Goal: Information Seeking & Learning: Learn about a topic

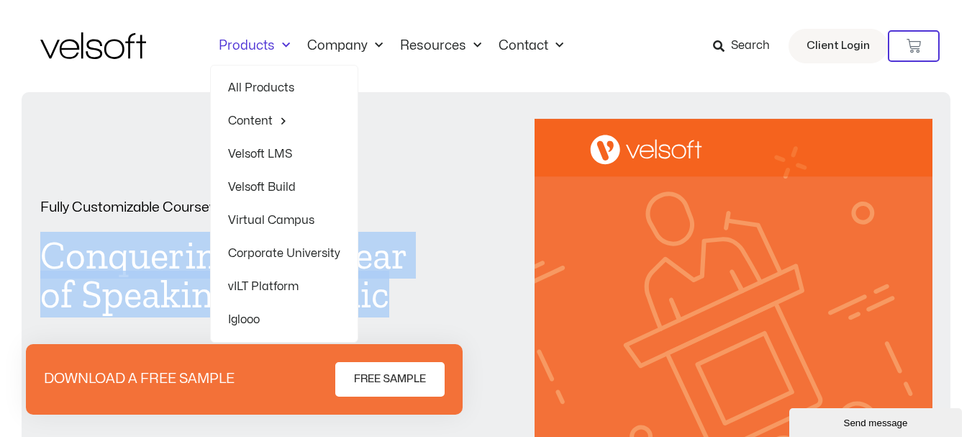
click at [250, 44] on link "Products" at bounding box center [254, 46] width 89 height 16
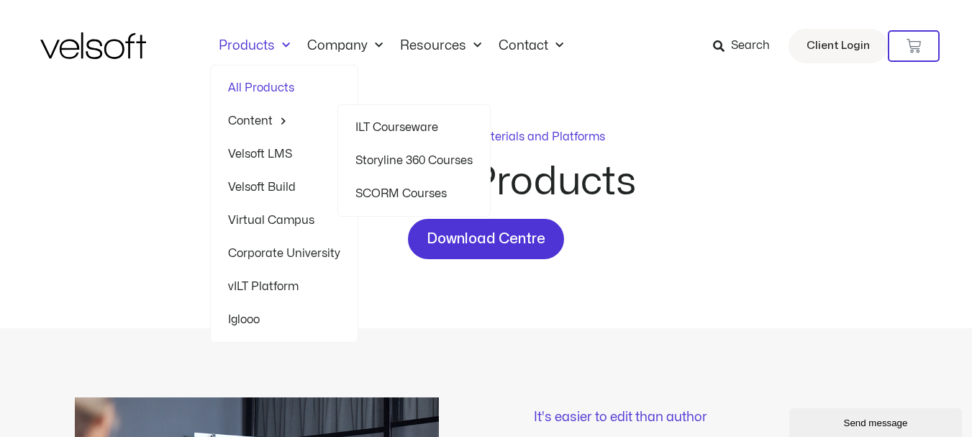
click at [266, 121] on link "Content" at bounding box center [284, 120] width 112 height 33
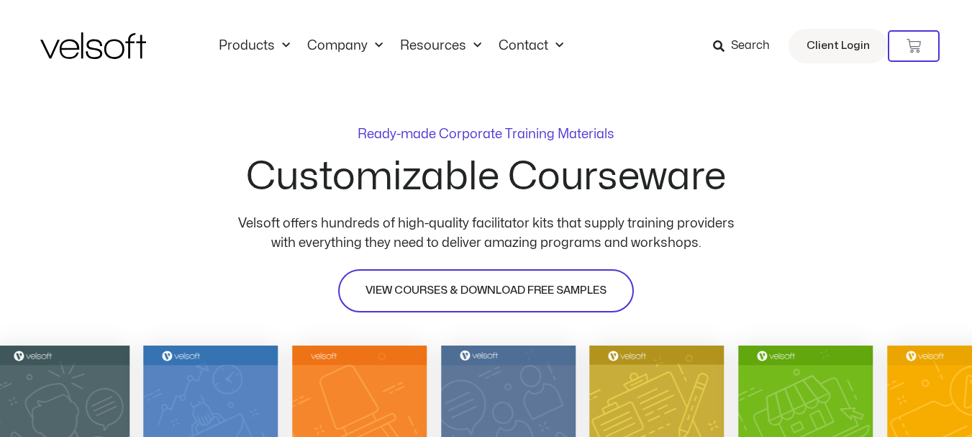
click at [437, 286] on span "VIEW COURSES & DOWNLOAD FREE SAMPLES" at bounding box center [486, 290] width 241 height 17
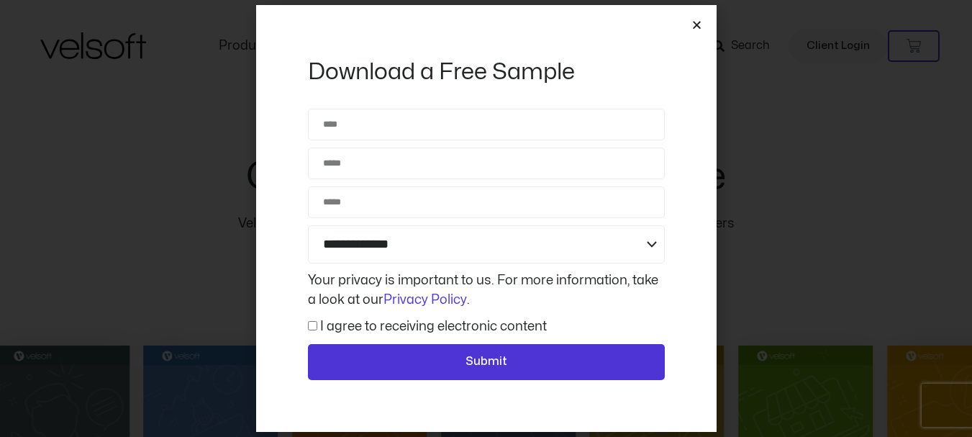
click at [697, 24] on icon "Close" at bounding box center [697, 24] width 11 height 11
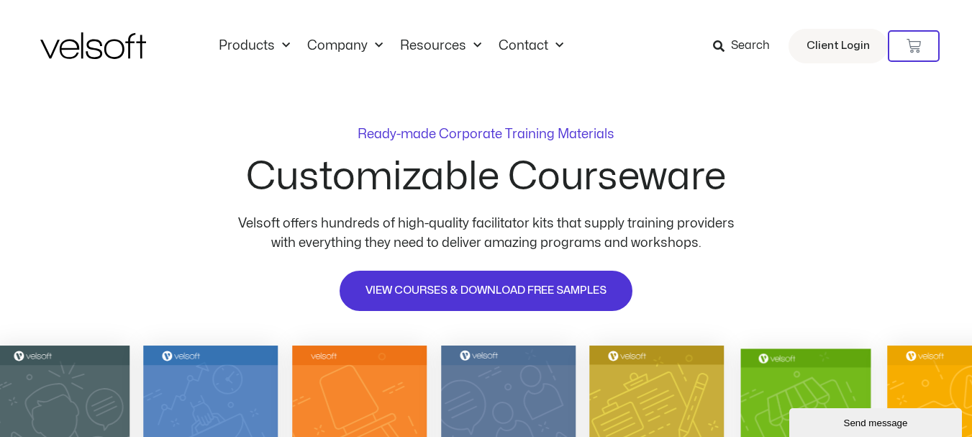
click at [769, 394] on img at bounding box center [806, 440] width 130 height 185
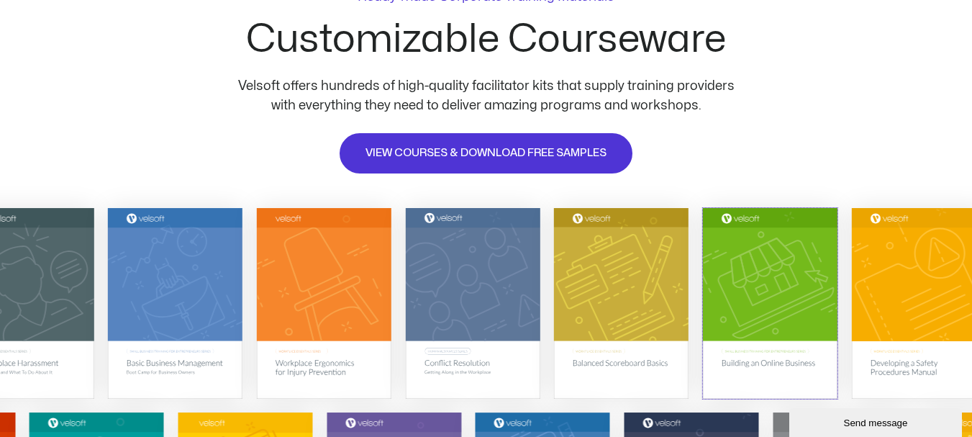
scroll to position [288, 0]
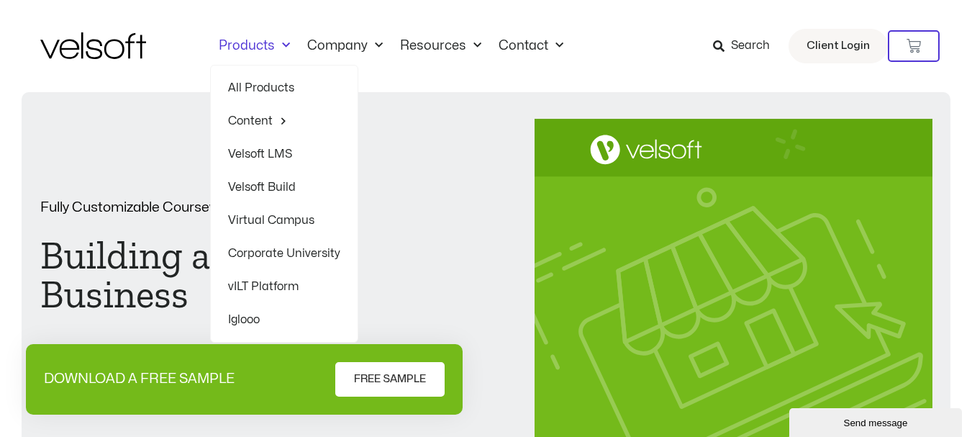
click at [262, 78] on link "All Products" at bounding box center [284, 87] width 112 height 33
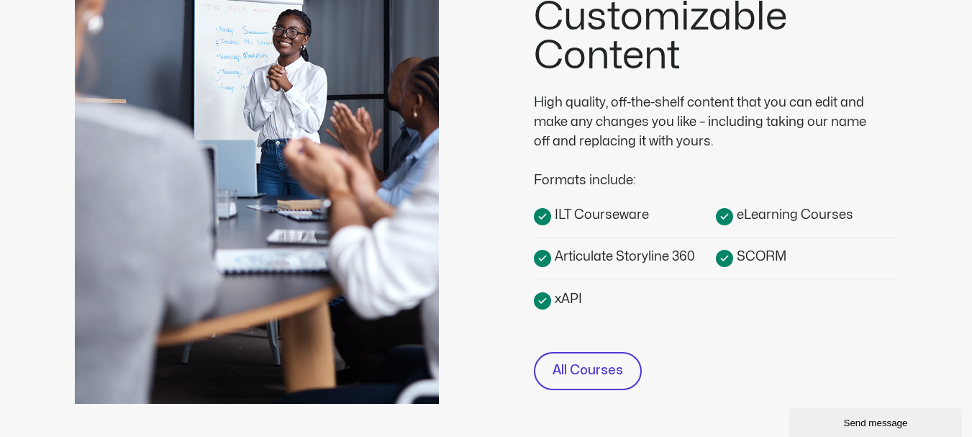
scroll to position [432, 0]
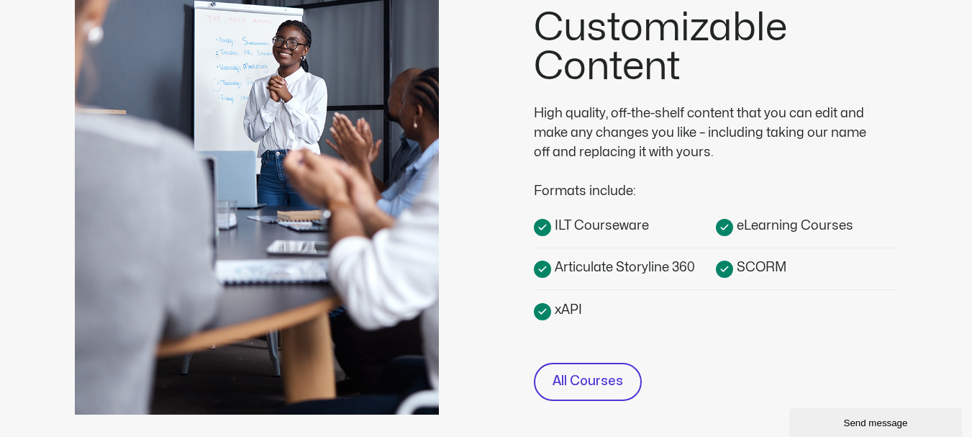
click at [618, 223] on span "ILT Courseware" at bounding box center [600, 225] width 98 height 19
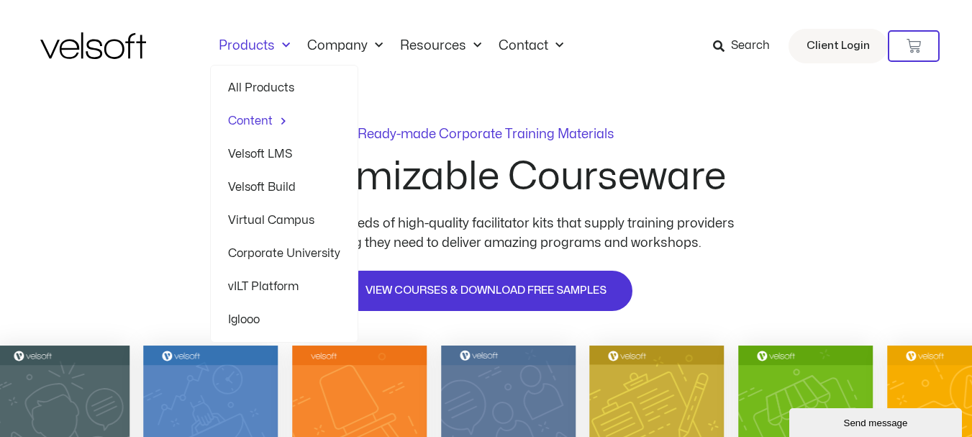
click at [278, 47] on span "Menu" at bounding box center [282, 46] width 15 height 24
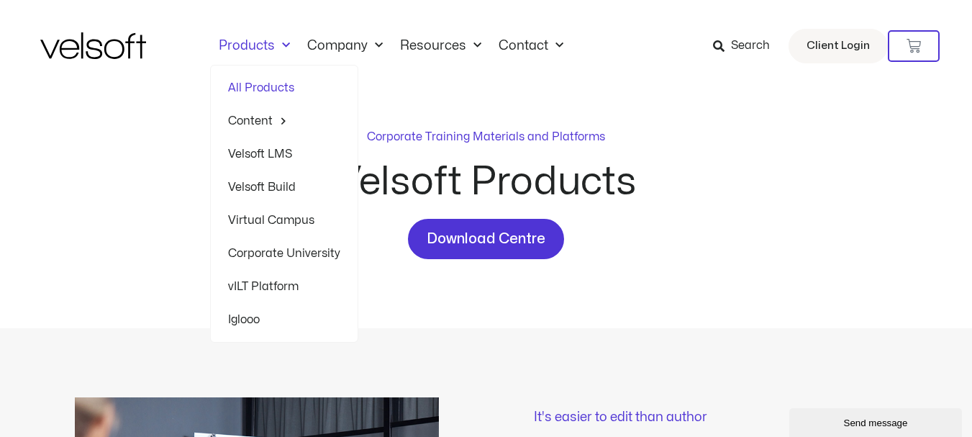
click at [263, 153] on link "Velsoft LMS" at bounding box center [284, 153] width 112 height 33
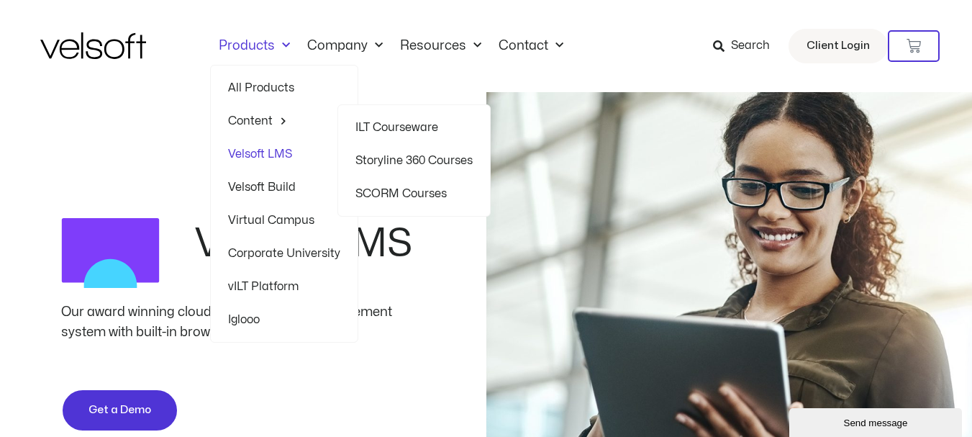
click at [380, 125] on link "ILT Courseware" at bounding box center [414, 127] width 117 height 33
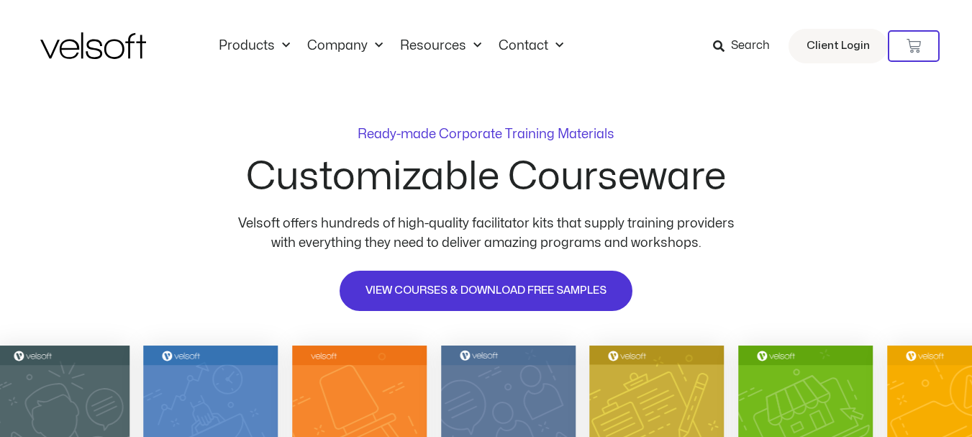
click at [74, 44] on img at bounding box center [93, 45] width 106 height 27
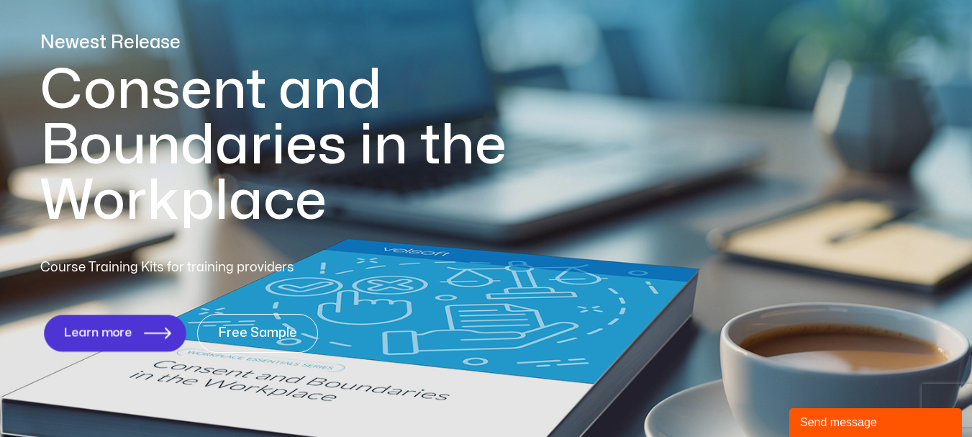
click at [92, 332] on span "Learn more" at bounding box center [97, 333] width 68 height 14
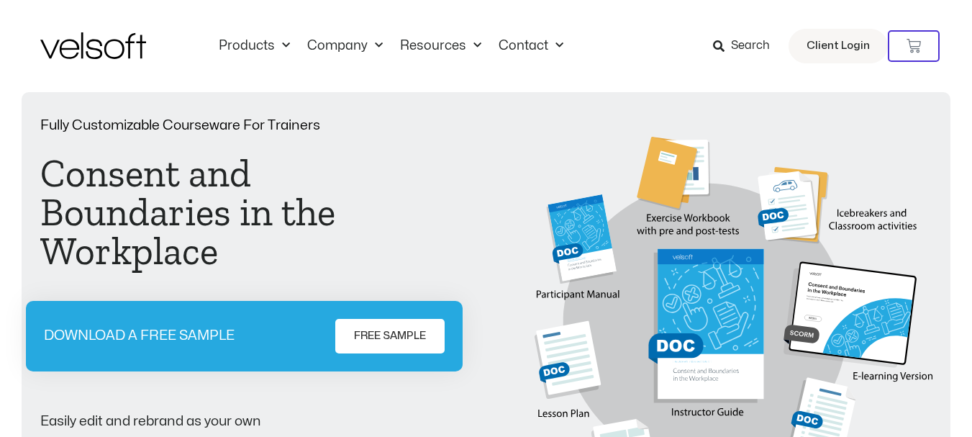
click at [217, 132] on p "Fully Customizable Courseware For Trainers" at bounding box center [238, 126] width 397 height 14
click at [220, 127] on p "Fully Customizable Courseware For Trainers" at bounding box center [238, 126] width 397 height 14
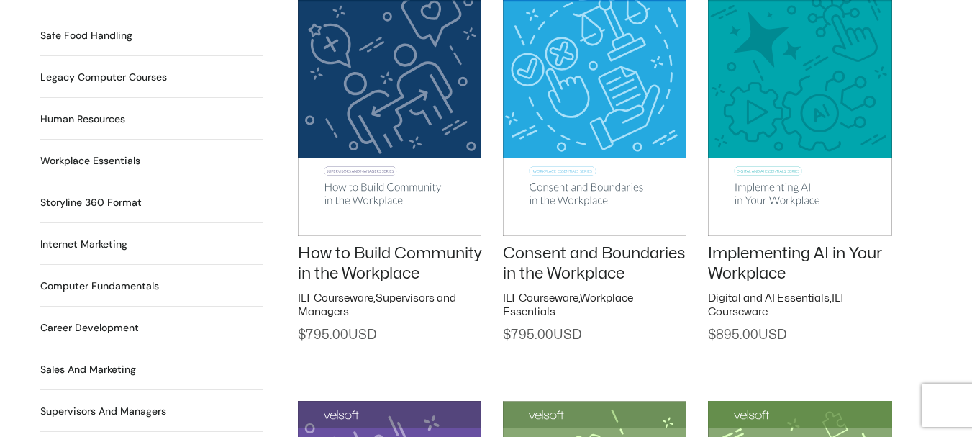
scroll to position [1224, 0]
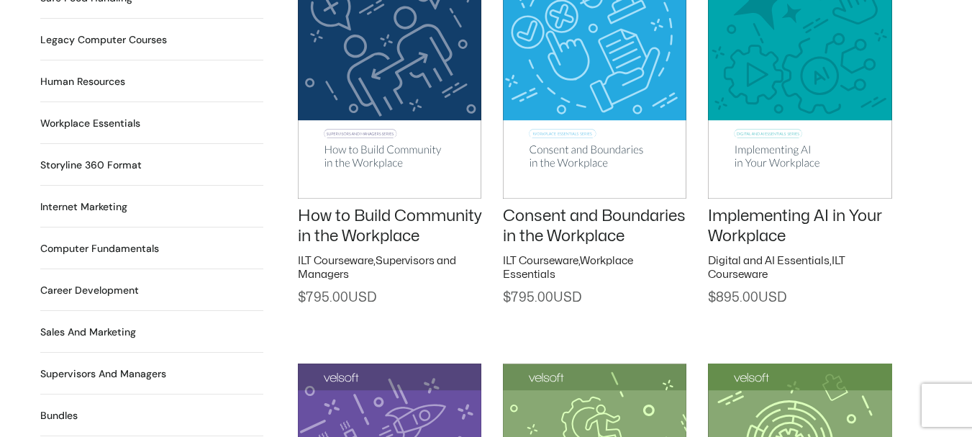
click at [397, 210] on h2 "How to Build Community in the Workplace" at bounding box center [390, 226] width 184 height 41
click at [370, 220] on link "How to Build Community in the Workplace" at bounding box center [390, 226] width 184 height 37
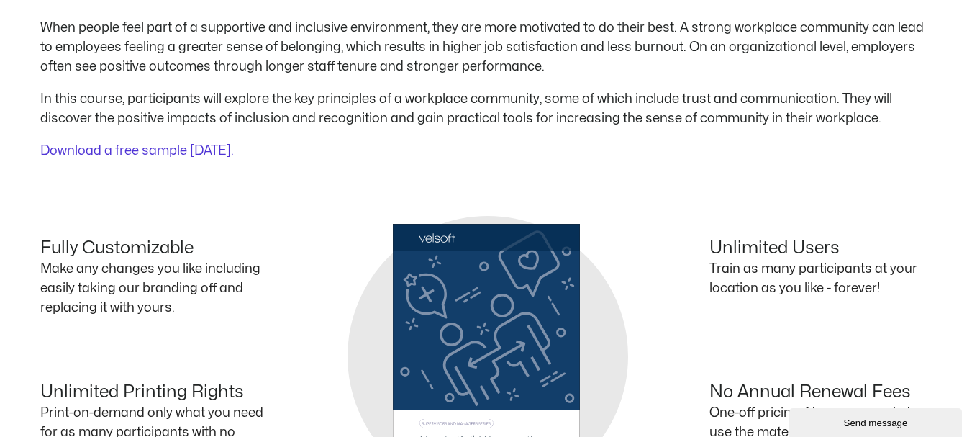
scroll to position [576, 0]
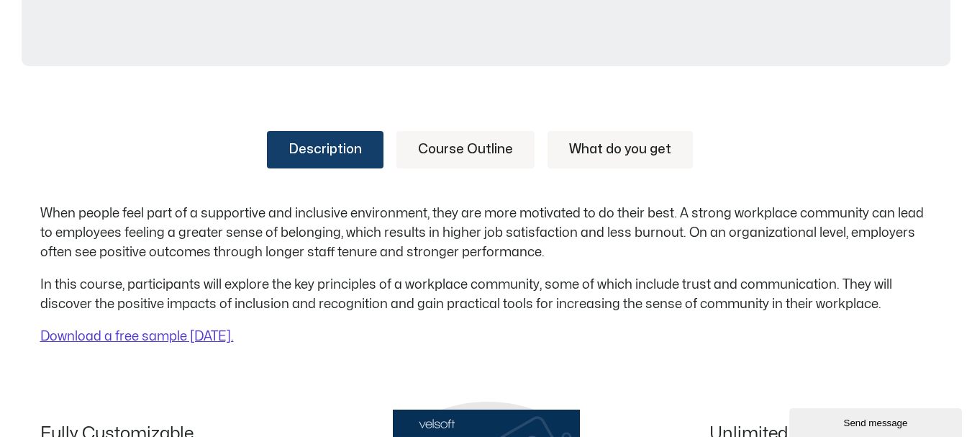
click at [453, 150] on link "Course Outline" at bounding box center [466, 149] width 138 height 37
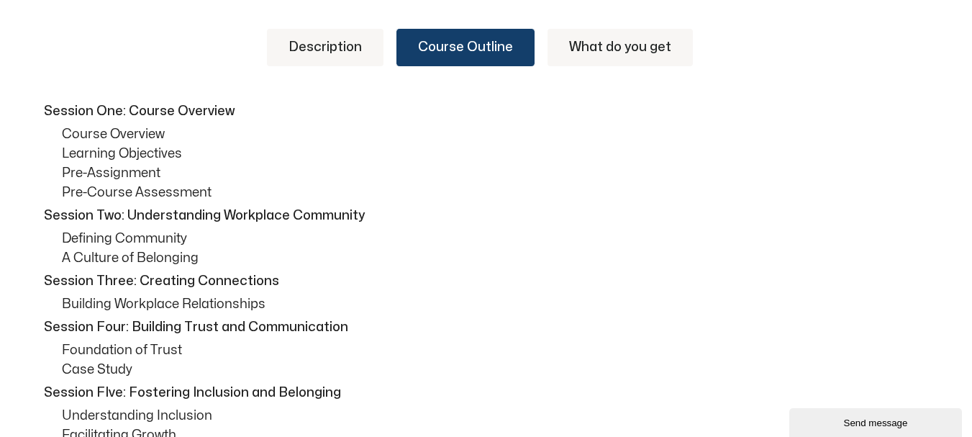
scroll to position [648, 0]
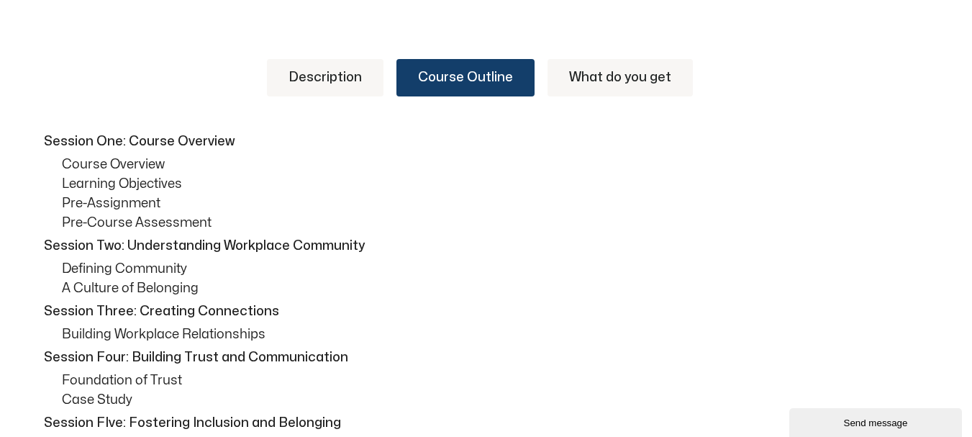
click at [324, 79] on link "Description" at bounding box center [325, 77] width 117 height 37
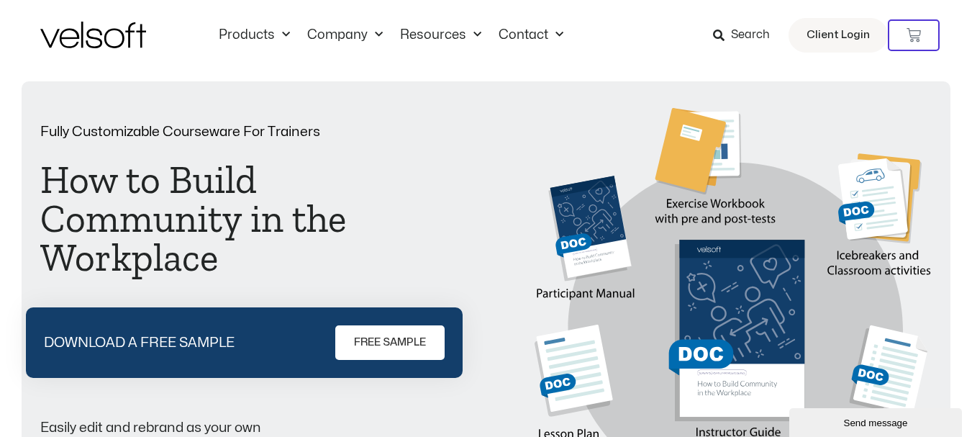
scroll to position [0, 0]
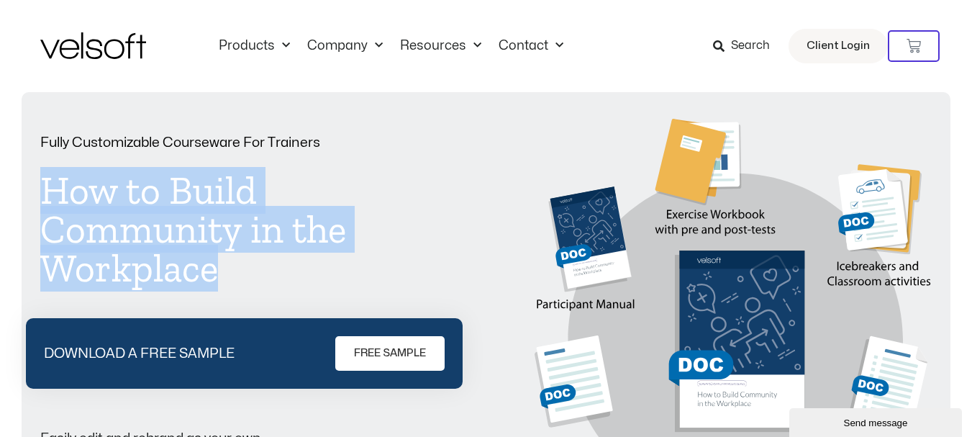
drag, startPoint x: 221, startPoint y: 274, endPoint x: 45, endPoint y: 191, distance: 194.2
click at [45, 191] on h1 "How to Build Community in the Workplace" at bounding box center [238, 229] width 397 height 117
copy h1 "How to Build Community in the Workplace"
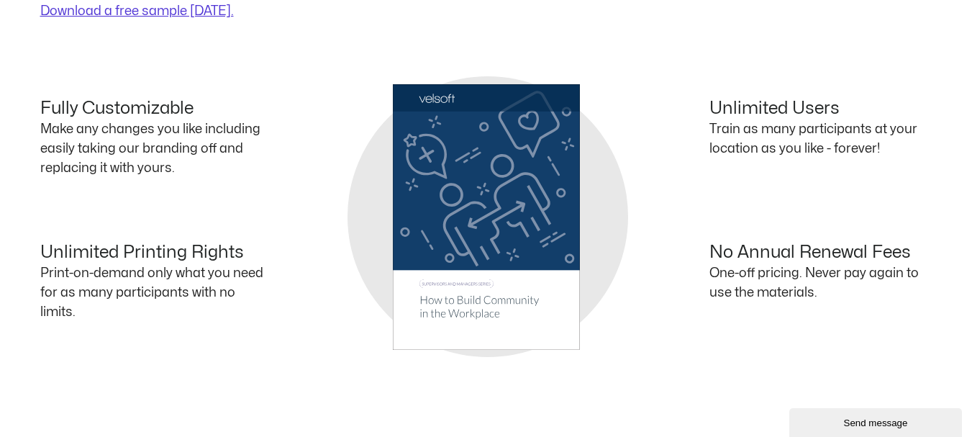
scroll to position [936, 0]
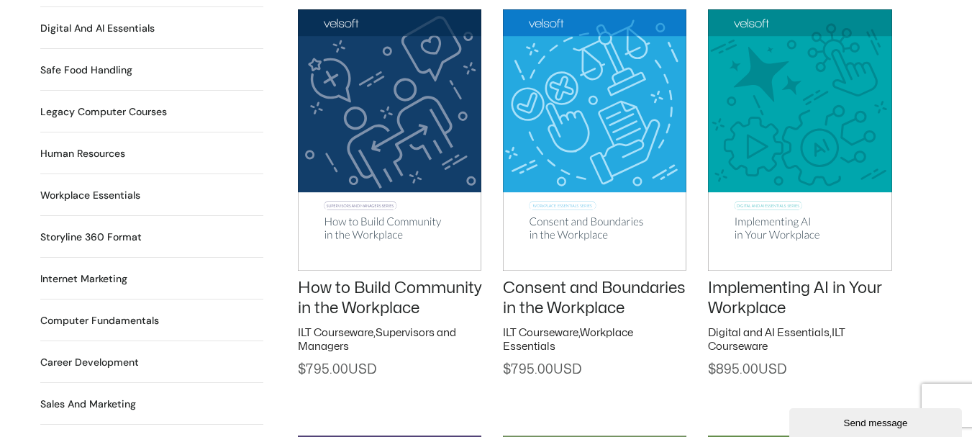
scroll to position [1080, 0]
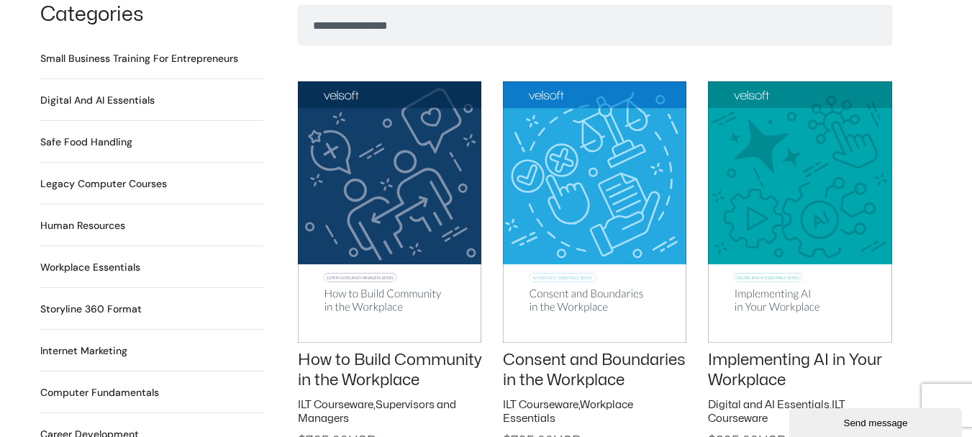
click at [106, 93] on h2 "Digital and AI Essentials 23 Products" at bounding box center [97, 100] width 114 height 15
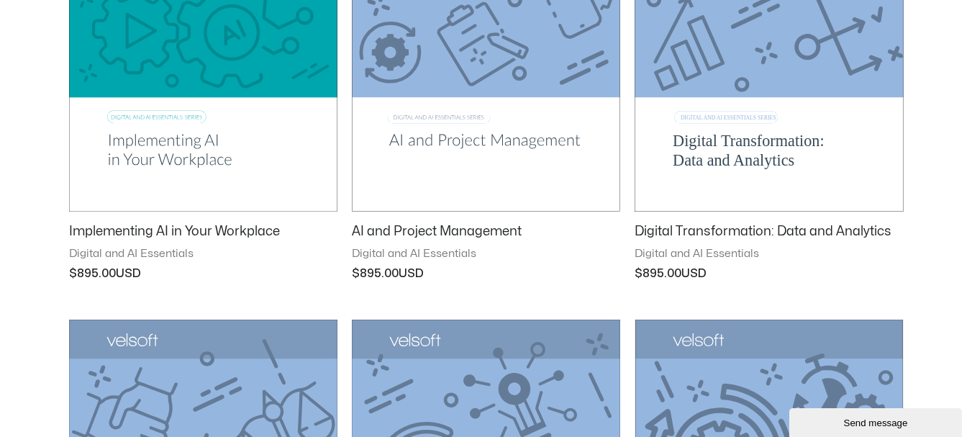
click at [168, 232] on h2 "Implementing AI in Your Workplace" at bounding box center [203, 231] width 268 height 17
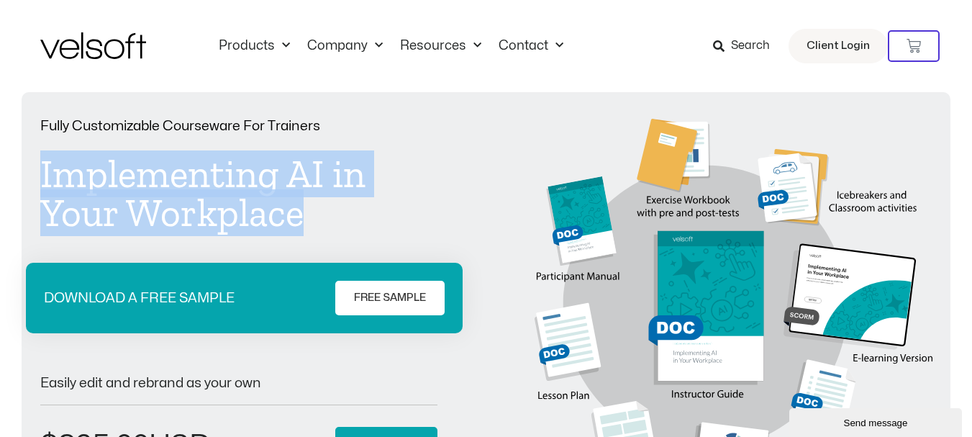
drag, startPoint x: 314, startPoint y: 217, endPoint x: 31, endPoint y: 175, distance: 286.0
click at [31, 175] on div "Fully Customizable Courseware For Trainers Implementing AI in Your Workplace DO…" at bounding box center [486, 331] width 929 height 479
copy h1 "Implementing AI in Your Workplace"
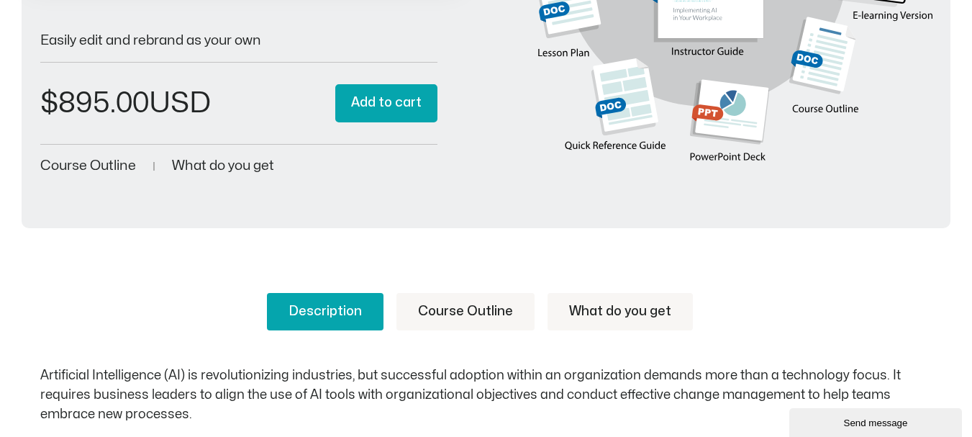
scroll to position [576, 0]
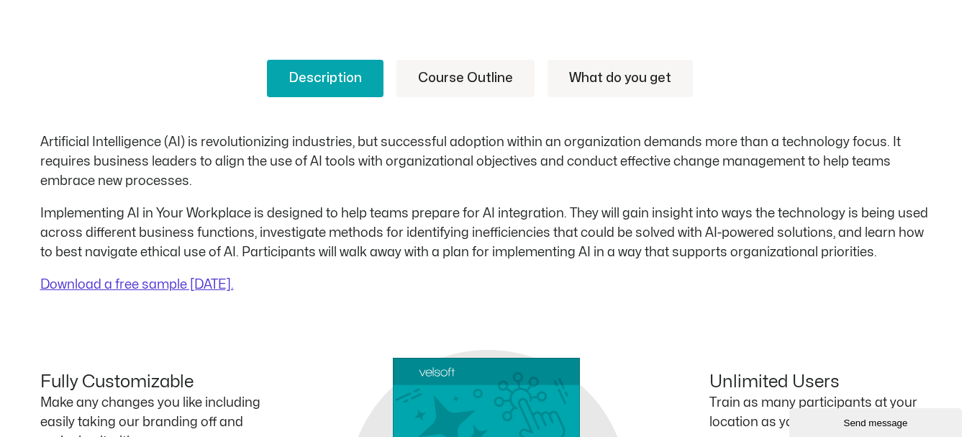
click link "Course Outline"
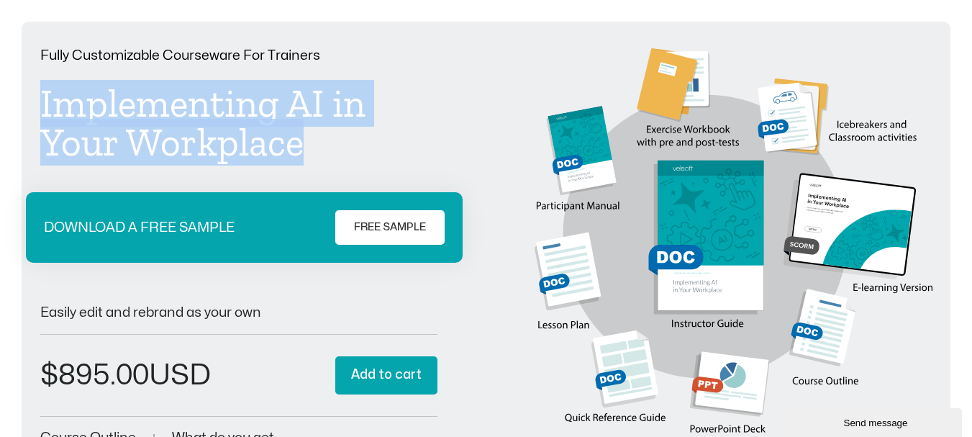
scroll to position [0, 0]
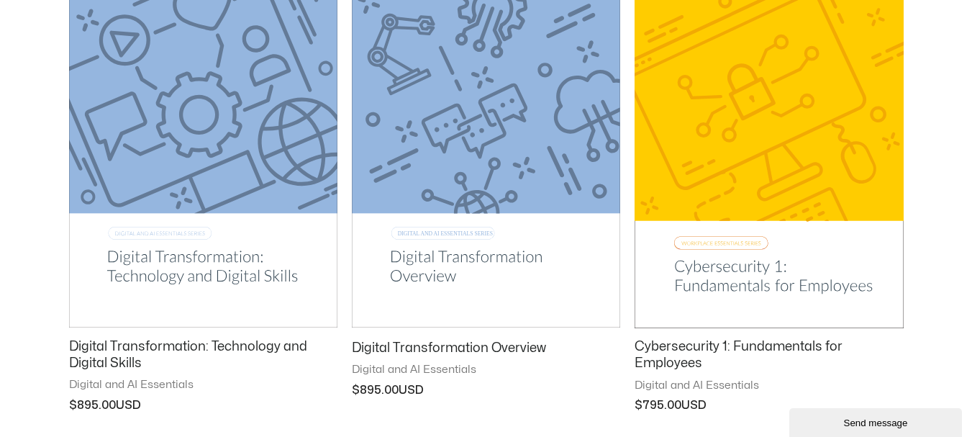
scroll to position [1871, 0]
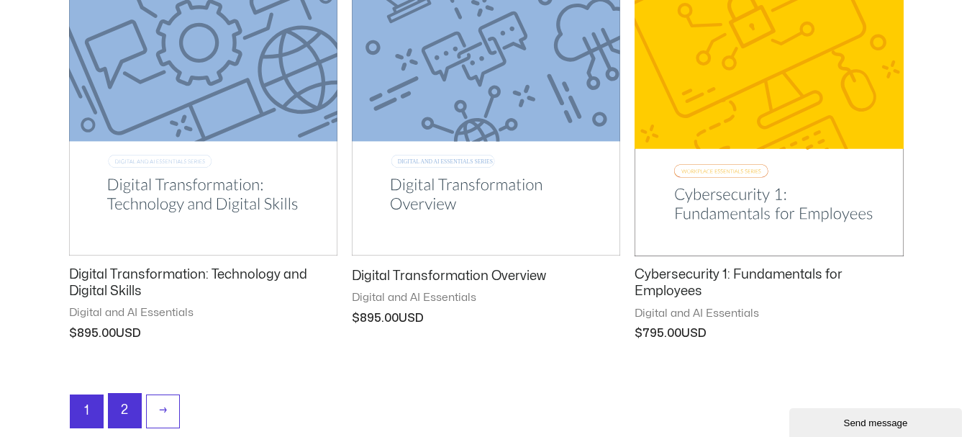
click at [128, 399] on link "2" at bounding box center [125, 411] width 32 height 34
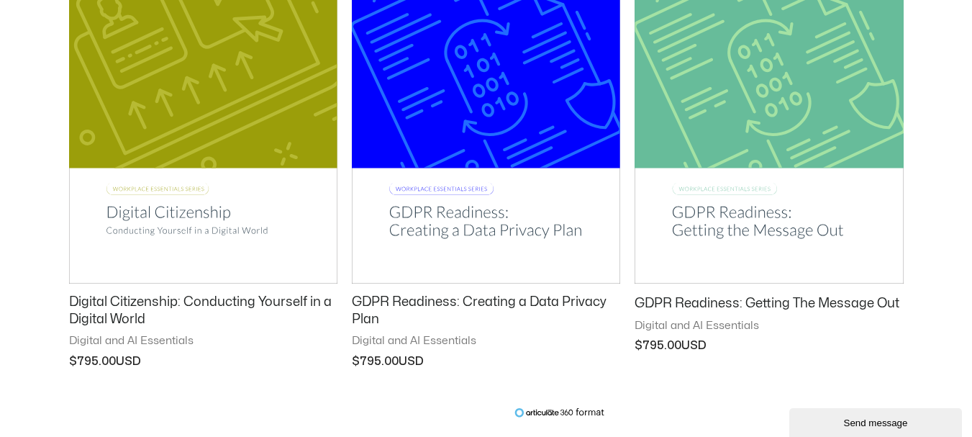
click at [115, 313] on h2 "Digital Citizenship: Conducting Yourself in a Digital World" at bounding box center [203, 311] width 268 height 34
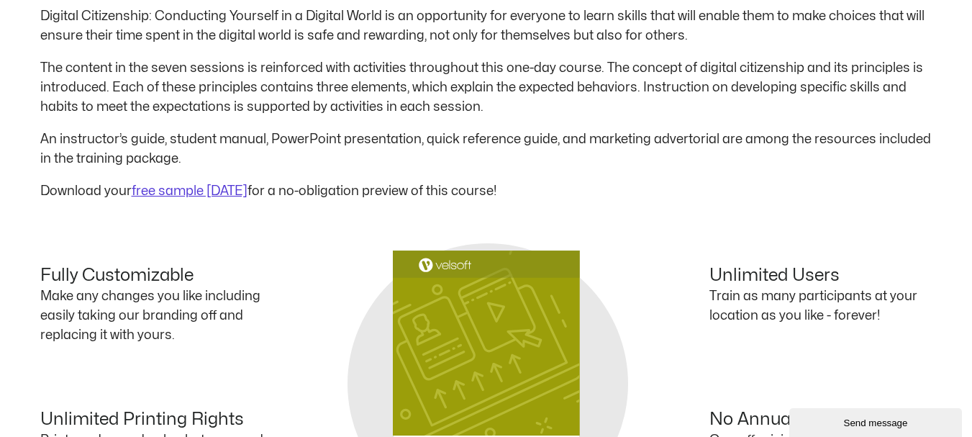
scroll to position [792, 0]
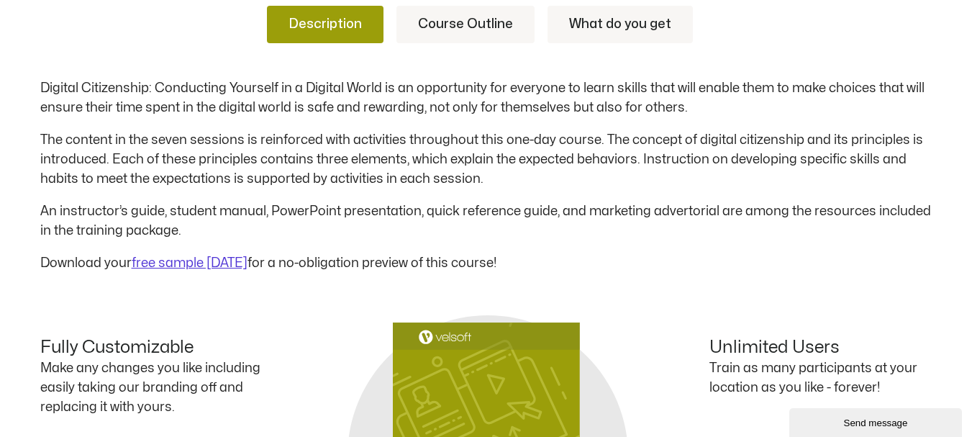
click at [467, 29] on link "Course Outline" at bounding box center [466, 24] width 138 height 37
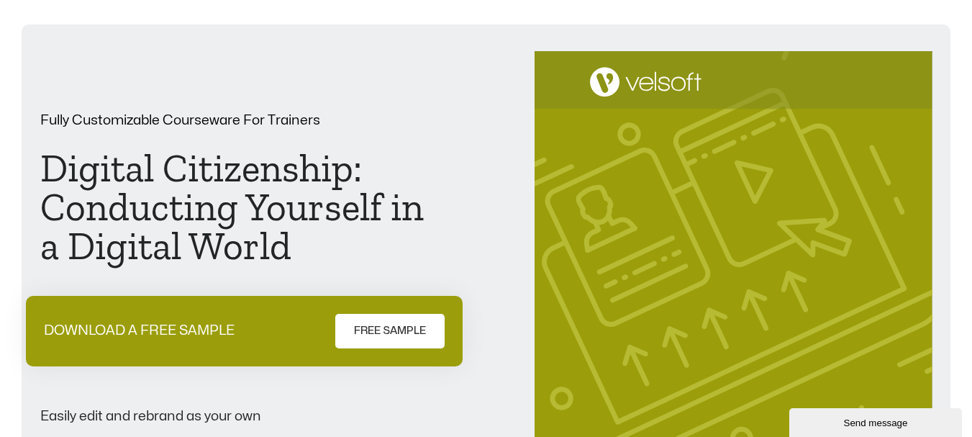
scroll to position [0, 0]
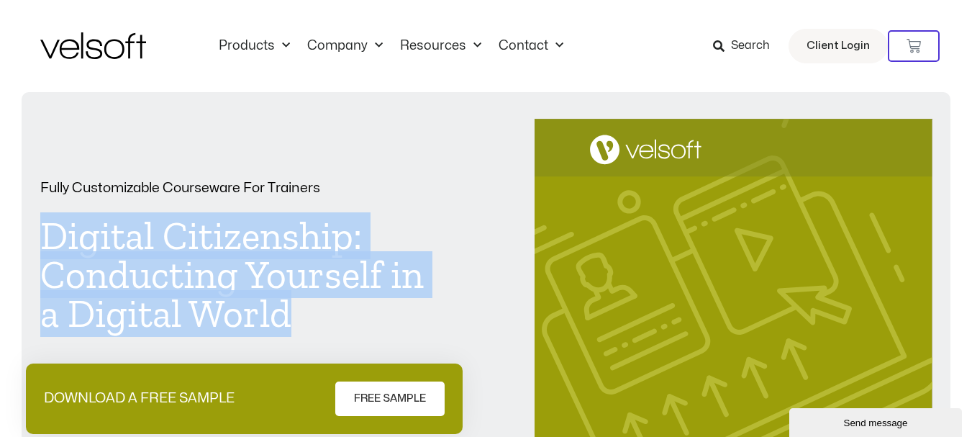
drag, startPoint x: 299, startPoint y: 314, endPoint x: 29, endPoint y: 238, distance: 281.0
click at [29, 238] on div "Fully Customizable Courseware For Trainers Digital Citizenship: Conducting Your…" at bounding box center [486, 412] width 929 height 641
copy h1 "Digital Citizenship: Conducting Yourself in a Digital World"
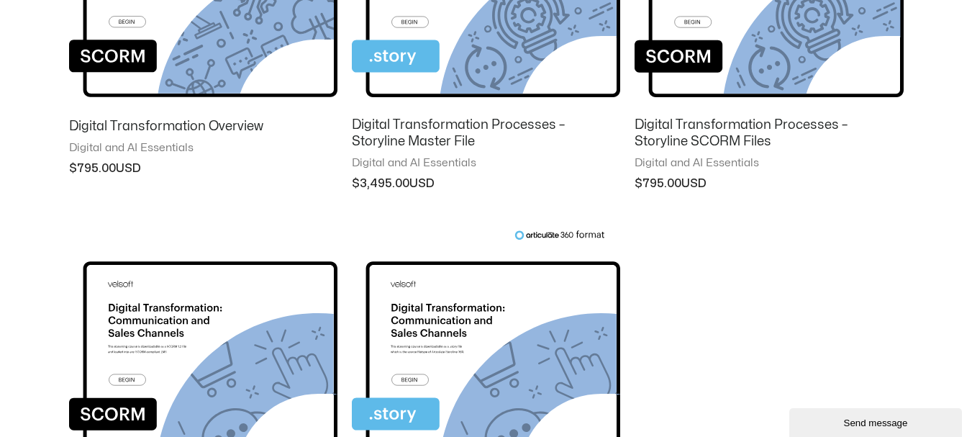
scroll to position [1668, 0]
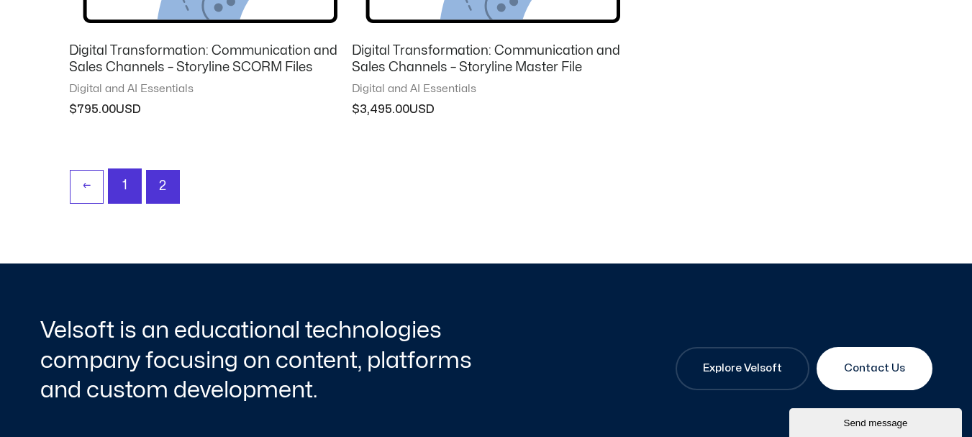
click at [118, 187] on link "1" at bounding box center [125, 186] width 32 height 34
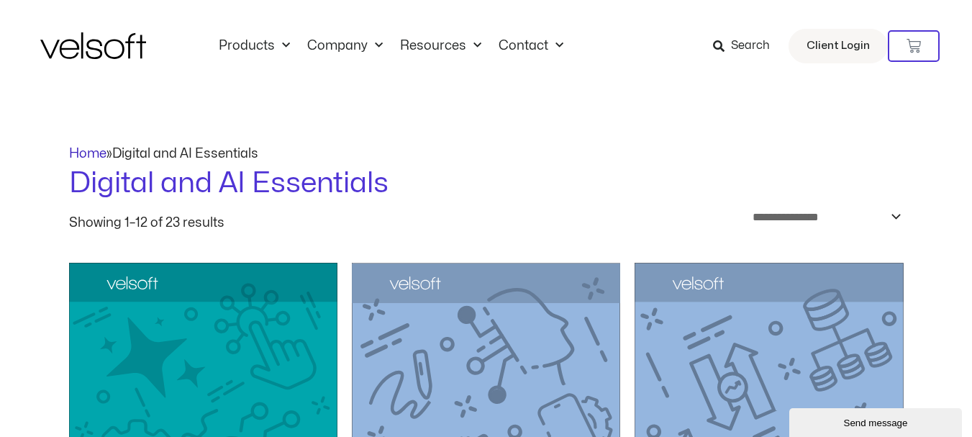
click at [95, 151] on link "Home" at bounding box center [87, 154] width 37 height 12
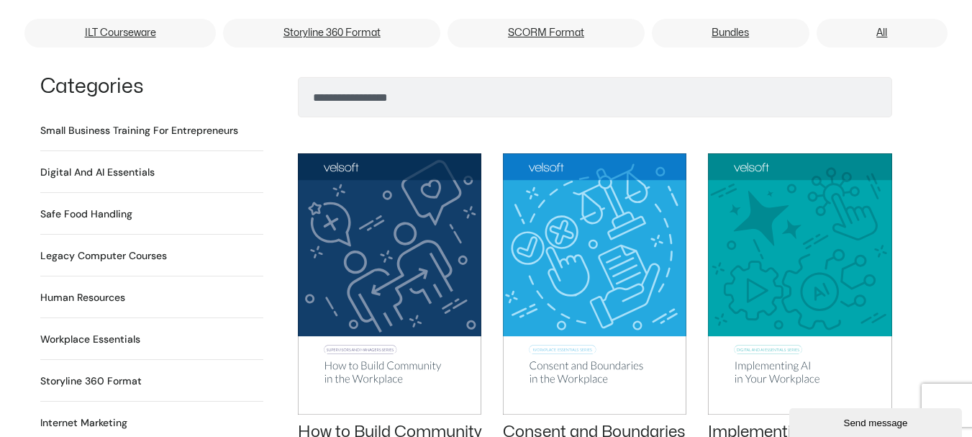
click at [89, 290] on h2 "Human Resources 64 Products" at bounding box center [82, 297] width 85 height 15
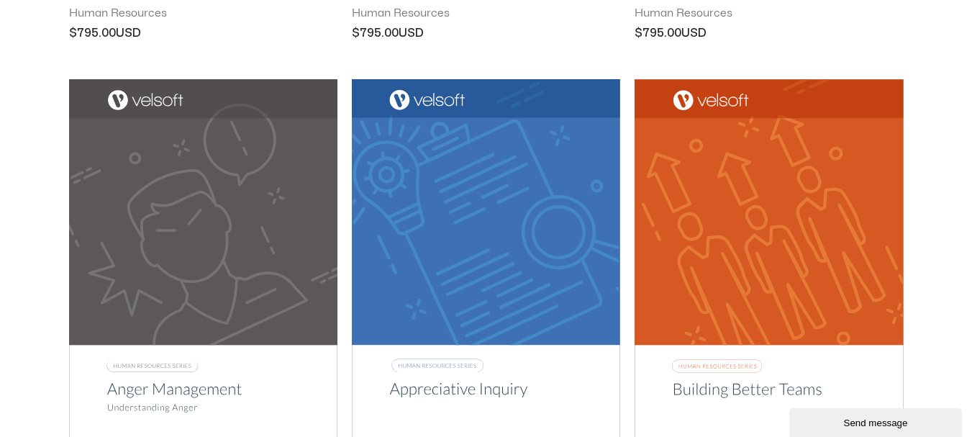
scroll to position [792, 0]
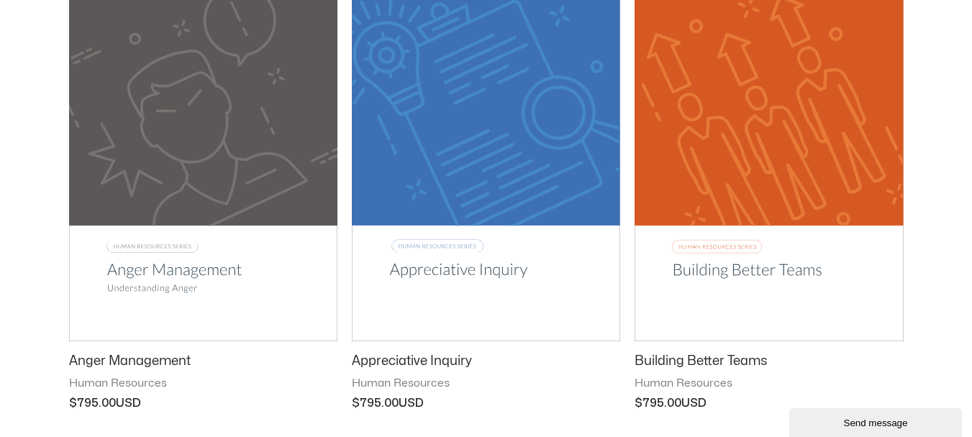
click h2 "Appreciative Inquiry"
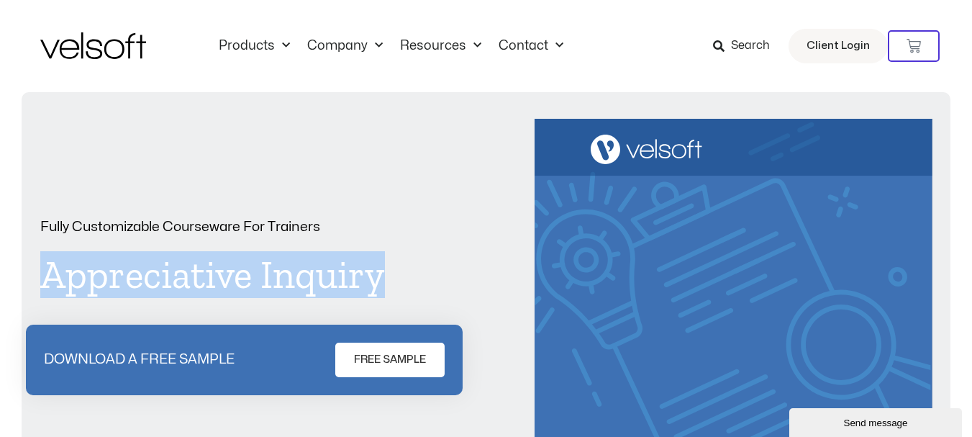
drag, startPoint x: 389, startPoint y: 281, endPoint x: 28, endPoint y: 284, distance: 361.3
click at [28, 284] on div "Fully Customizable Courseware For Trainers Appreciative Inquiry DOWNLOAD A FREE…" at bounding box center [486, 412] width 929 height 641
copy h1 "Appreciative Inquiry"
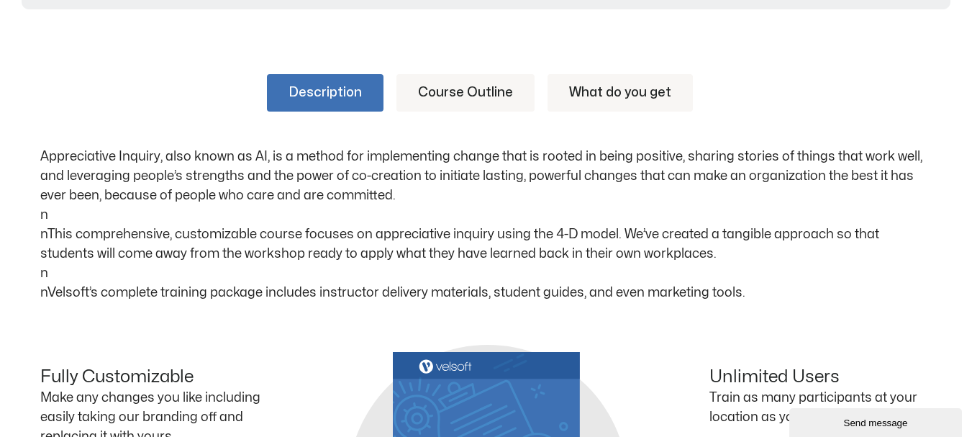
scroll to position [792, 0]
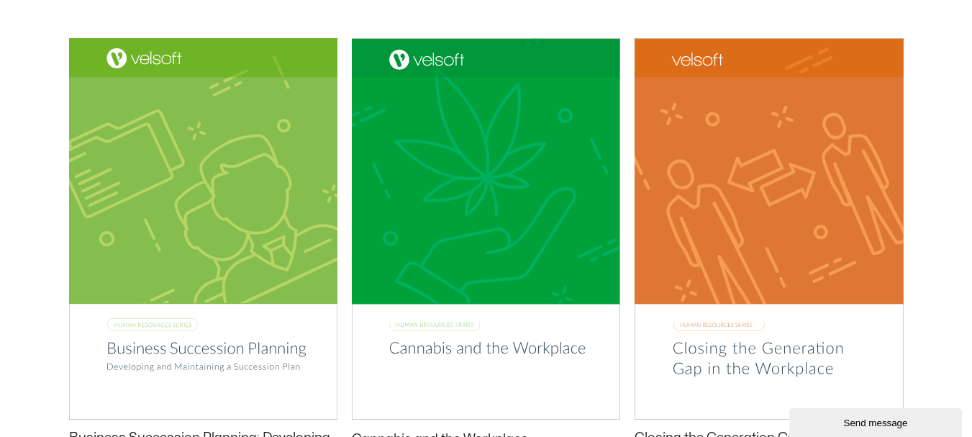
scroll to position [1080, 0]
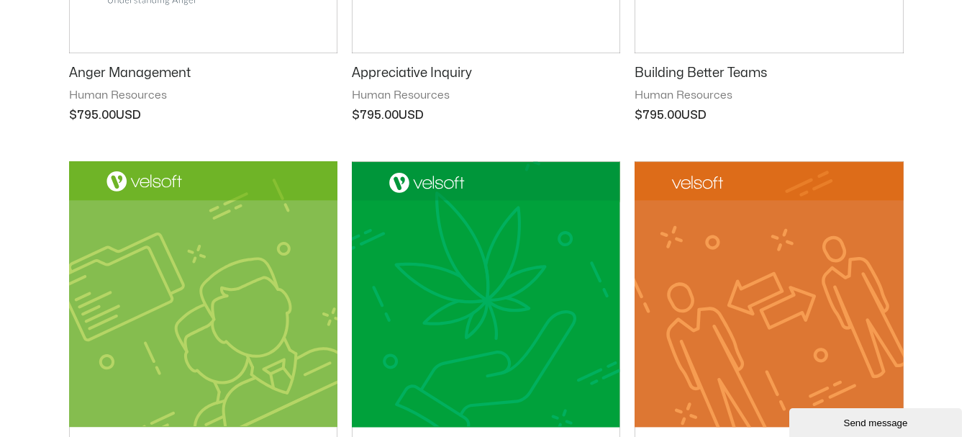
click at [104, 73] on h2 "Anger Management" at bounding box center [203, 73] width 268 height 17
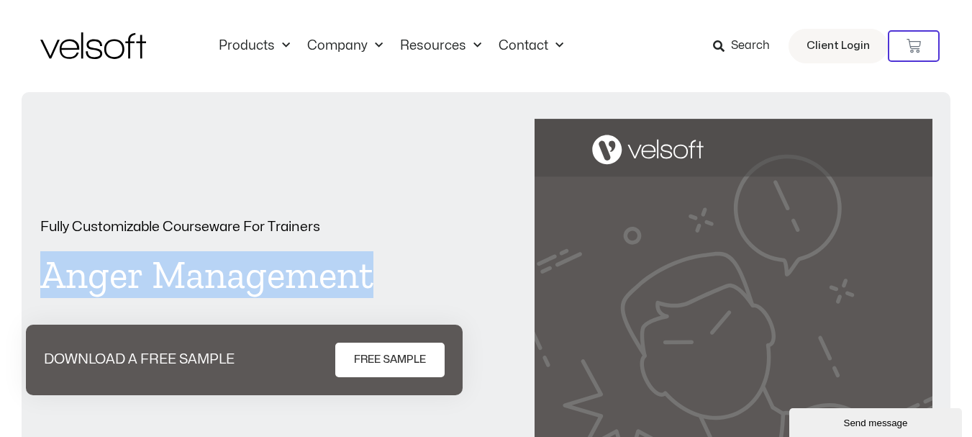
drag, startPoint x: 376, startPoint y: 278, endPoint x: 29, endPoint y: 266, distance: 347.8
click at [29, 266] on div "Fully Customizable Courseware For Trainers Anger Management DOWNLOAD A FREE SAM…" at bounding box center [486, 412] width 929 height 641
copy h1 "Anger Management"
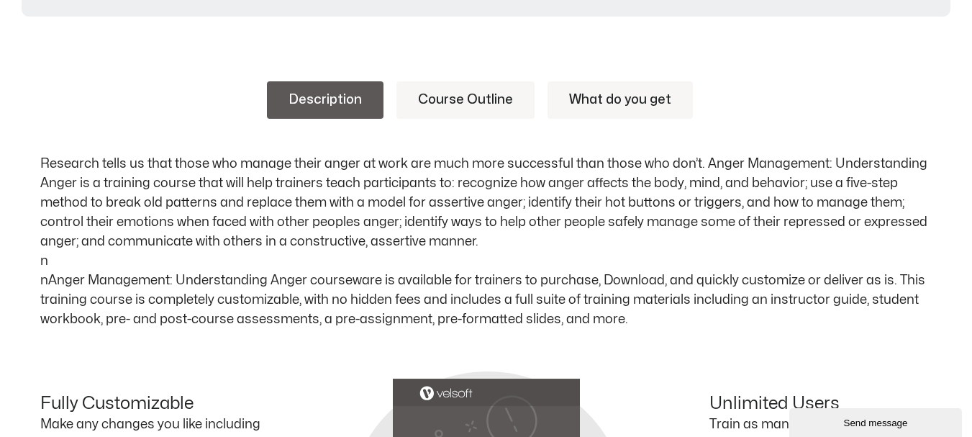
scroll to position [720, 0]
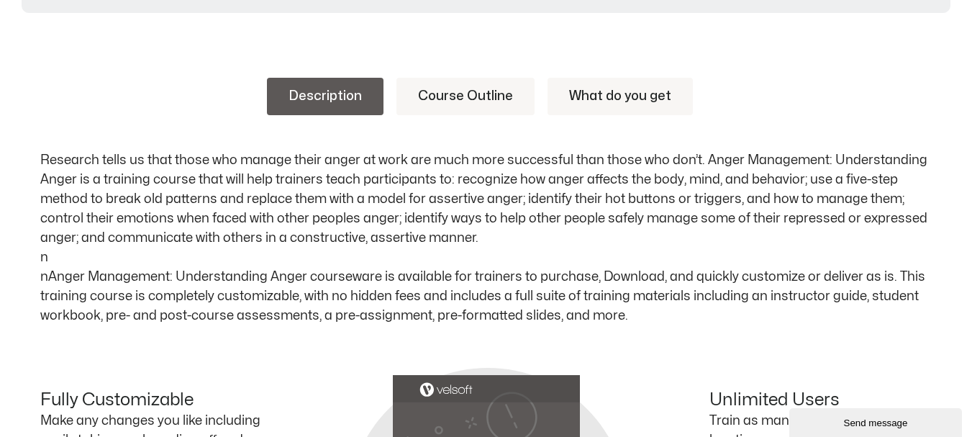
click at [443, 89] on link "Course Outline" at bounding box center [466, 96] width 138 height 37
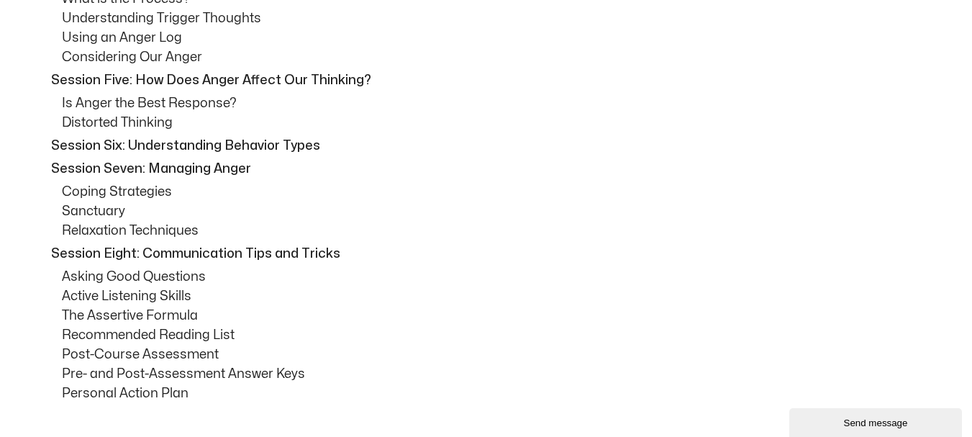
scroll to position [936, 0]
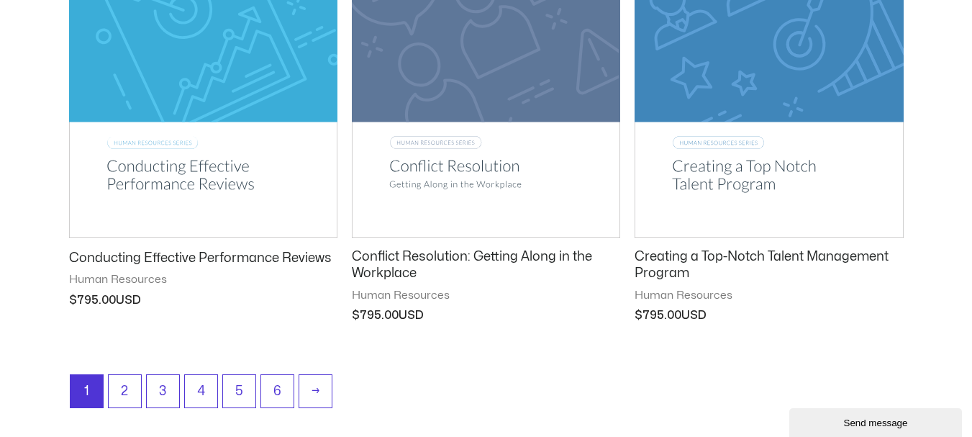
scroll to position [1943, 0]
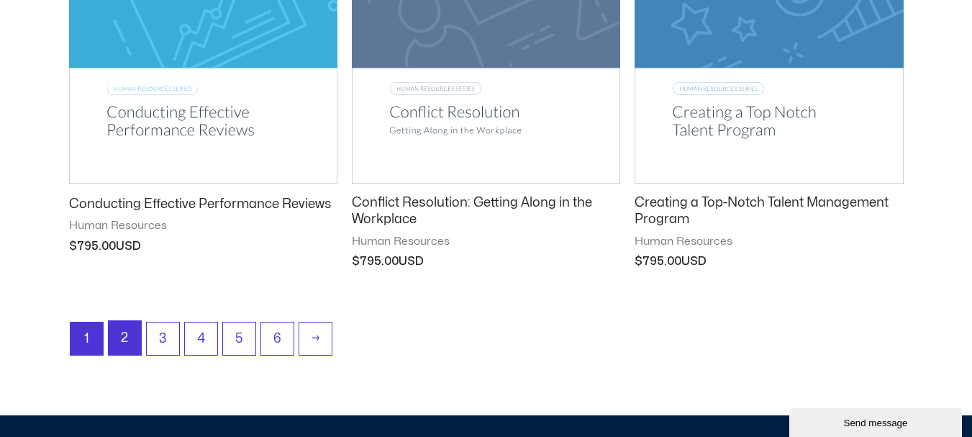
click at [129, 331] on link "2" at bounding box center [125, 338] width 32 height 34
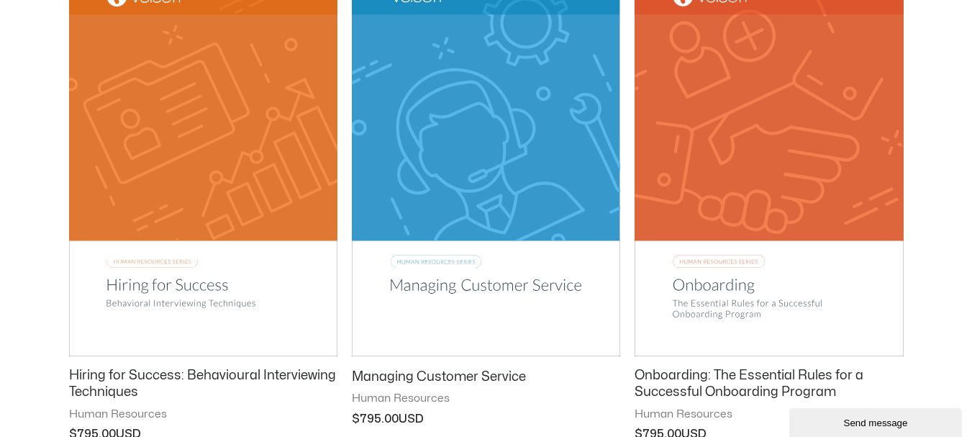
scroll to position [864, 0]
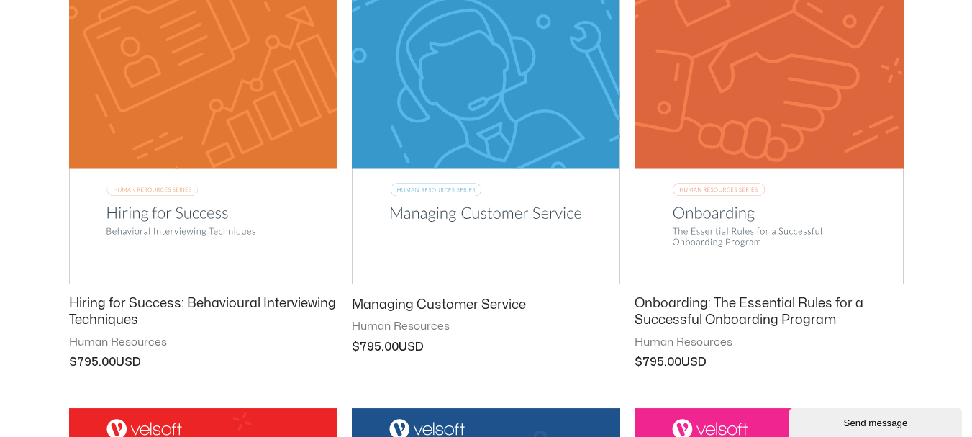
click at [181, 298] on h2 "Hiring for Success: Behavioural Interviewing Techniques" at bounding box center [203, 312] width 268 height 34
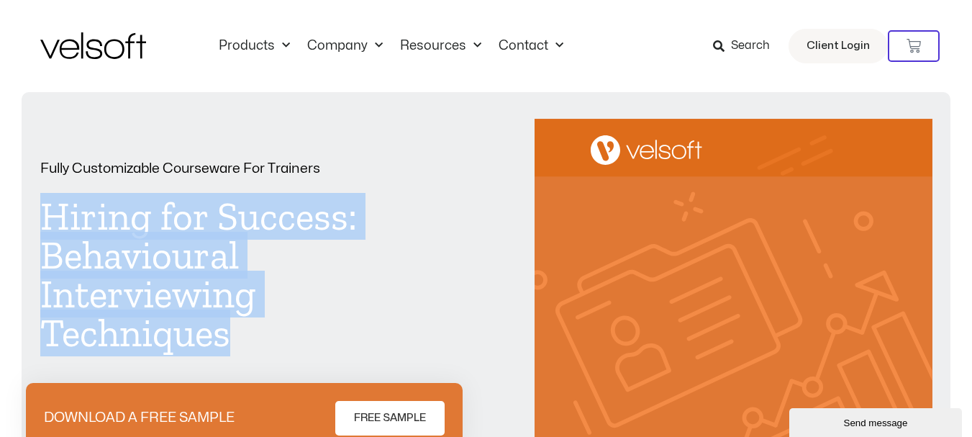
drag, startPoint x: 233, startPoint y: 339, endPoint x: 48, endPoint y: 211, distance: 225.0
click at [48, 211] on h1 "Hiring for Success: Behavioural Interviewing Techniques" at bounding box center [238, 274] width 397 height 155
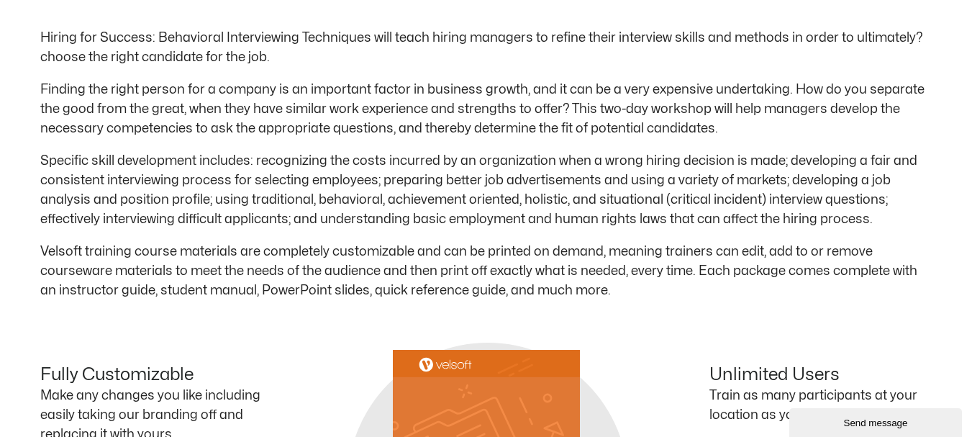
scroll to position [720, 0]
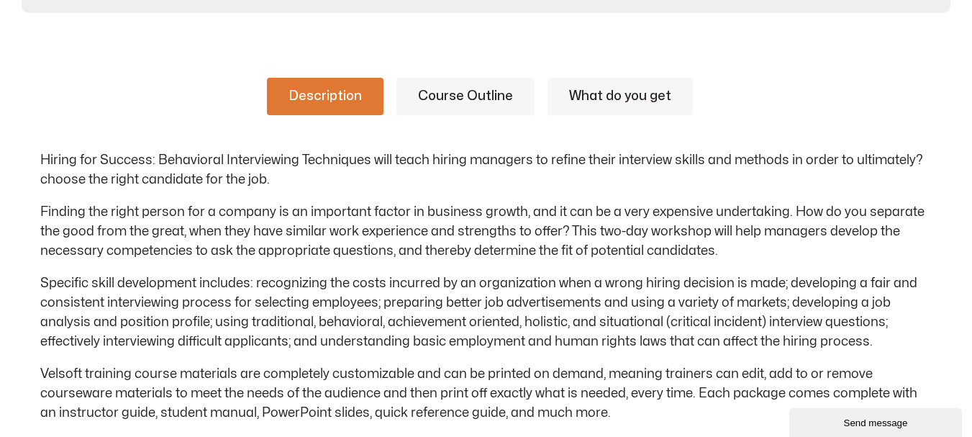
click at [430, 101] on link "Course Outline" at bounding box center [466, 96] width 138 height 37
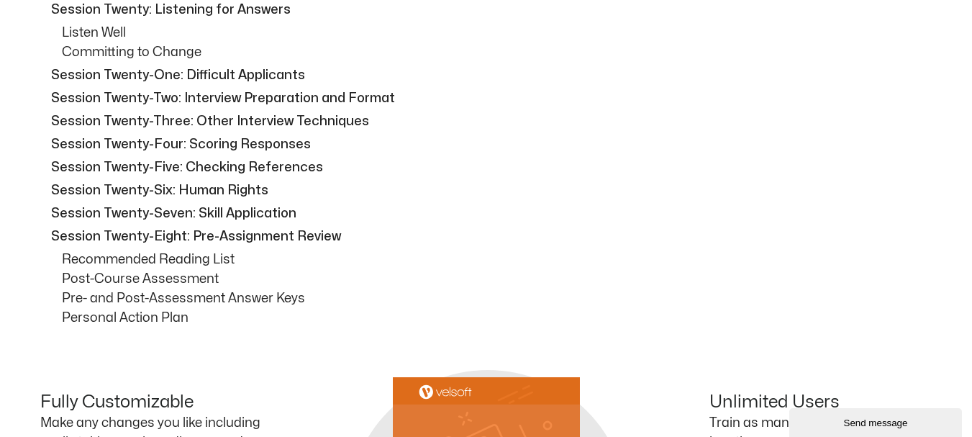
scroll to position [1584, 0]
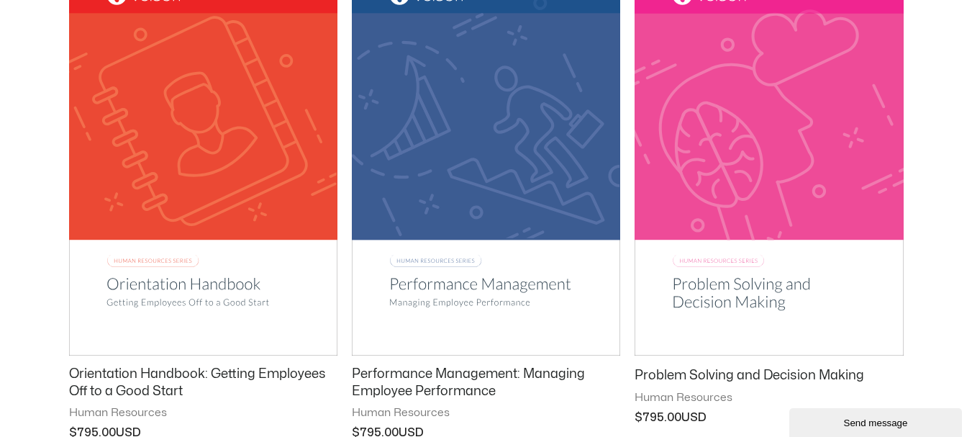
scroll to position [1368, 0]
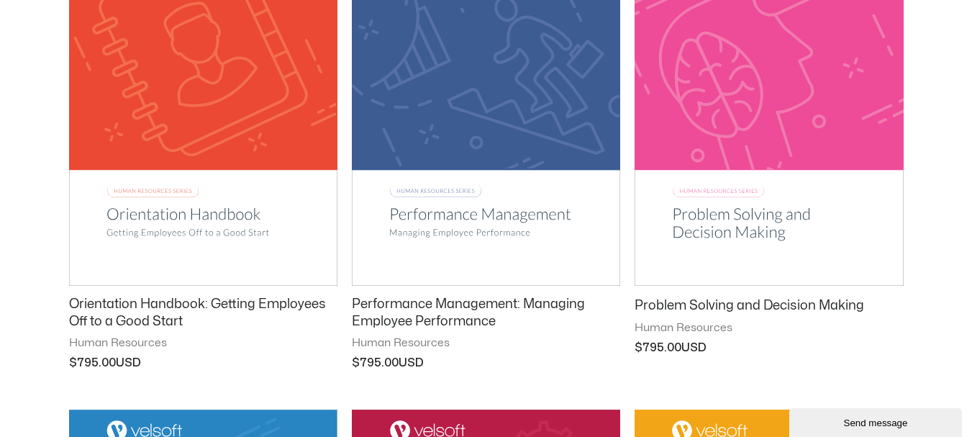
click at [109, 304] on h2 "Orientation Handbook: Getting Employees Off to a Good Start" at bounding box center [203, 313] width 268 height 34
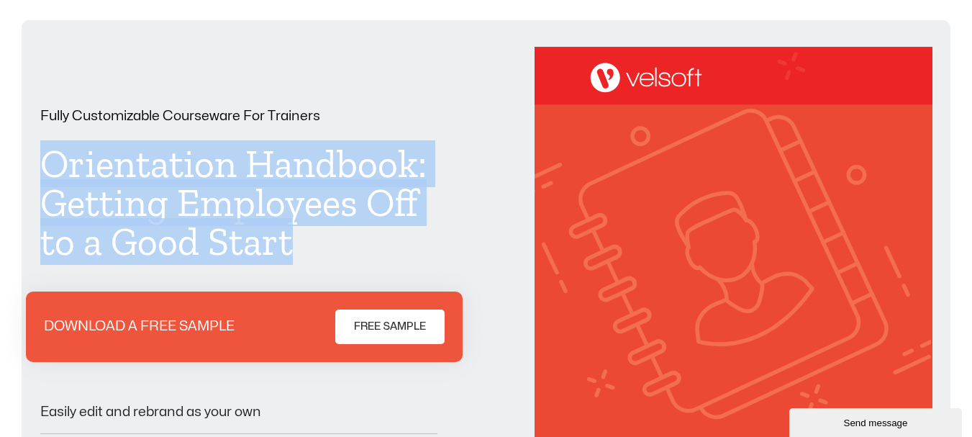
drag, startPoint x: 293, startPoint y: 240, endPoint x: 45, endPoint y: 162, distance: 260.4
click at [45, 162] on h1 "Orientation Handbook: Getting Employees Off to a Good Start" at bounding box center [238, 203] width 397 height 117
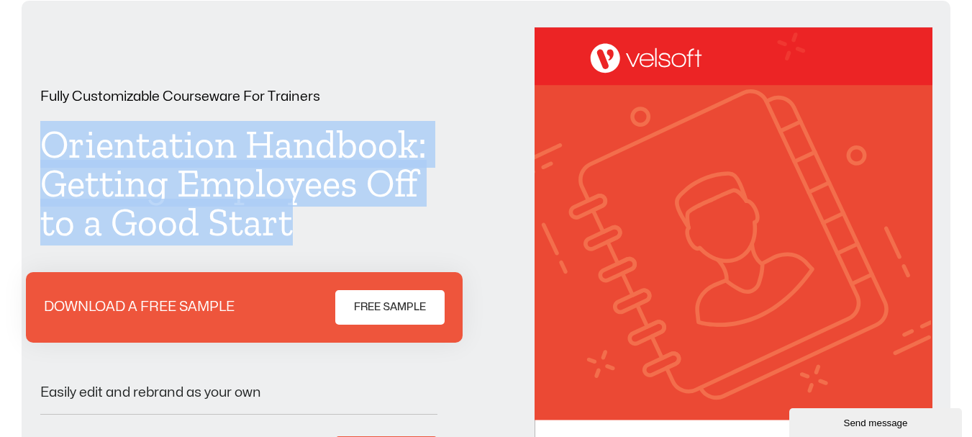
scroll to position [72, 0]
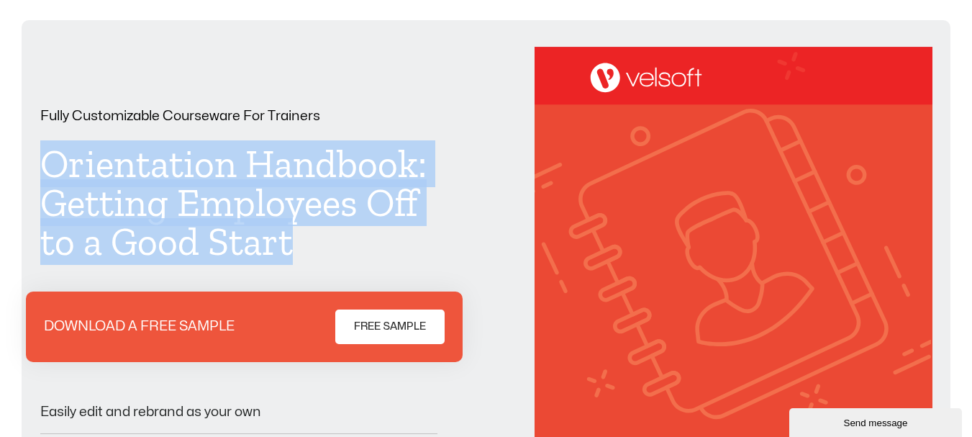
copy h1 "Orientation Handbook: Getting Employees Off to a Good Start"
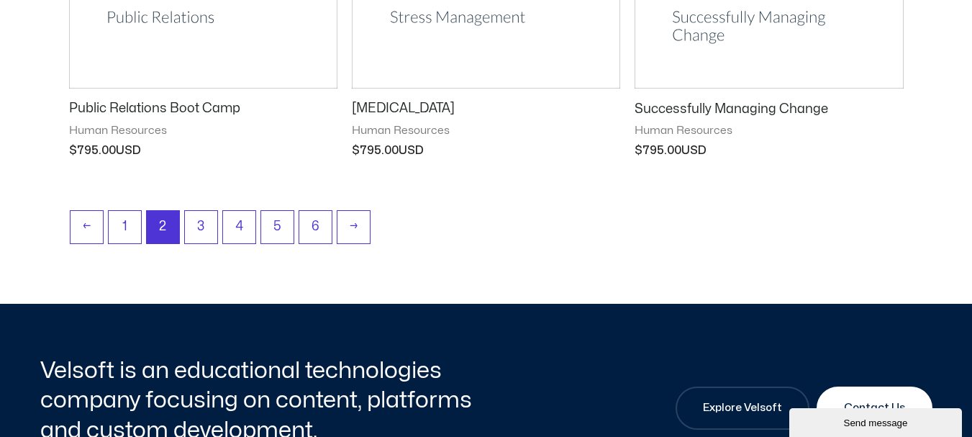
scroll to position [2087, 0]
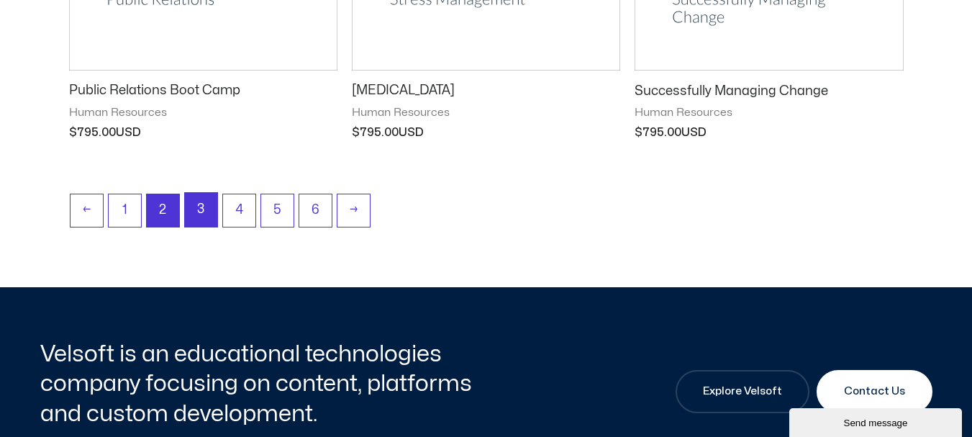
click at [202, 207] on link "3" at bounding box center [201, 210] width 32 height 34
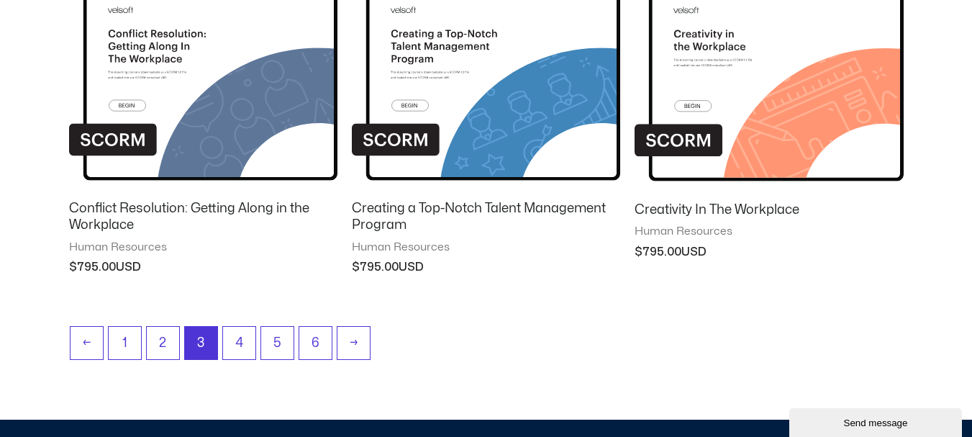
scroll to position [1655, 0]
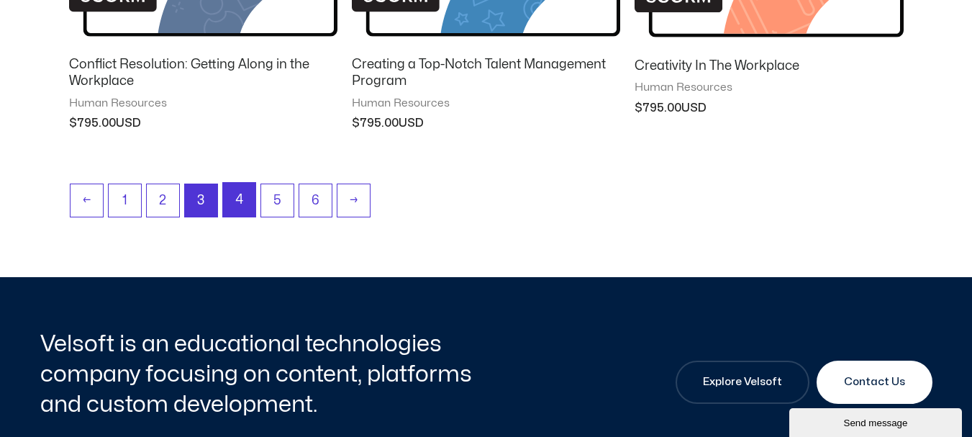
click at [237, 190] on link "4" at bounding box center [239, 200] width 32 height 34
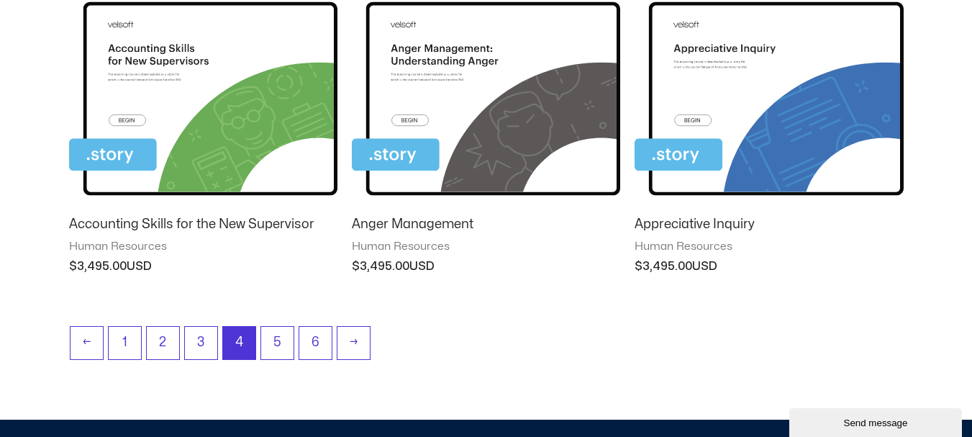
scroll to position [1368, 0]
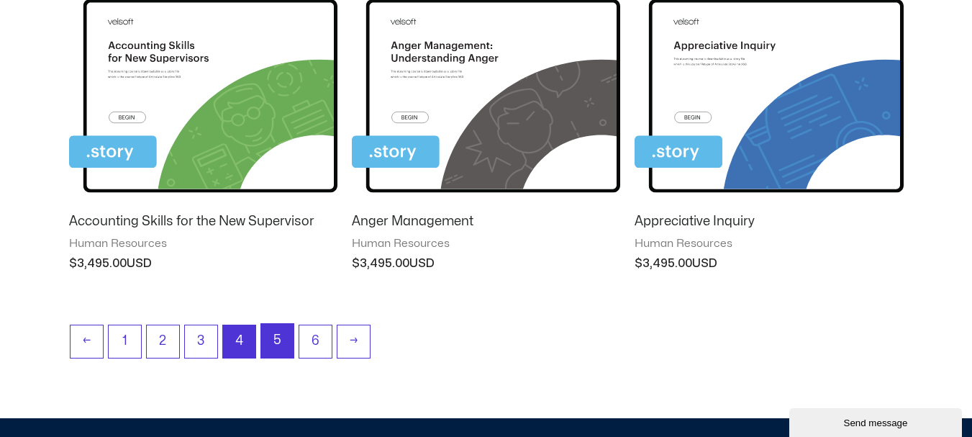
click link "5"
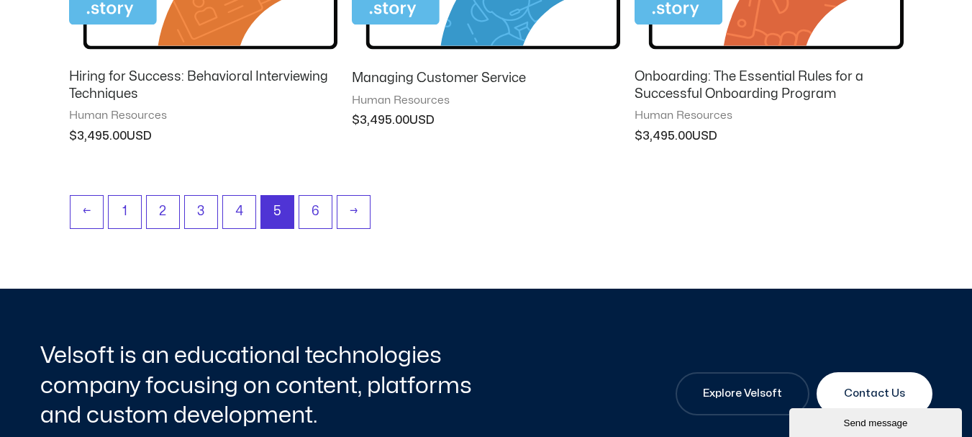
scroll to position [1512, 0]
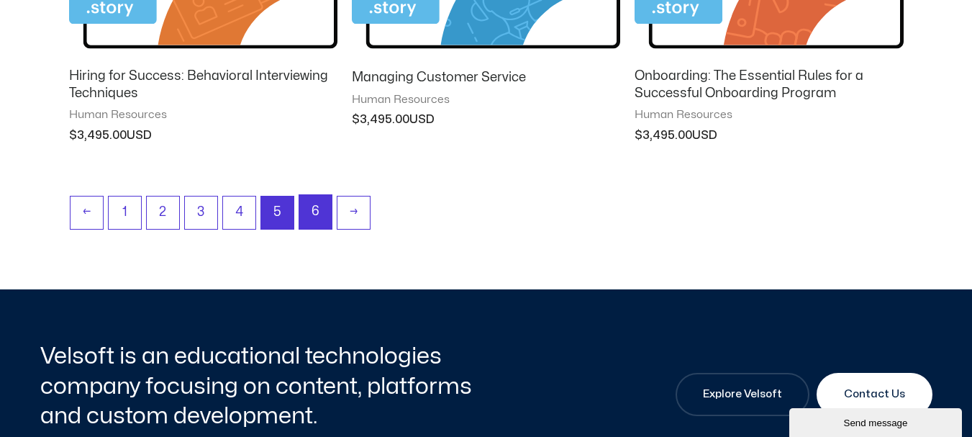
click at [313, 211] on link "6" at bounding box center [315, 212] width 32 height 34
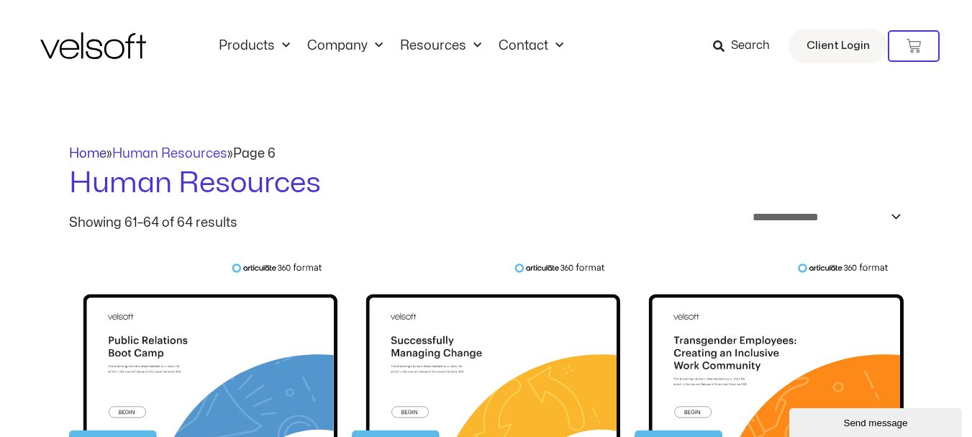
click at [100, 153] on link "Home" at bounding box center [87, 154] width 37 height 12
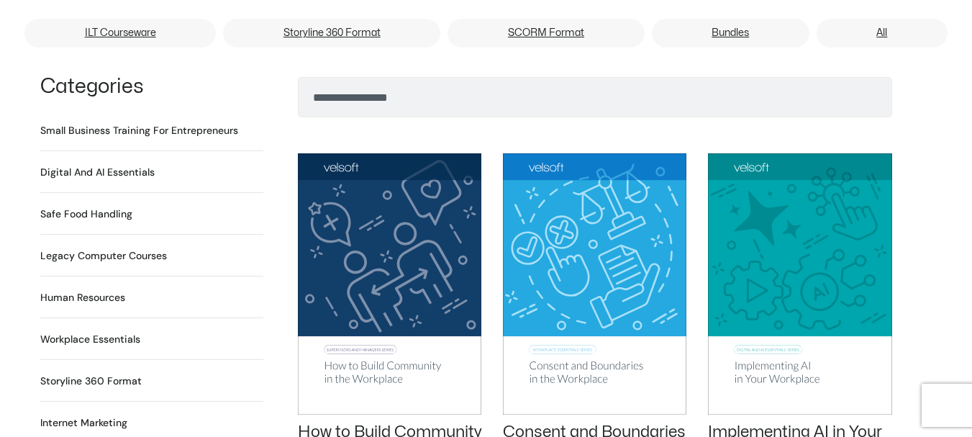
scroll to position [1080, 0]
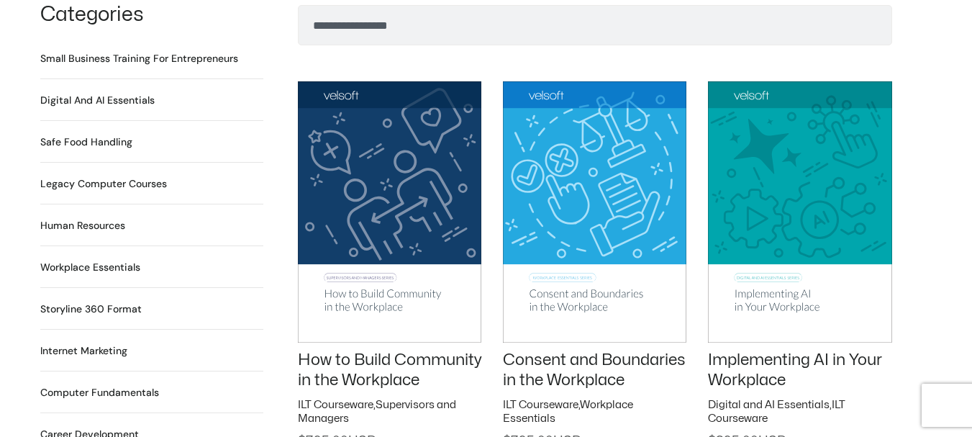
click at [73, 260] on h2 "Workplace Essentials 99 Products" at bounding box center [90, 267] width 100 height 15
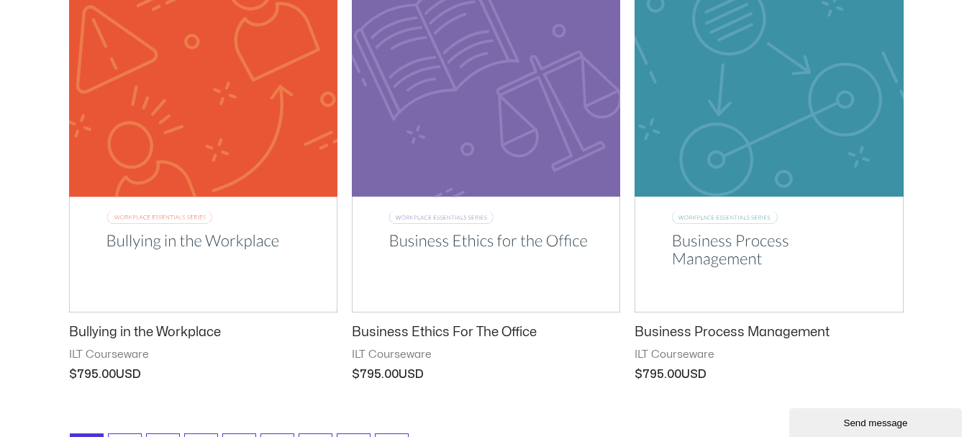
scroll to position [1871, 0]
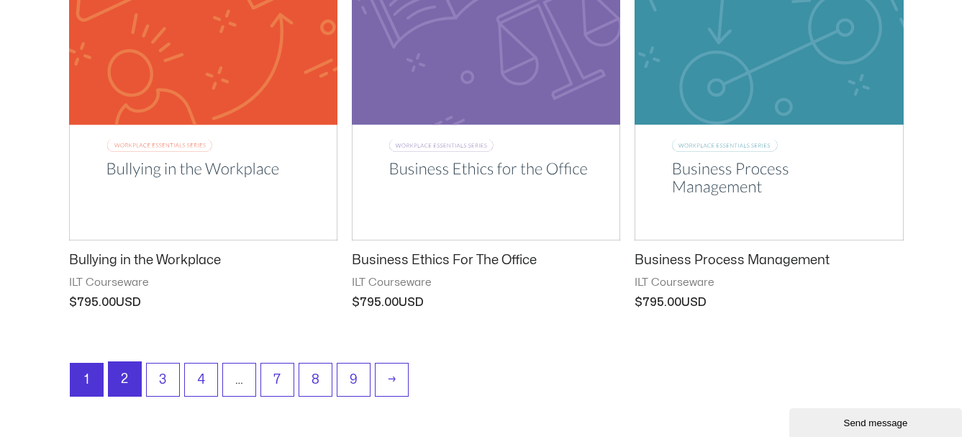
click at [115, 376] on link "2" at bounding box center [125, 379] width 32 height 34
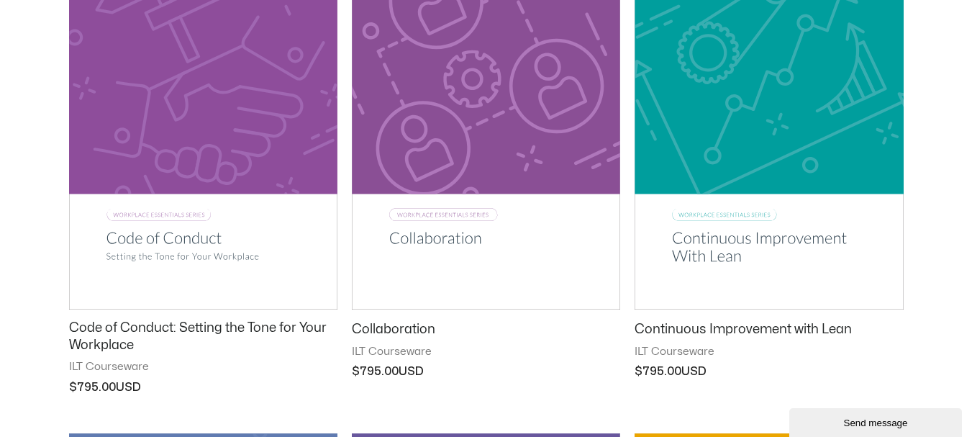
scroll to position [360, 0]
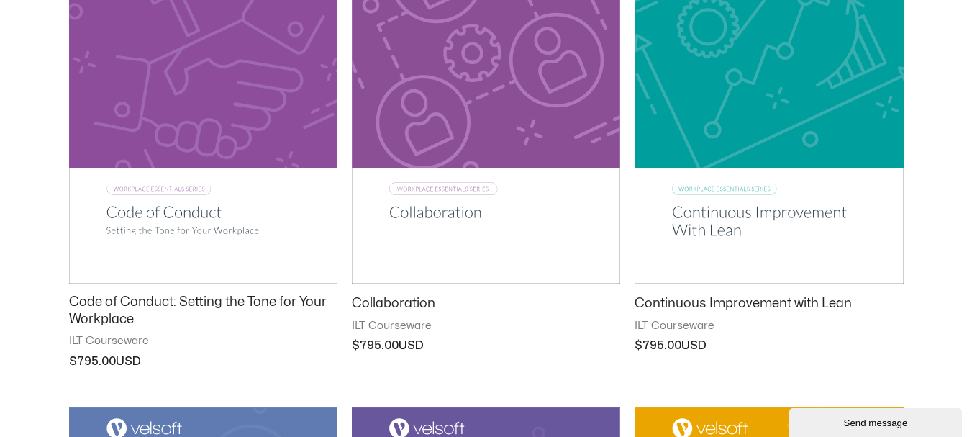
click at [145, 307] on h2 "Code of Conduct: Setting the Tone for Your Workplace" at bounding box center [203, 311] width 268 height 34
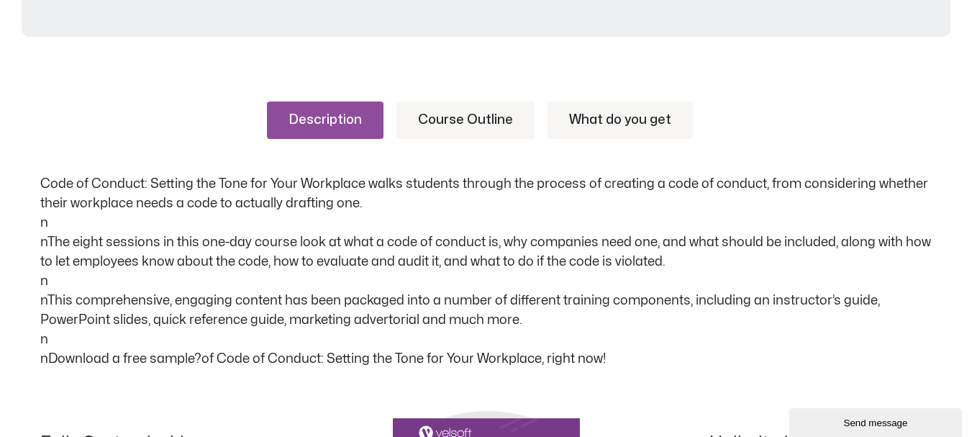
scroll to position [720, 0]
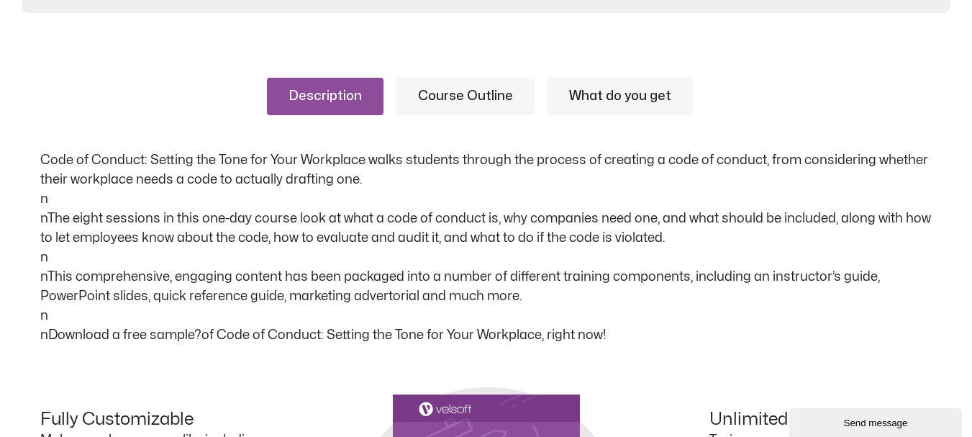
click at [460, 86] on link "Course Outline" at bounding box center [466, 96] width 138 height 37
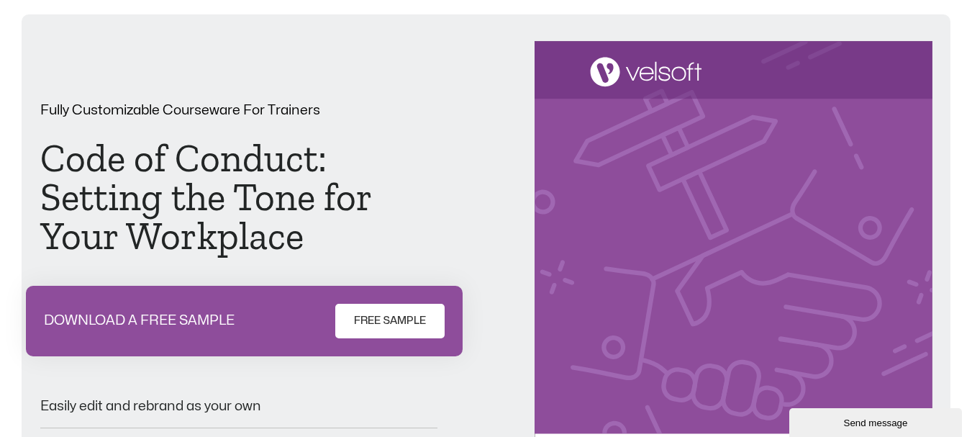
scroll to position [72, 0]
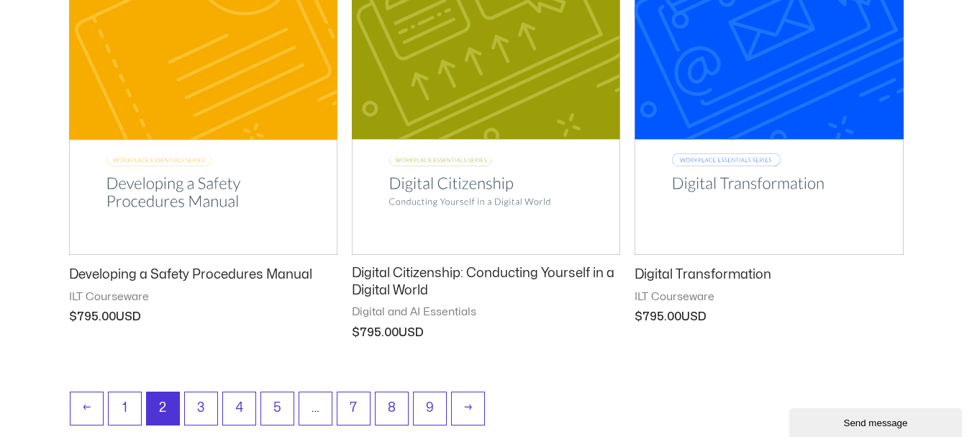
scroll to position [1956, 0]
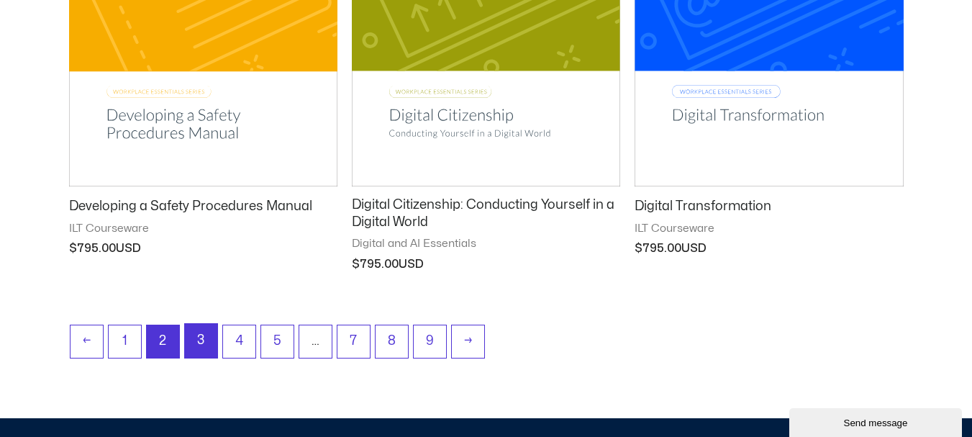
click at [207, 336] on link "3" at bounding box center [201, 341] width 32 height 34
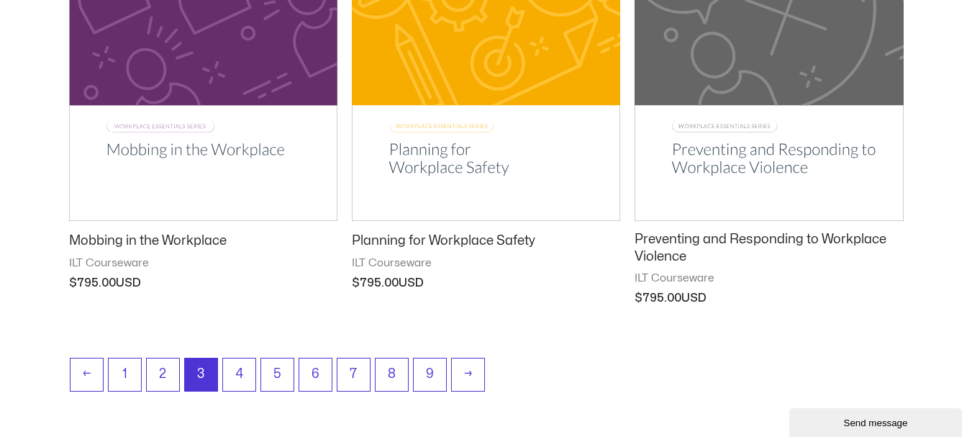
scroll to position [1943, 0]
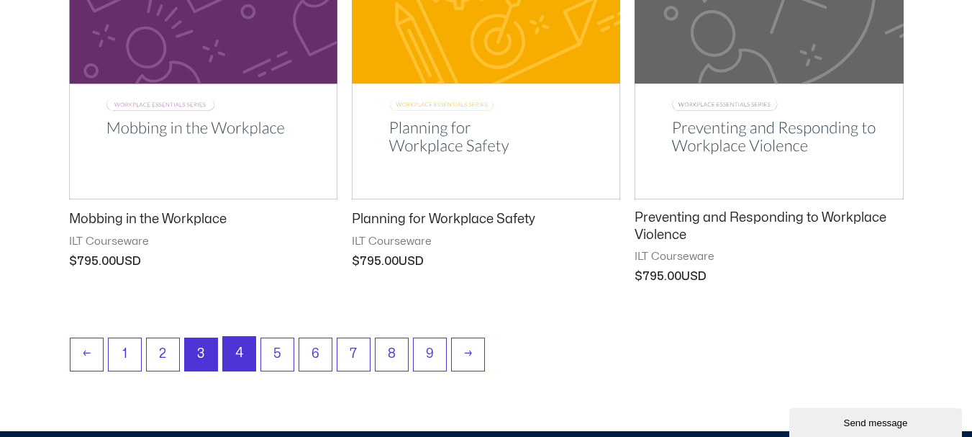
click at [234, 360] on link "4" at bounding box center [239, 354] width 32 height 34
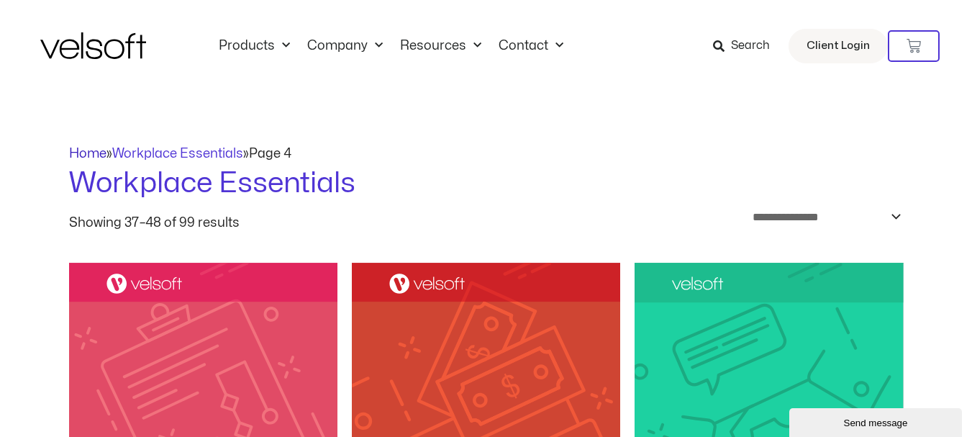
click at [97, 151] on link "Home" at bounding box center [87, 154] width 37 height 12
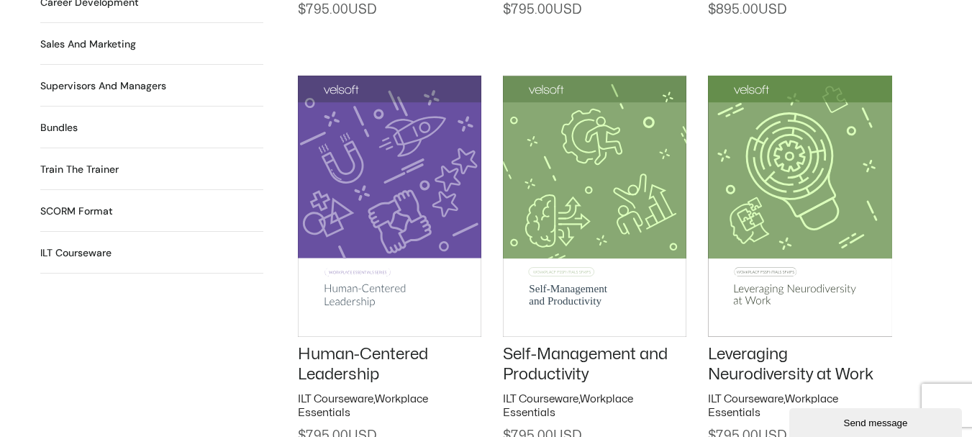
click at [111, 162] on h2 "Train the Trainer 29 Products" at bounding box center [79, 169] width 78 height 15
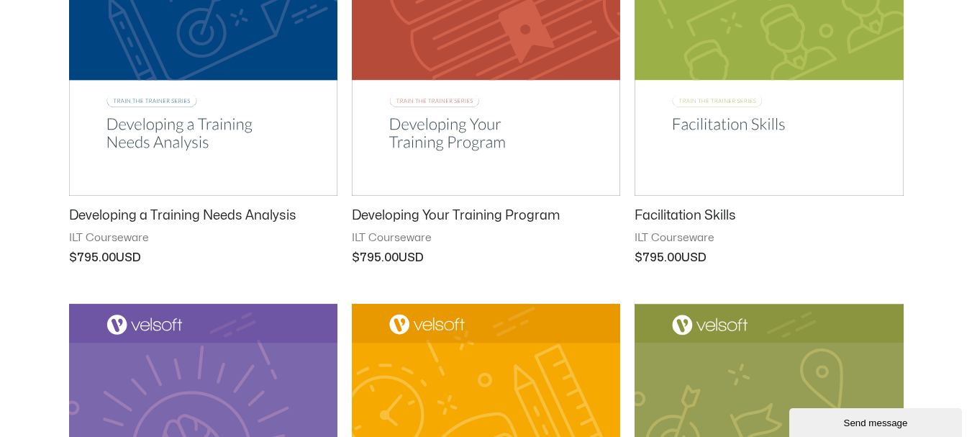
scroll to position [1440, 0]
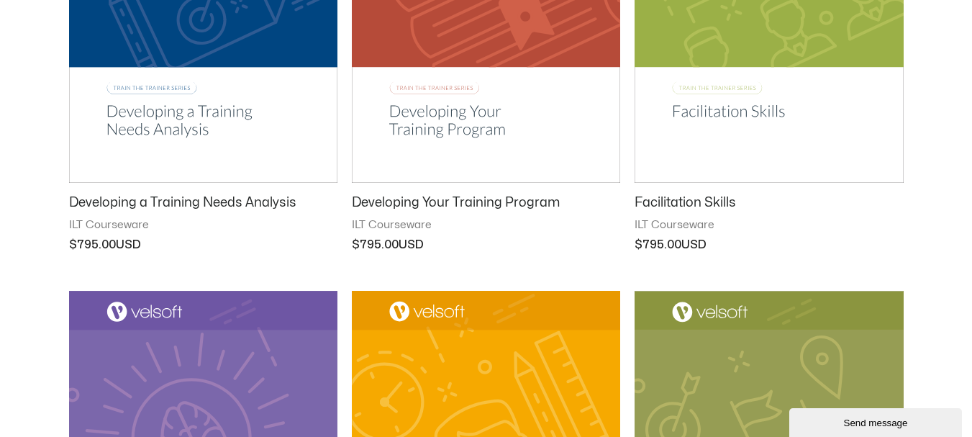
click at [703, 200] on h2 "Facilitation Skills" at bounding box center [769, 202] width 268 height 17
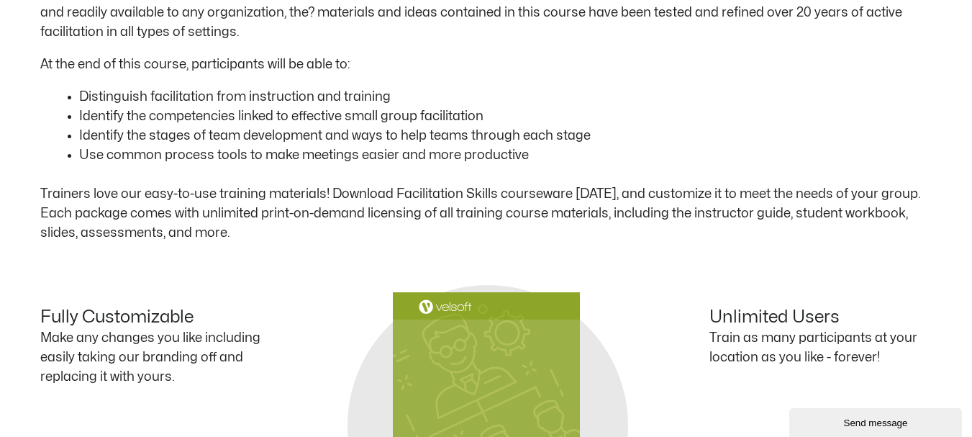
scroll to position [936, 0]
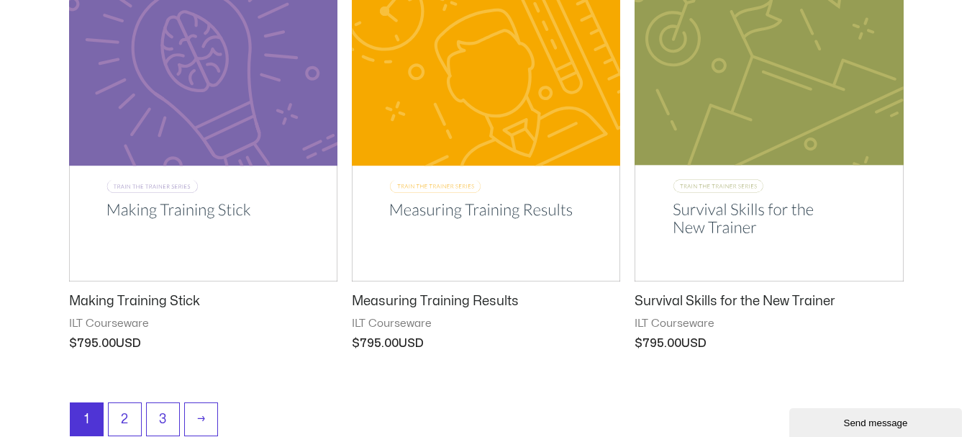
scroll to position [1902, 0]
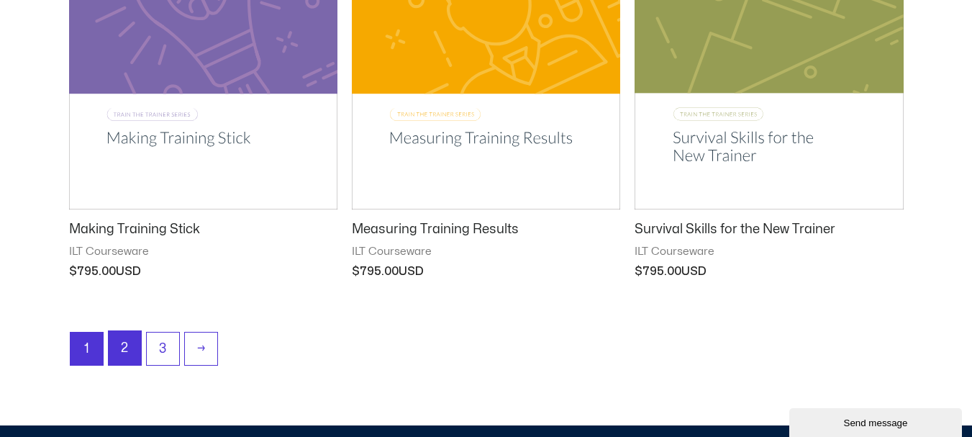
click at [125, 349] on link "2" at bounding box center [125, 348] width 32 height 34
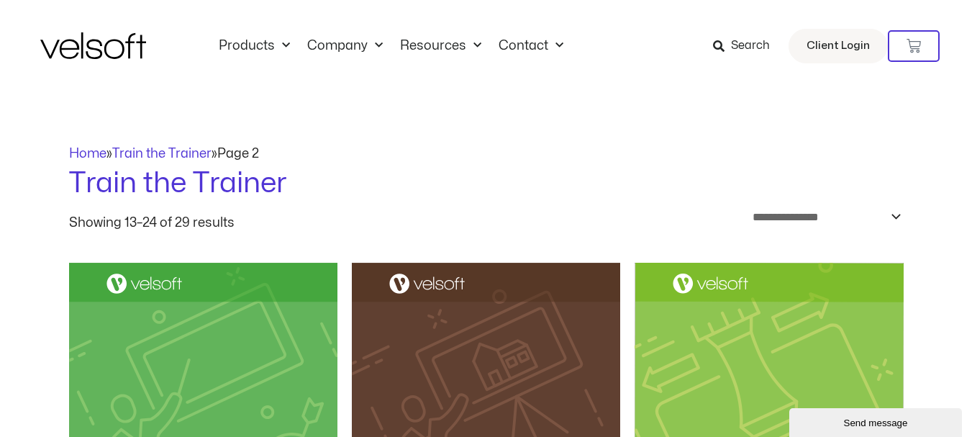
click at [723, 40] on icon at bounding box center [719, 46] width 12 height 12
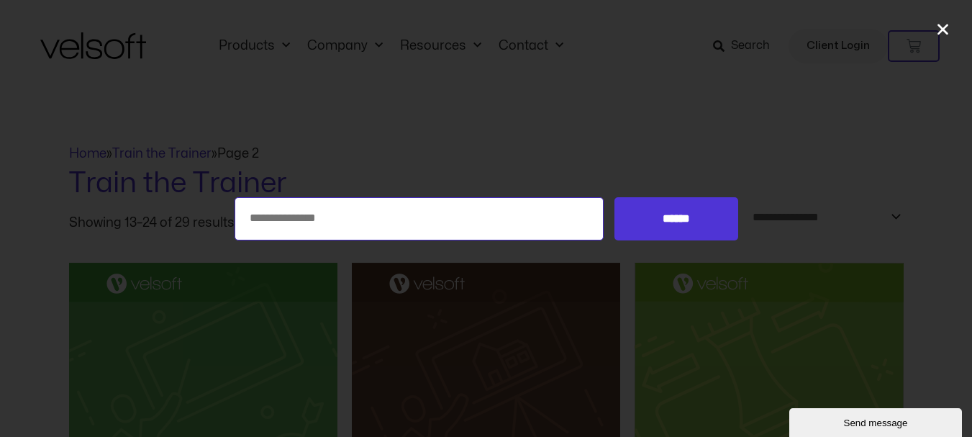
click at [326, 207] on input "Search for:" at bounding box center [420, 218] width 370 height 43
type input "*******"
click at [615, 197] on input "******" at bounding box center [676, 218] width 123 height 43
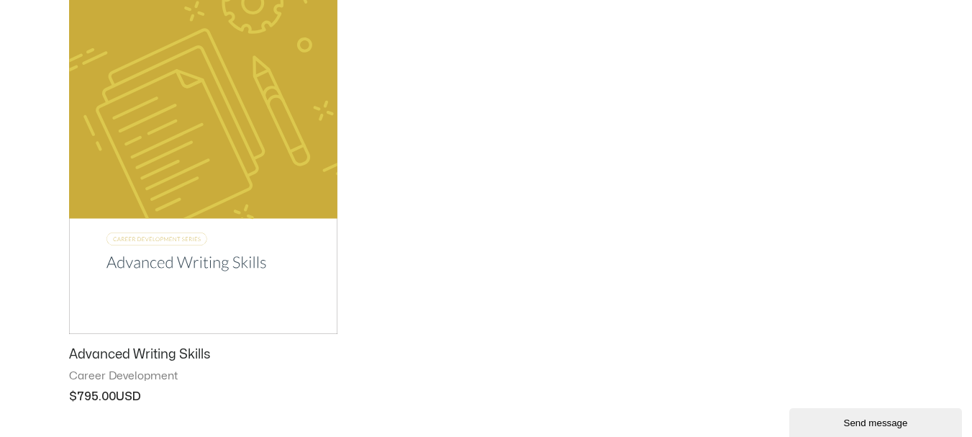
scroll to position [1799, 0]
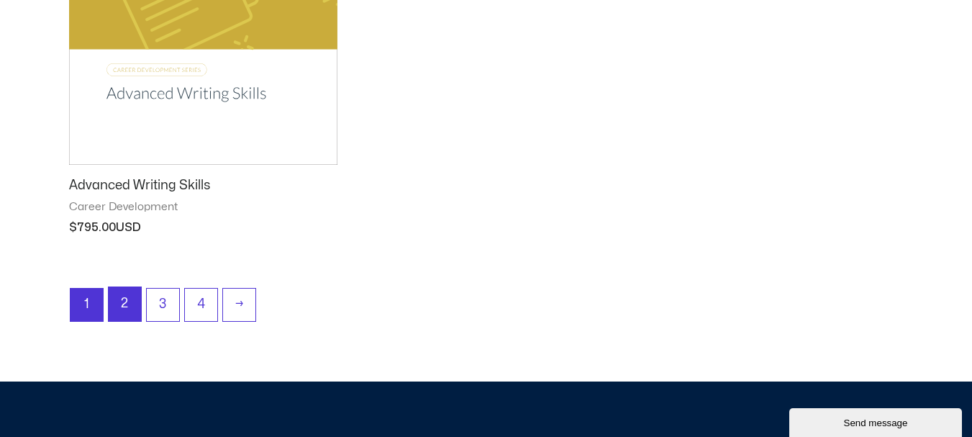
click link "2"
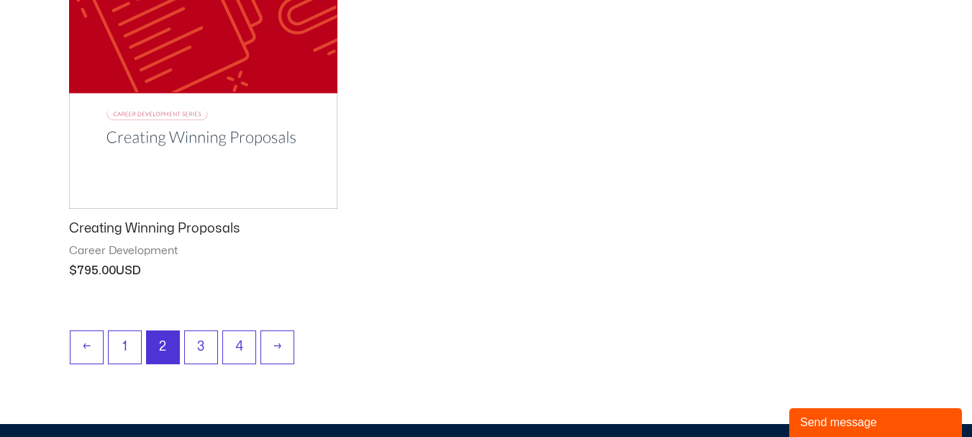
scroll to position [1655, 0]
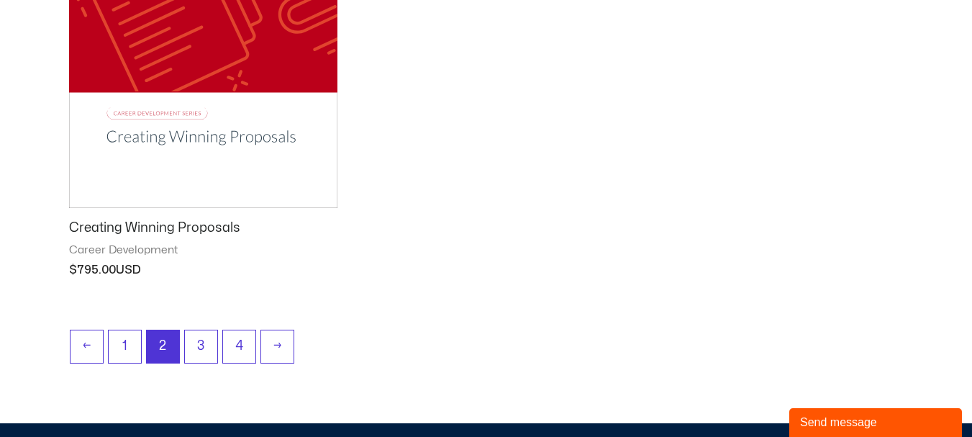
click h2 "Creating Winning Proposals"
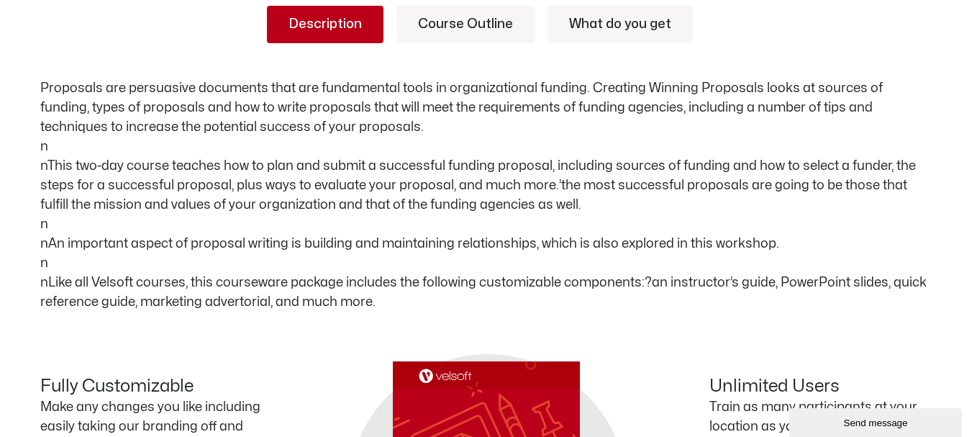
scroll to position [720, 0]
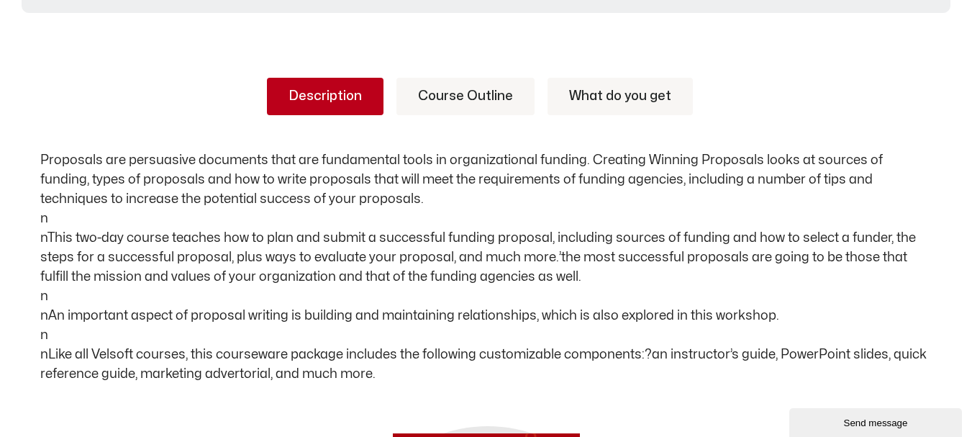
click at [461, 97] on link "Course Outline" at bounding box center [466, 96] width 138 height 37
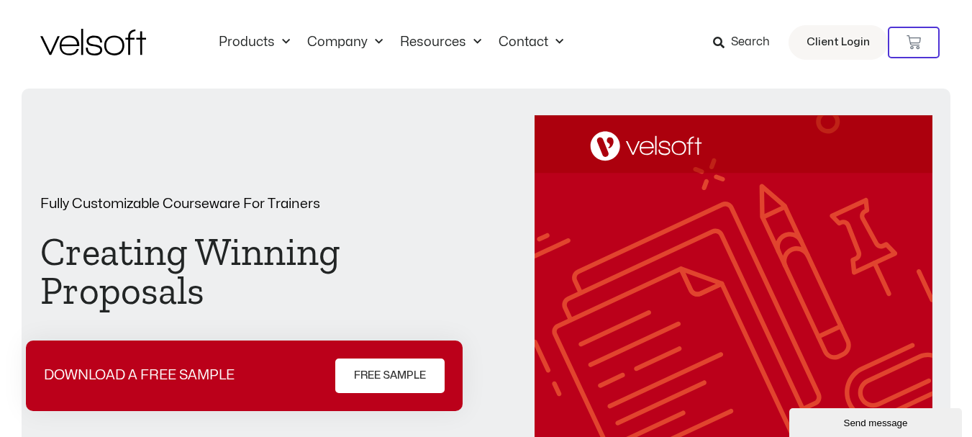
scroll to position [0, 0]
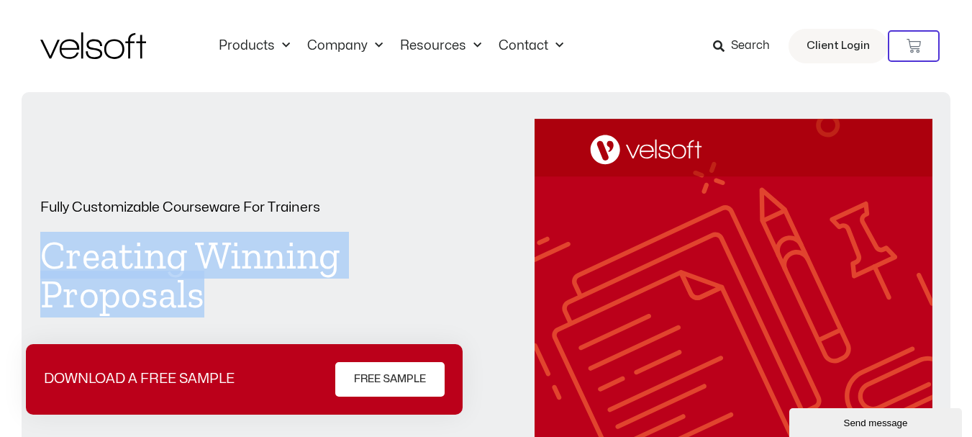
drag, startPoint x: 200, startPoint y: 302, endPoint x: 47, endPoint y: 263, distance: 158.3
click at [47, 263] on h1 "Creating Winning Proposals" at bounding box center [238, 275] width 397 height 78
copy h1 "Creating Winning Proposals"
click at [722, 46] on icon at bounding box center [719, 46] width 12 height 12
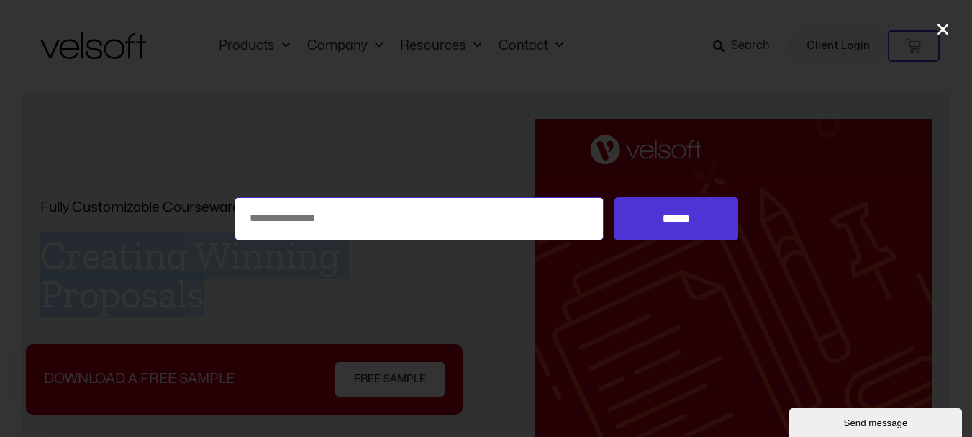
click at [399, 207] on input "Search for:" at bounding box center [420, 218] width 370 height 43
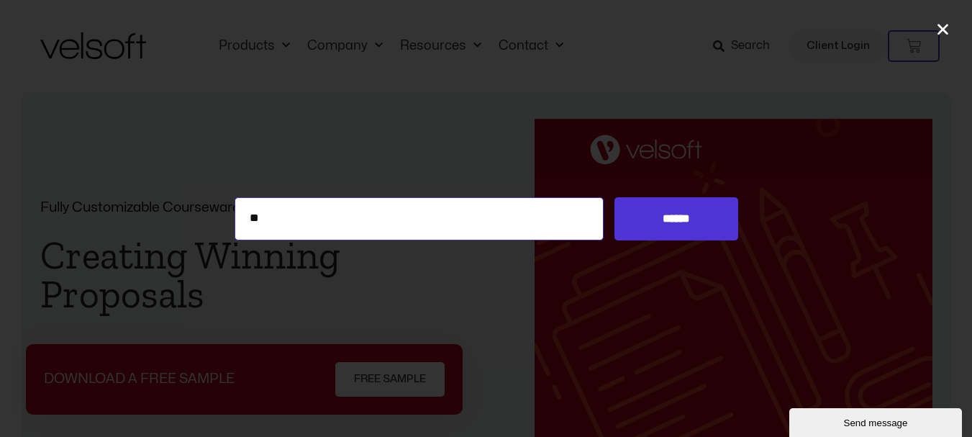
type input "**********"
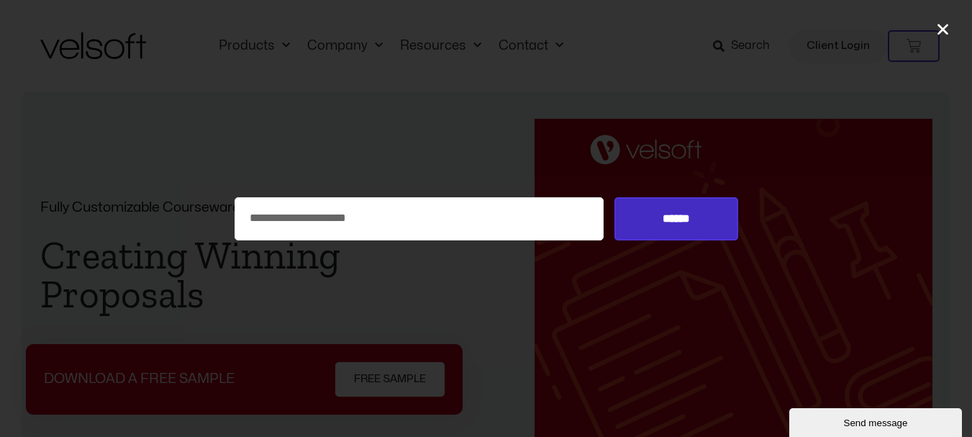
click at [656, 217] on input "******" at bounding box center [676, 218] width 123 height 43
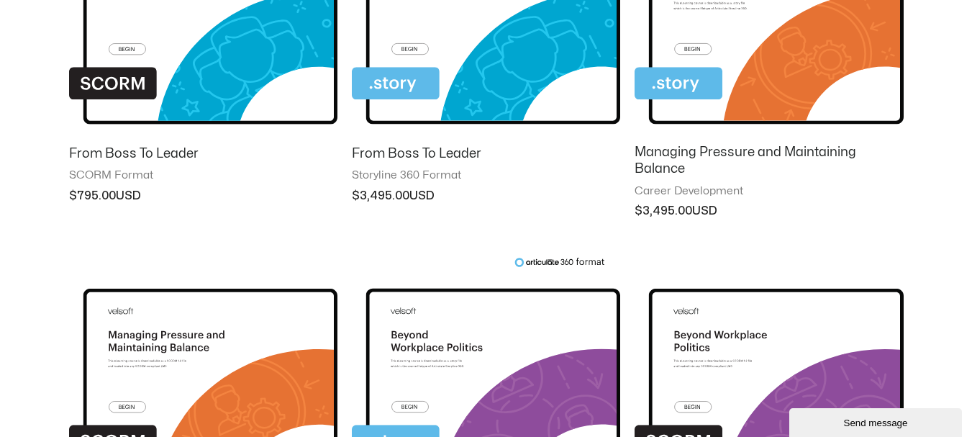
scroll to position [720, 0]
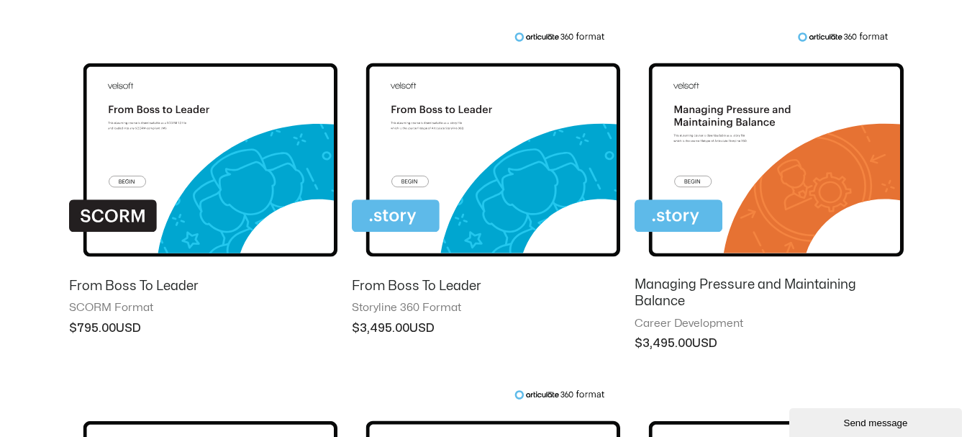
click at [720, 284] on h2 "Managing Pressure and Maintaining Balance" at bounding box center [769, 293] width 268 height 34
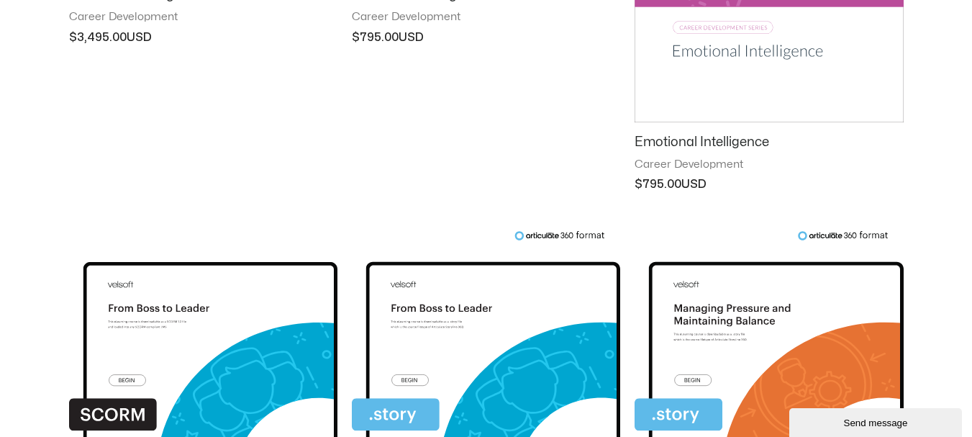
scroll to position [504, 0]
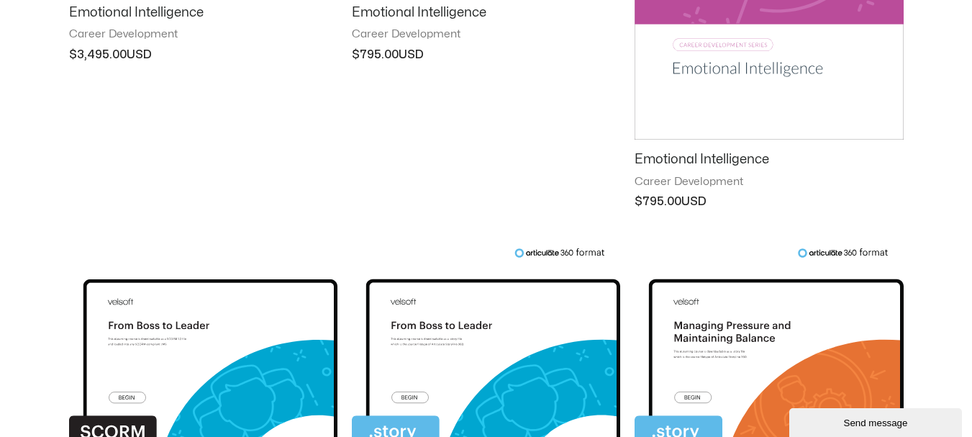
click at [673, 169] on link "Emotional Intelligence" at bounding box center [769, 162] width 268 height 23
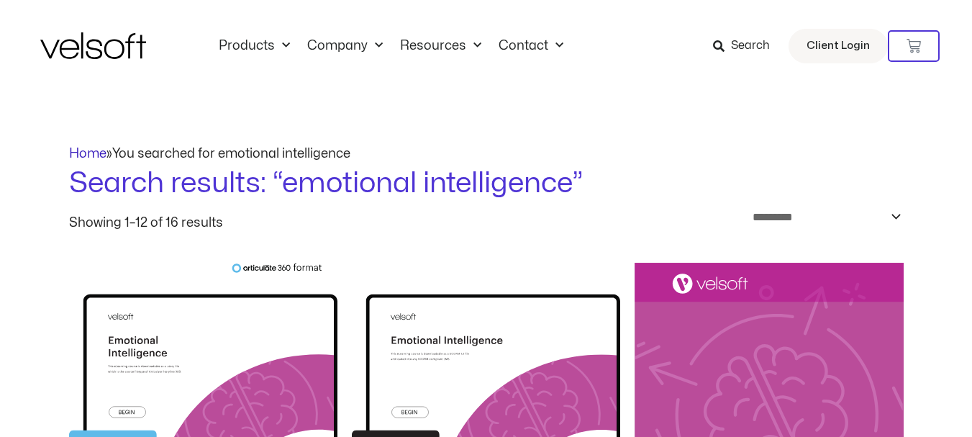
click at [91, 151] on link "Home" at bounding box center [87, 154] width 37 height 12
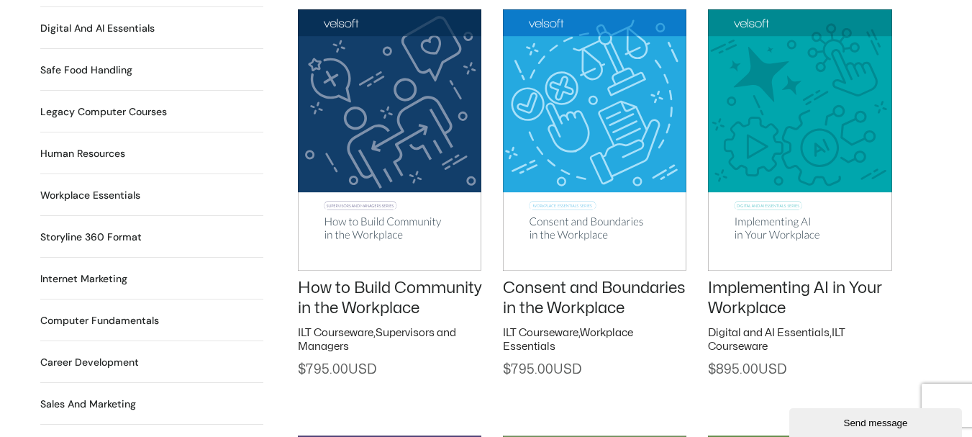
scroll to position [1224, 0]
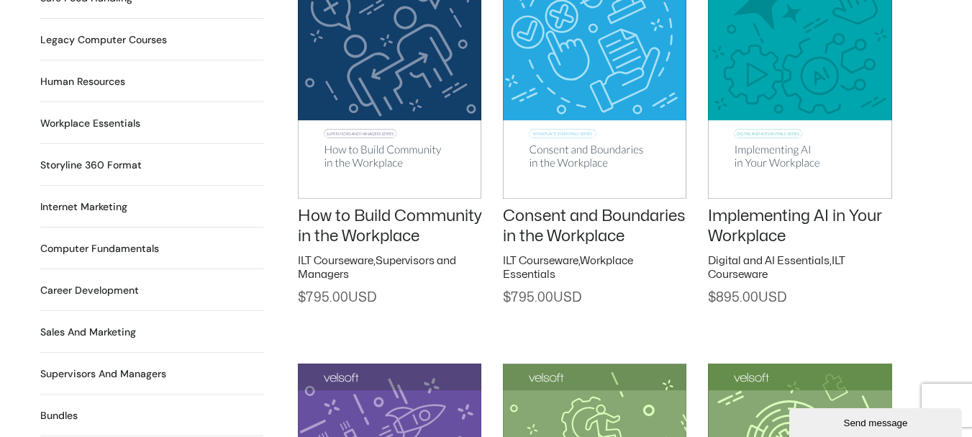
click at [96, 283] on h2 "Career Development 90 Products" at bounding box center [89, 290] width 99 height 15
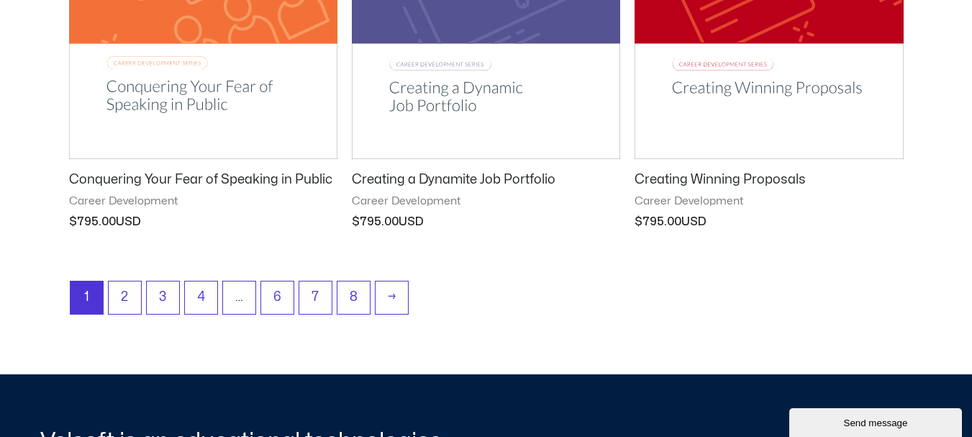
scroll to position [2015, 0]
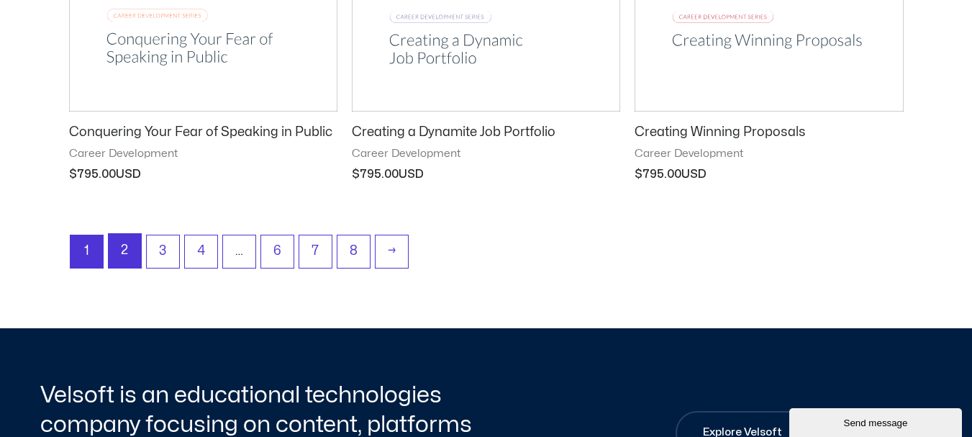
click at [127, 242] on link "2" at bounding box center [125, 251] width 32 height 34
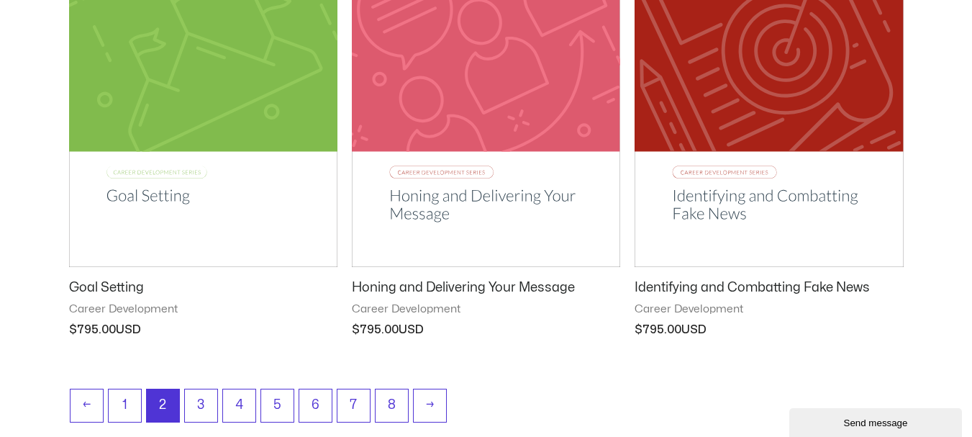
scroll to position [1871, 0]
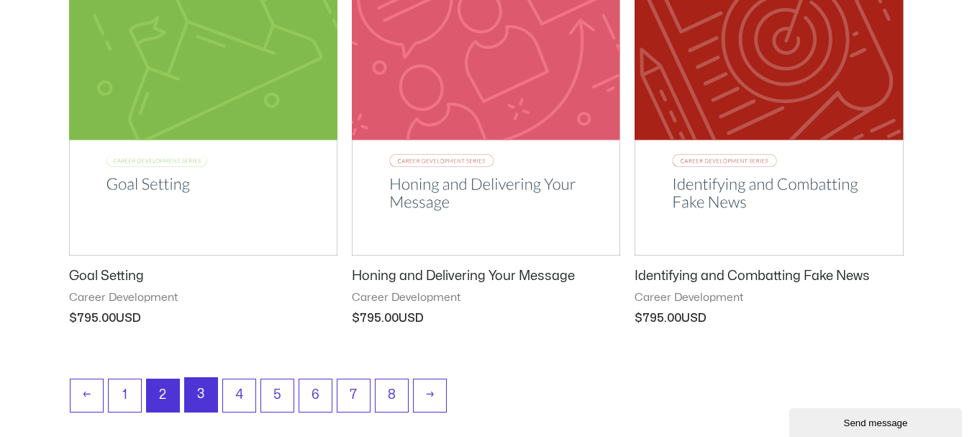
click at [203, 387] on link "3" at bounding box center [201, 395] width 32 height 34
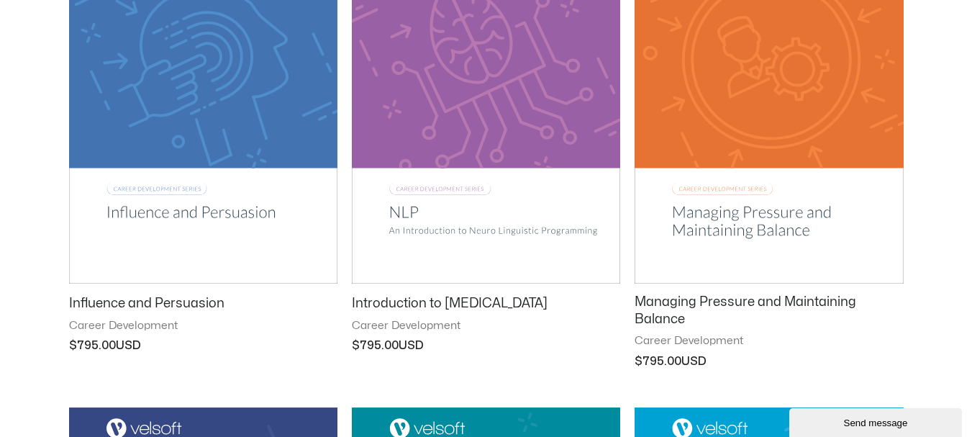
click at [137, 306] on h2 "Influence and Persuasion" at bounding box center [203, 303] width 268 height 17
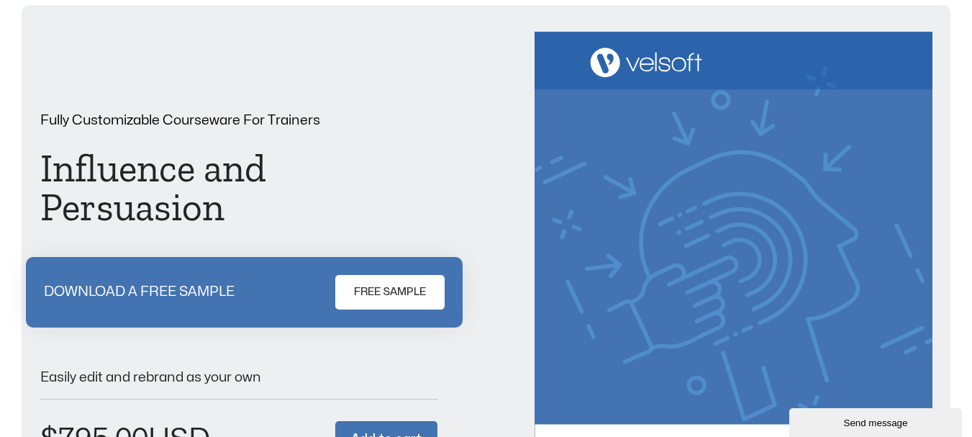
scroll to position [72, 0]
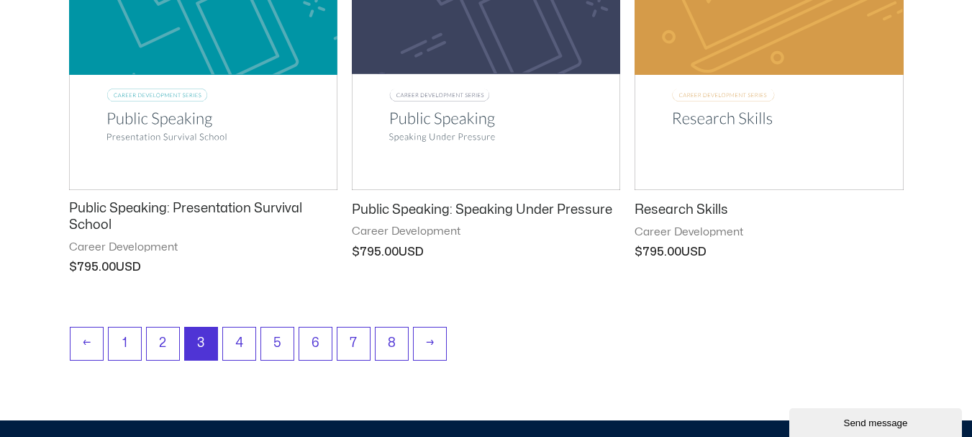
scroll to position [1956, 0]
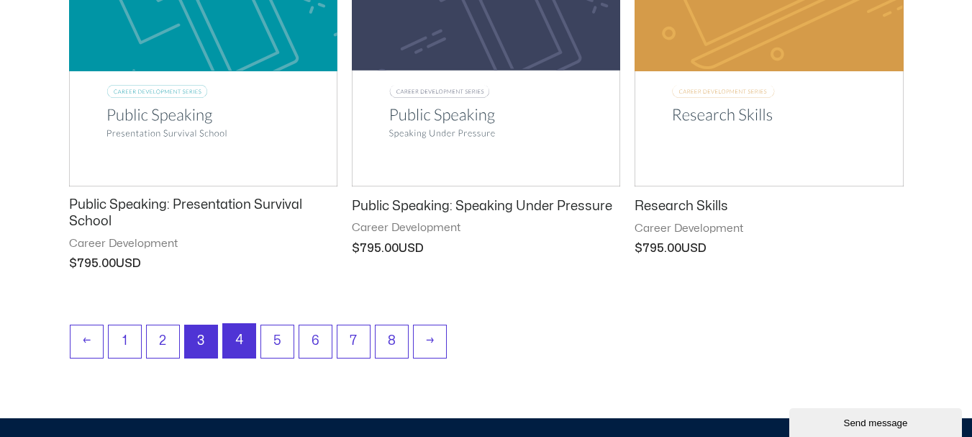
click at [240, 335] on link "4" at bounding box center [239, 341] width 32 height 34
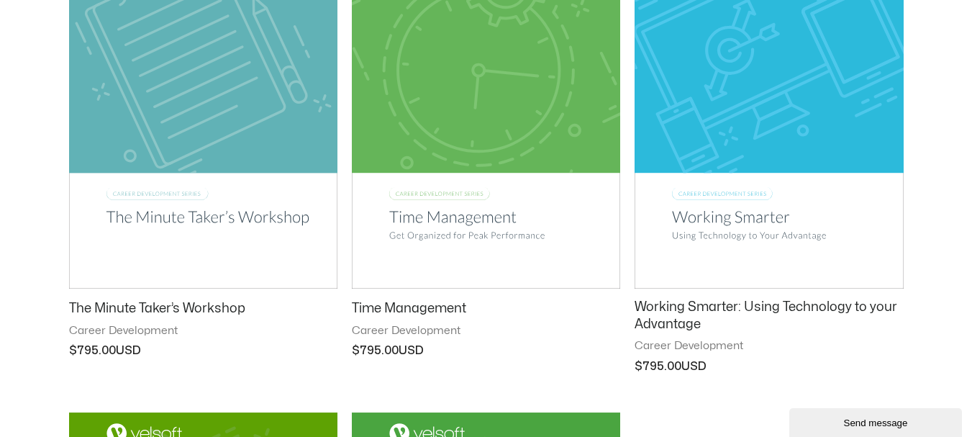
scroll to position [864, 0]
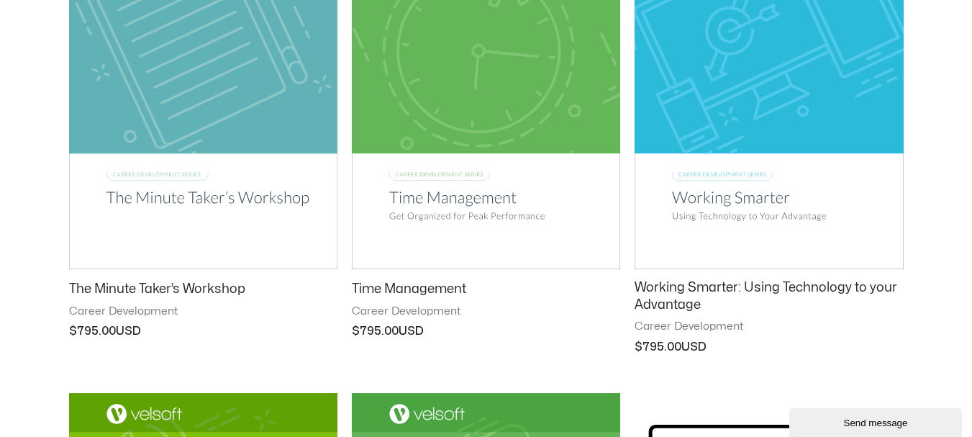
click at [703, 293] on h2 "Working Smarter: Using Technology to your Advantage" at bounding box center [769, 296] width 268 height 34
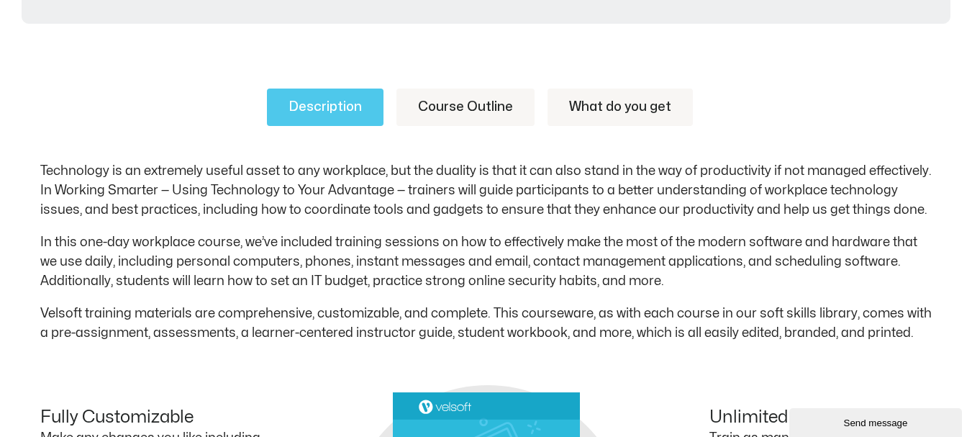
scroll to position [720, 0]
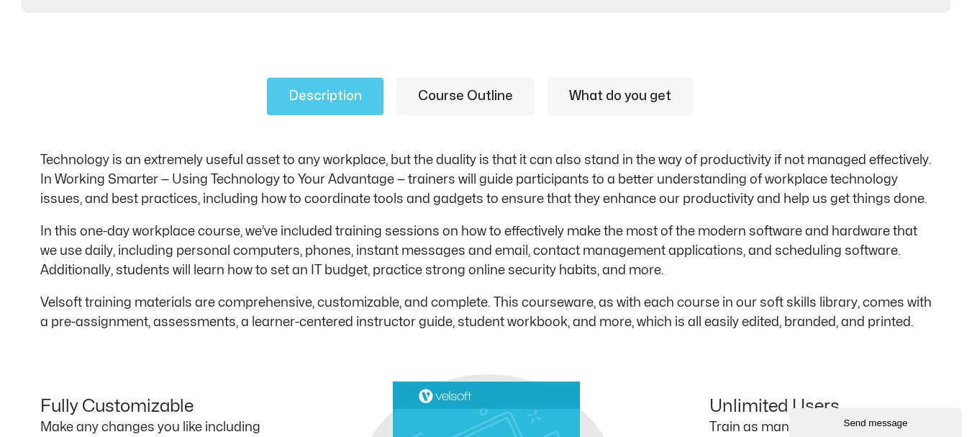
click at [476, 90] on link "Course Outline" at bounding box center [466, 96] width 138 height 37
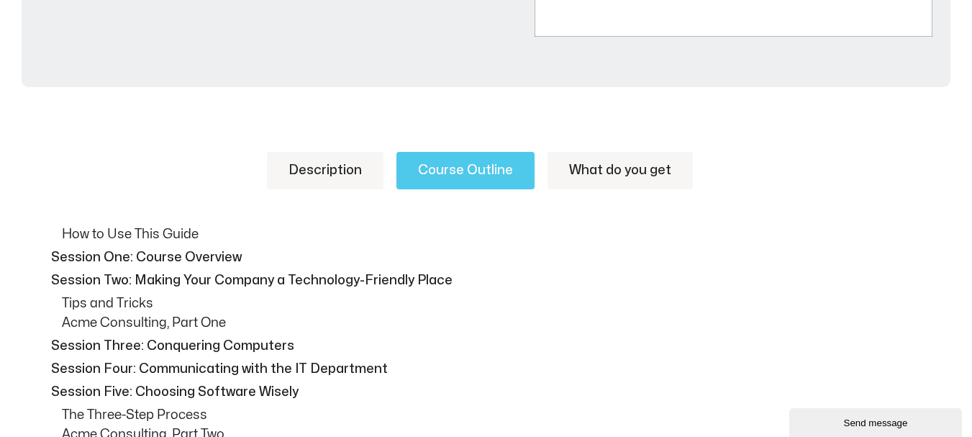
scroll to position [576, 0]
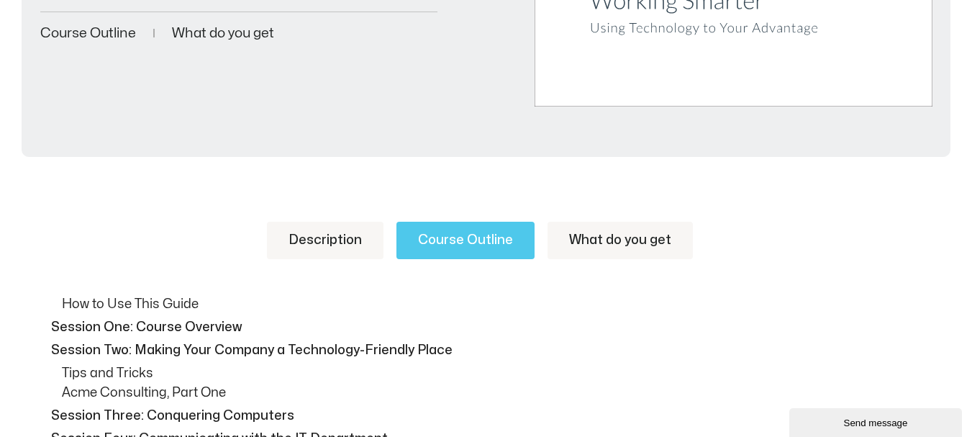
click at [330, 245] on link "Description" at bounding box center [325, 240] width 117 height 37
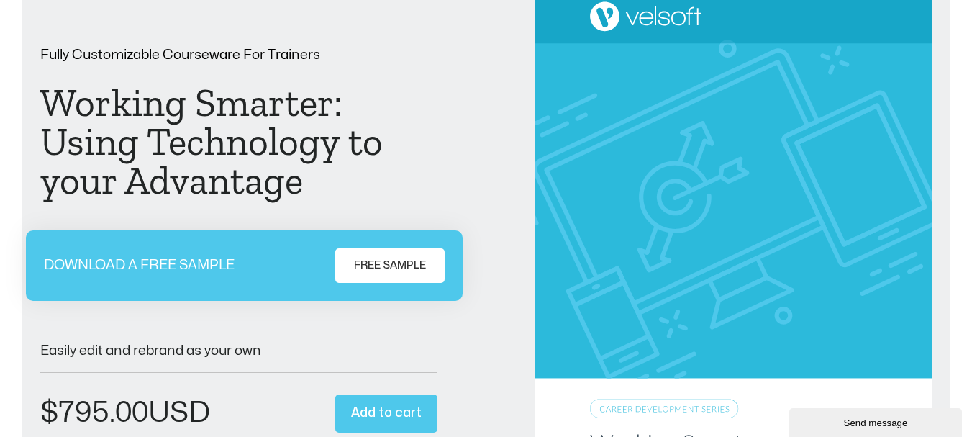
scroll to position [0, 0]
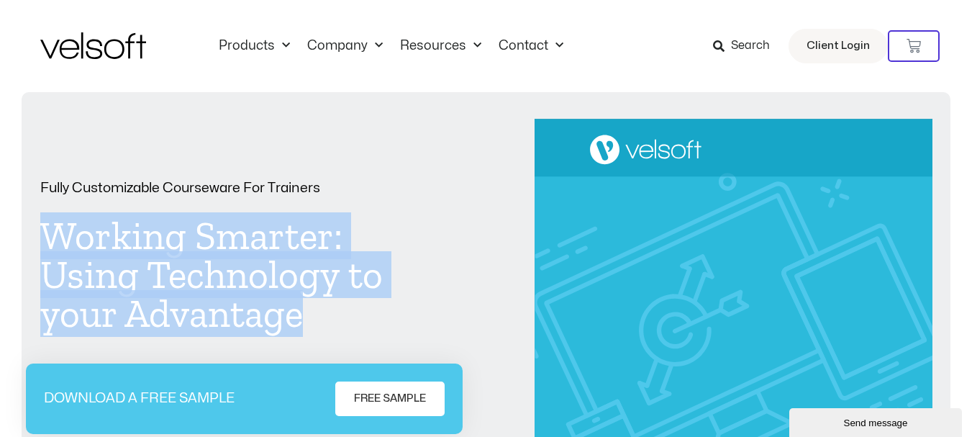
drag, startPoint x: 310, startPoint y: 320, endPoint x: 47, endPoint y: 243, distance: 274.5
click at [47, 243] on h1 "Working Smarter: Using Technology to your Advantage" at bounding box center [238, 275] width 397 height 117
copy h1 "Working Smarter: Using Technology to your Advantage"
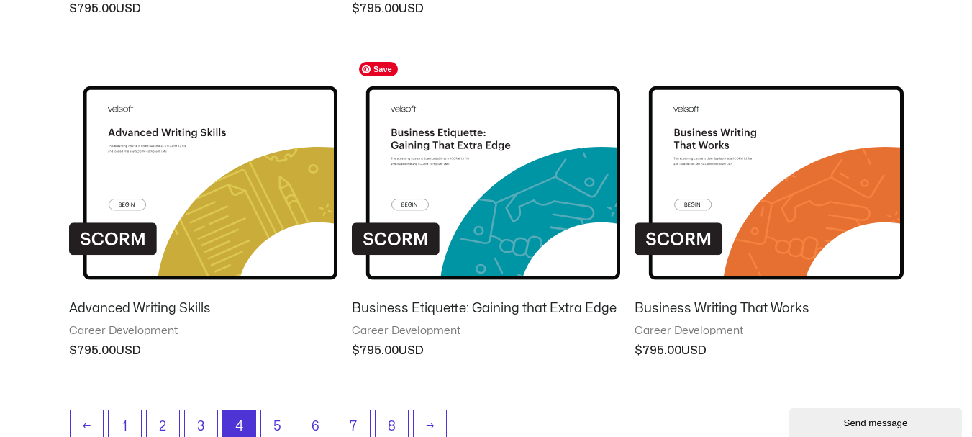
scroll to position [1727, 0]
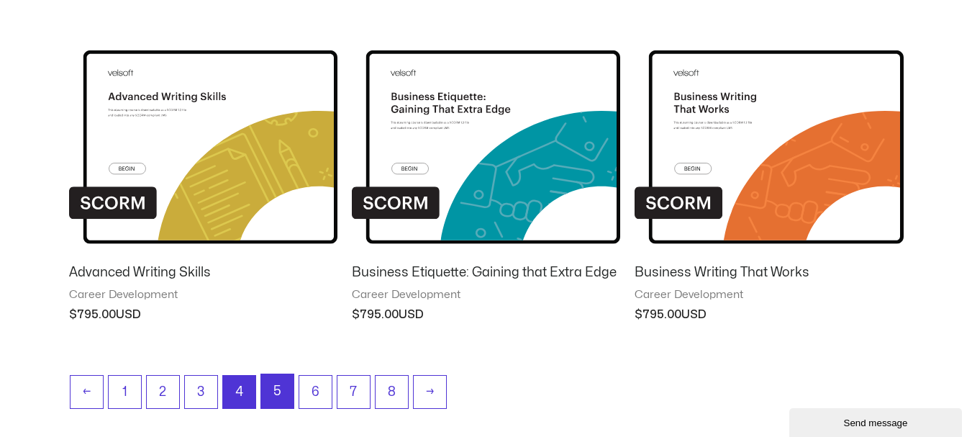
click at [280, 392] on link "5" at bounding box center [277, 391] width 32 height 34
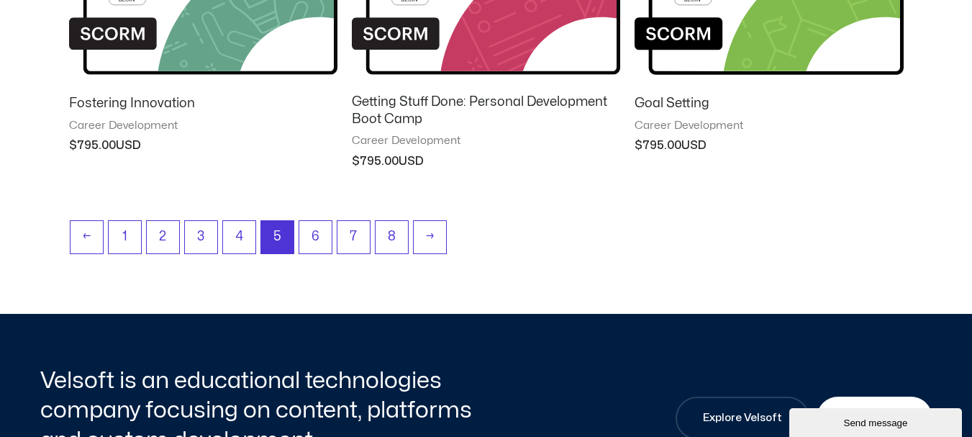
scroll to position [1512, 0]
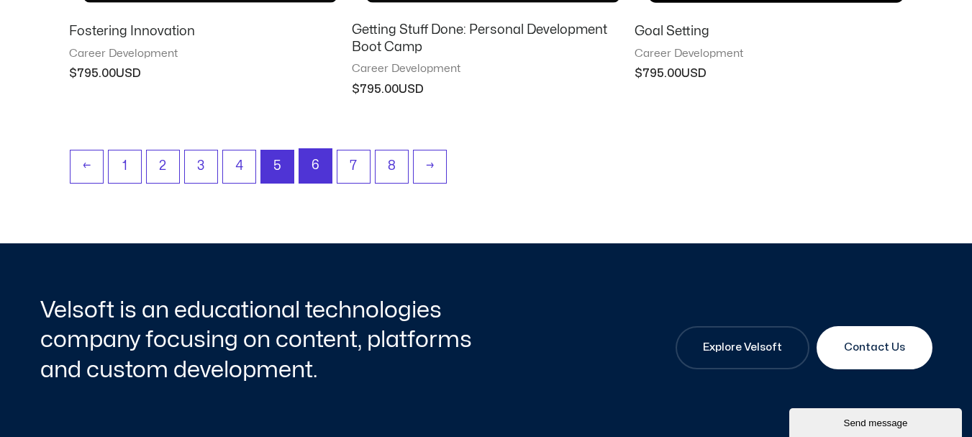
click at [313, 165] on link "6" at bounding box center [315, 166] width 32 height 34
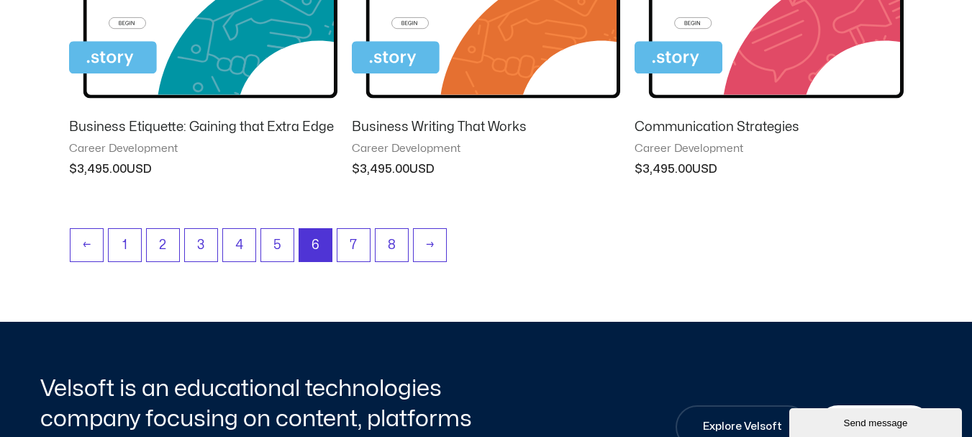
scroll to position [1440, 0]
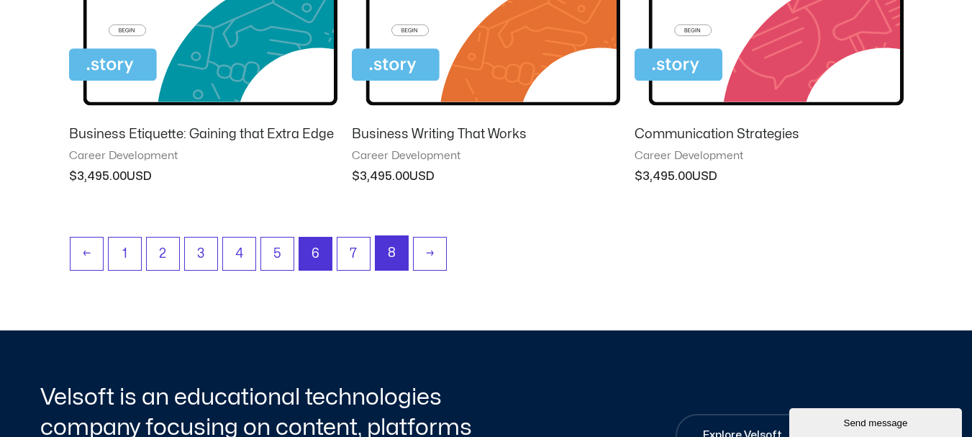
click at [379, 248] on link "8" at bounding box center [392, 253] width 32 height 34
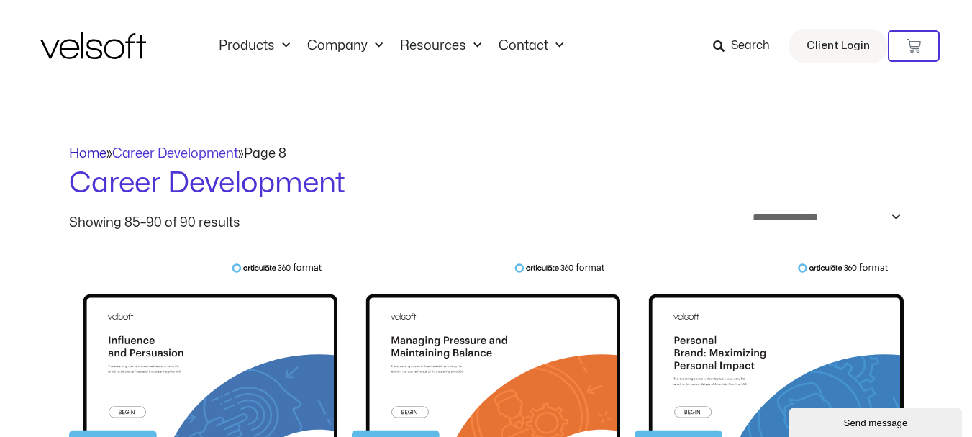
click at [95, 148] on link "Home" at bounding box center [87, 154] width 37 height 12
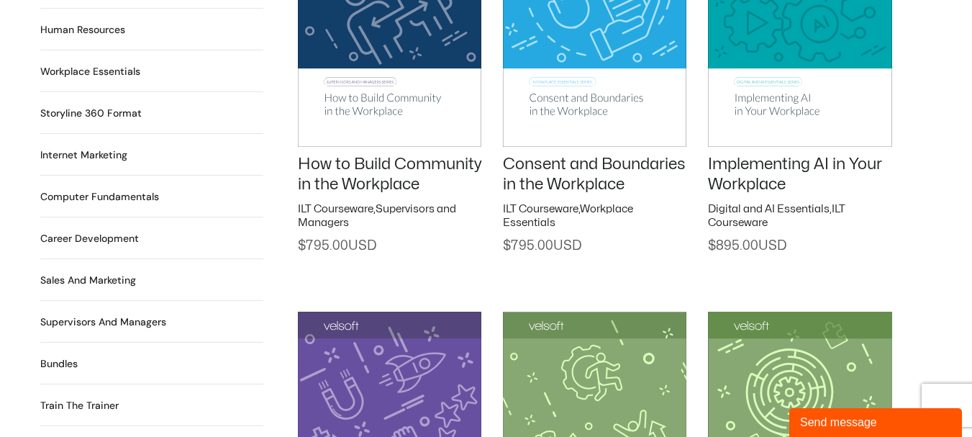
scroll to position [1296, 0]
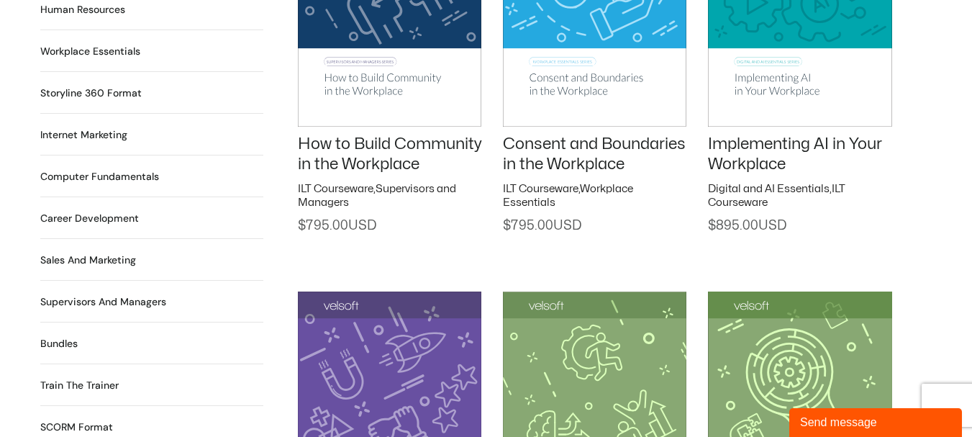
click at [96, 294] on h2 "Supervisors and Managers 91 Products" at bounding box center [103, 301] width 126 height 15
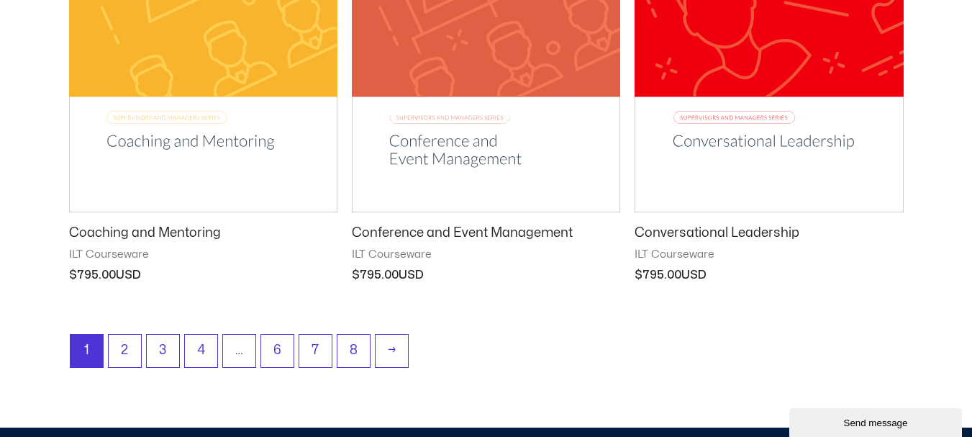
scroll to position [1943, 0]
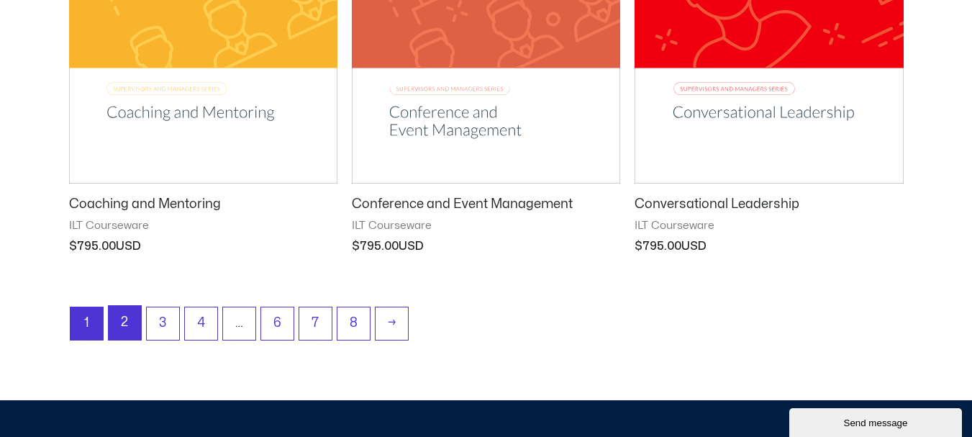
click at [115, 320] on link "2" at bounding box center [125, 323] width 32 height 34
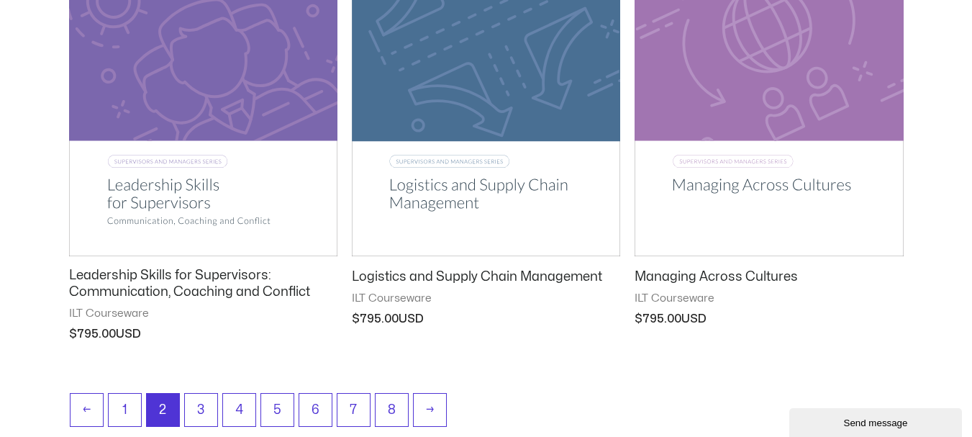
scroll to position [1871, 0]
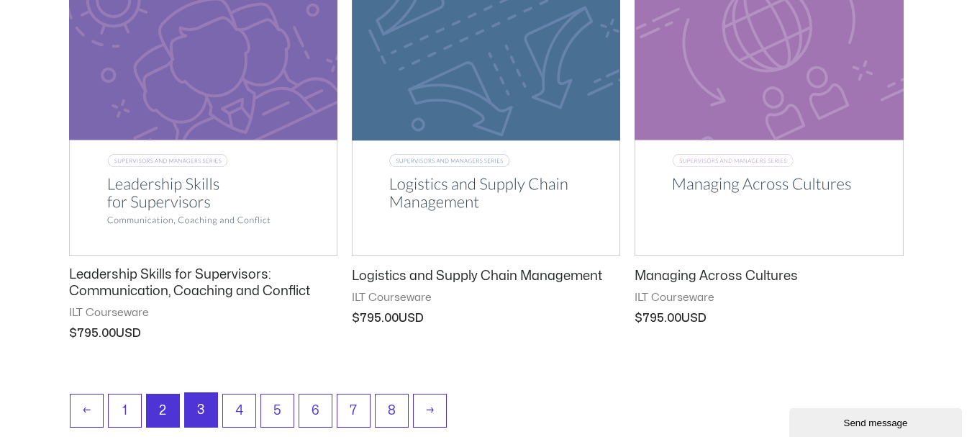
click at [196, 402] on link "3" at bounding box center [201, 410] width 32 height 34
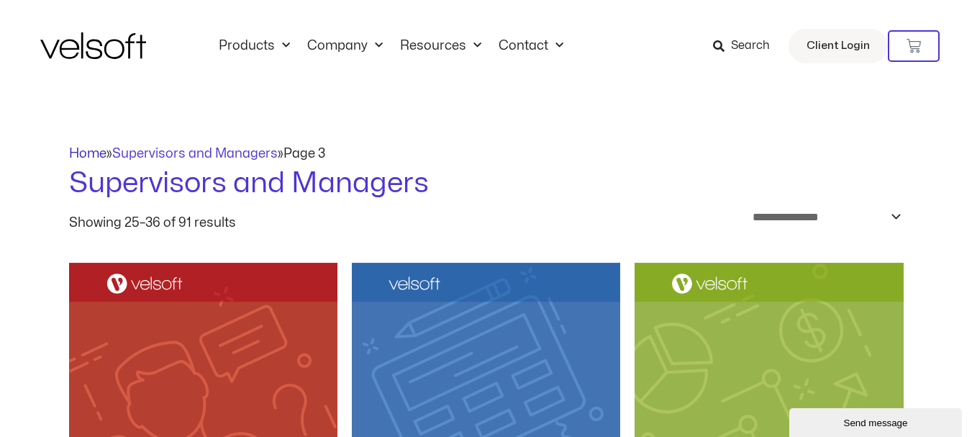
click at [83, 152] on link "Home" at bounding box center [87, 154] width 37 height 12
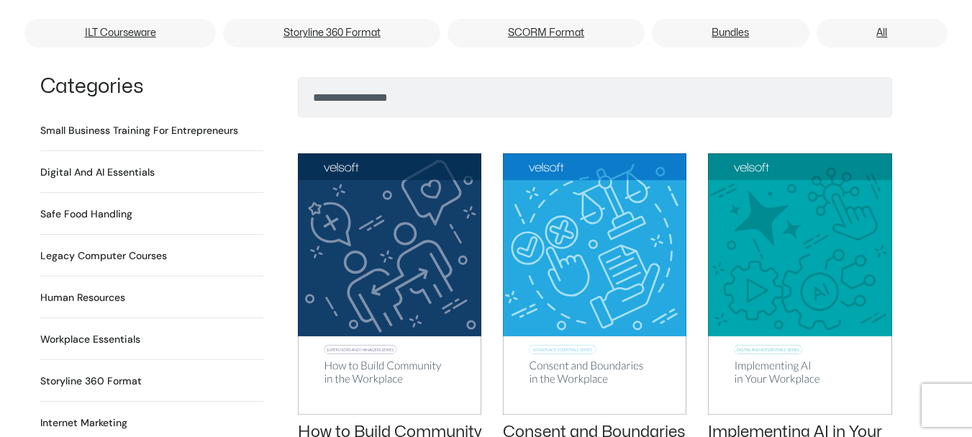
click at [134, 165] on h2 "Digital and AI Essentials 23 Products" at bounding box center [97, 172] width 114 height 15
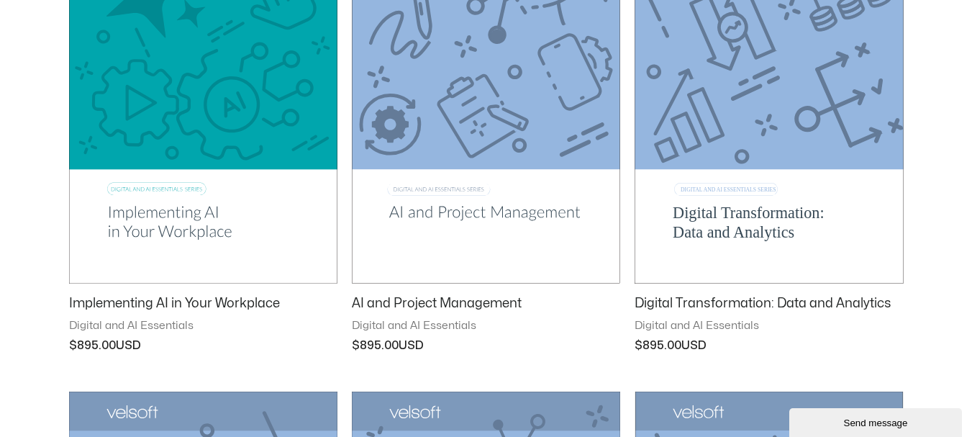
click at [668, 312] on link "Digital Transformation: Data and Analytics" at bounding box center [769, 306] width 268 height 23
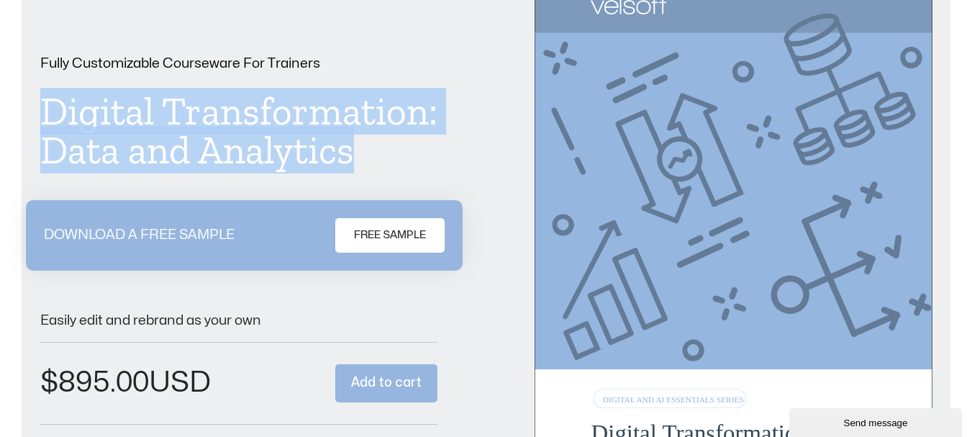
drag, startPoint x: 353, startPoint y: 147, endPoint x: 44, endPoint y: 118, distance: 310.8
click at [44, 118] on h1 "Digital Transformation: Data and Analytics" at bounding box center [238, 131] width 397 height 78
copy h1 "Digital Transformation: Data and Analytics"
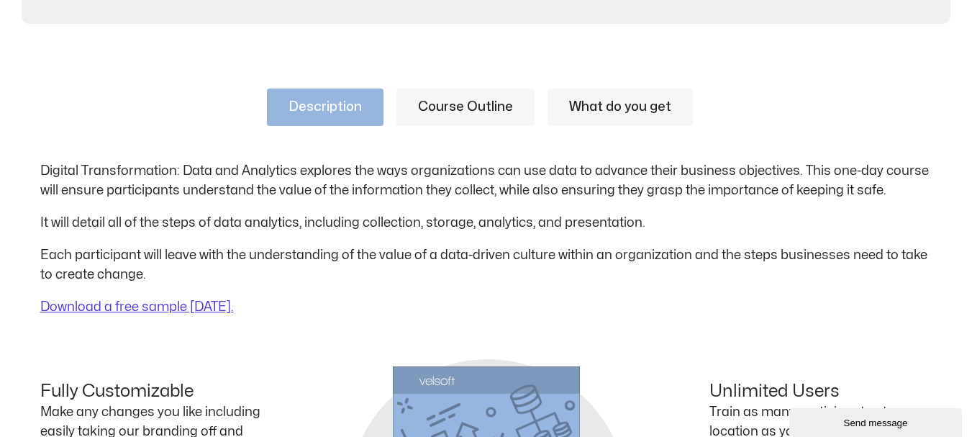
scroll to position [720, 0]
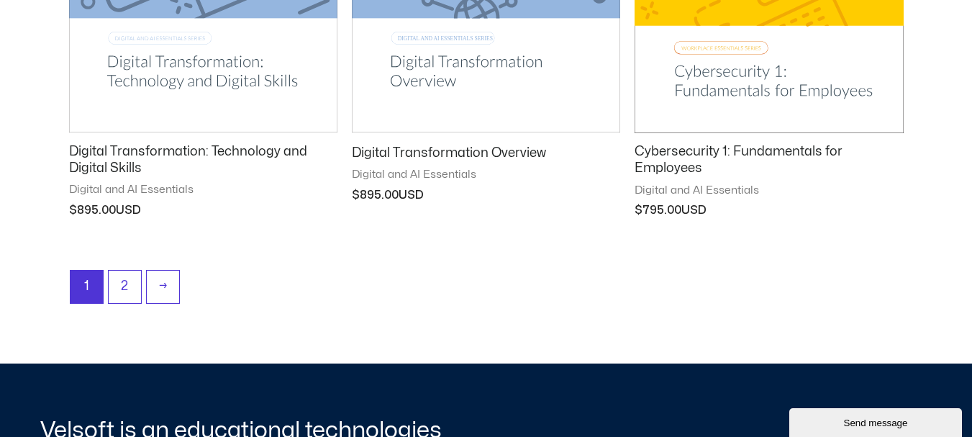
scroll to position [2028, 0]
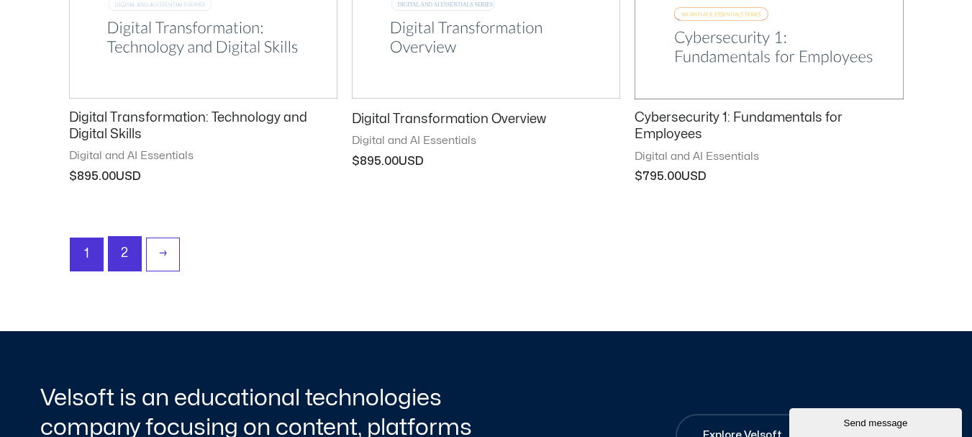
click at [117, 250] on link "2" at bounding box center [125, 254] width 32 height 34
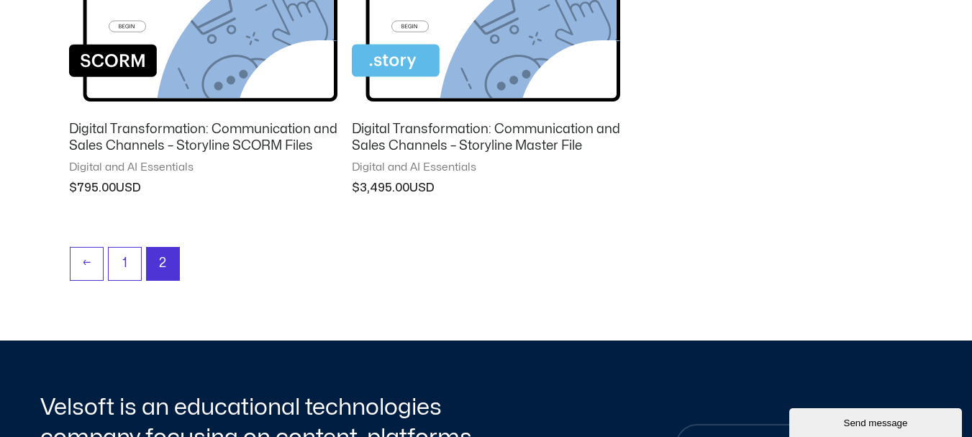
scroll to position [1799, 0]
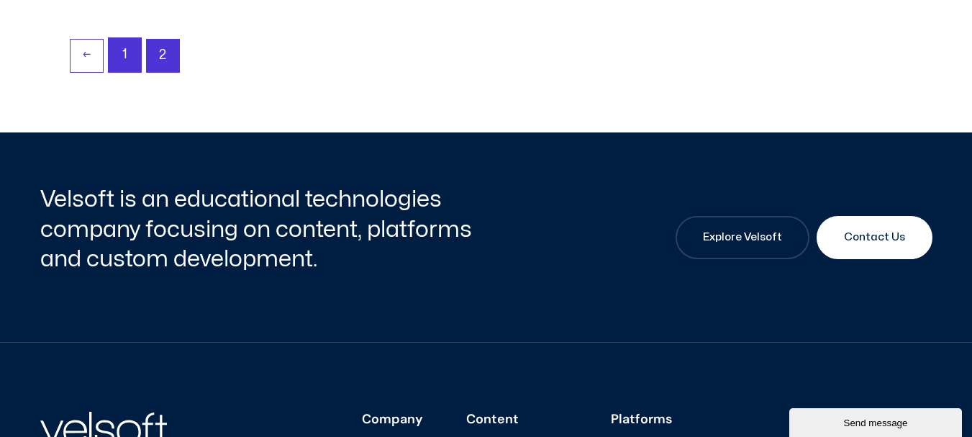
click at [120, 46] on link "1" at bounding box center [125, 55] width 32 height 34
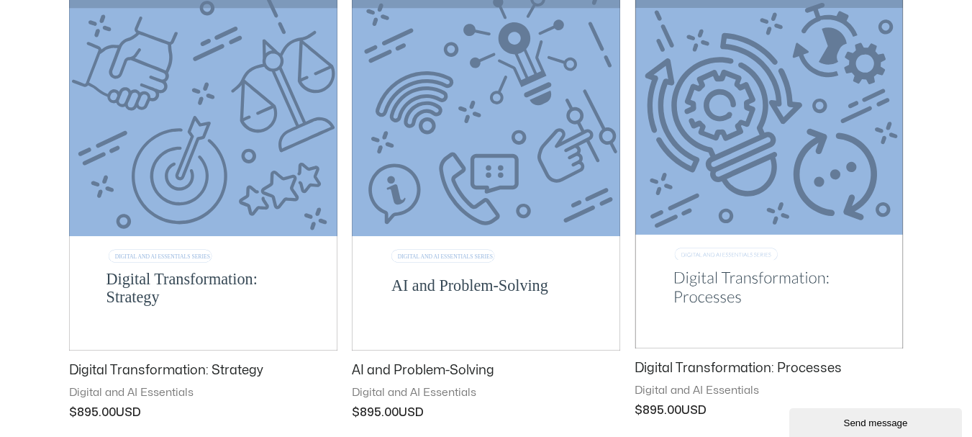
scroll to position [792, 0]
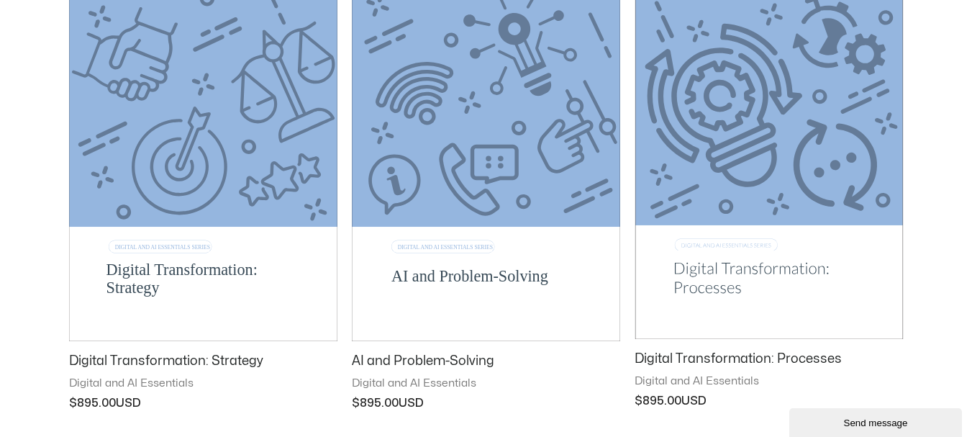
click at [461, 278] on img at bounding box center [486, 150] width 268 height 381
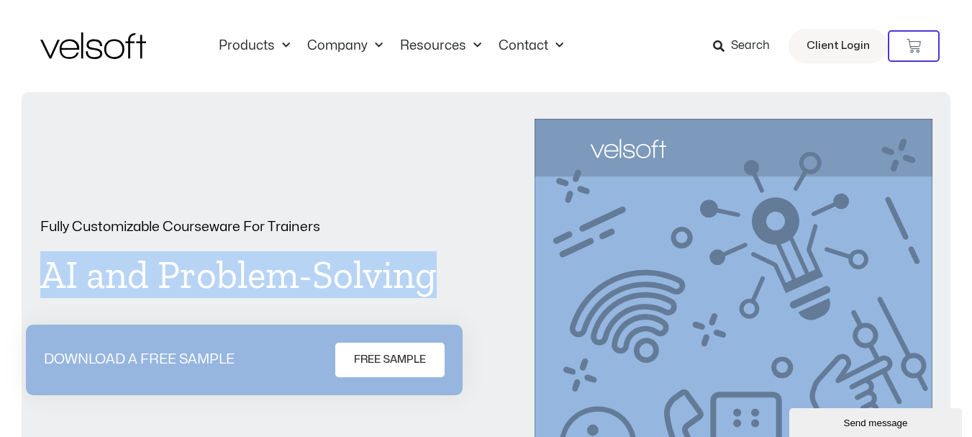
drag, startPoint x: 444, startPoint y: 281, endPoint x: 48, endPoint y: 272, distance: 396.0
click at [48, 272] on div "Fully Customizable Courseware For Trainers AI and Problem-Solving DOWNLOAD A FR…" at bounding box center [486, 401] width 893 height 564
copy h1 "AI and Problem-Solving"
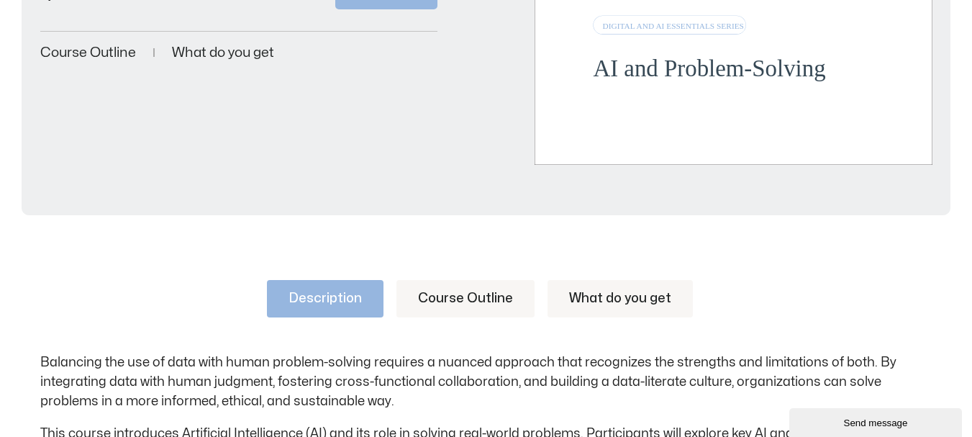
scroll to position [720, 0]
